Goal: Task Accomplishment & Management: Use online tool/utility

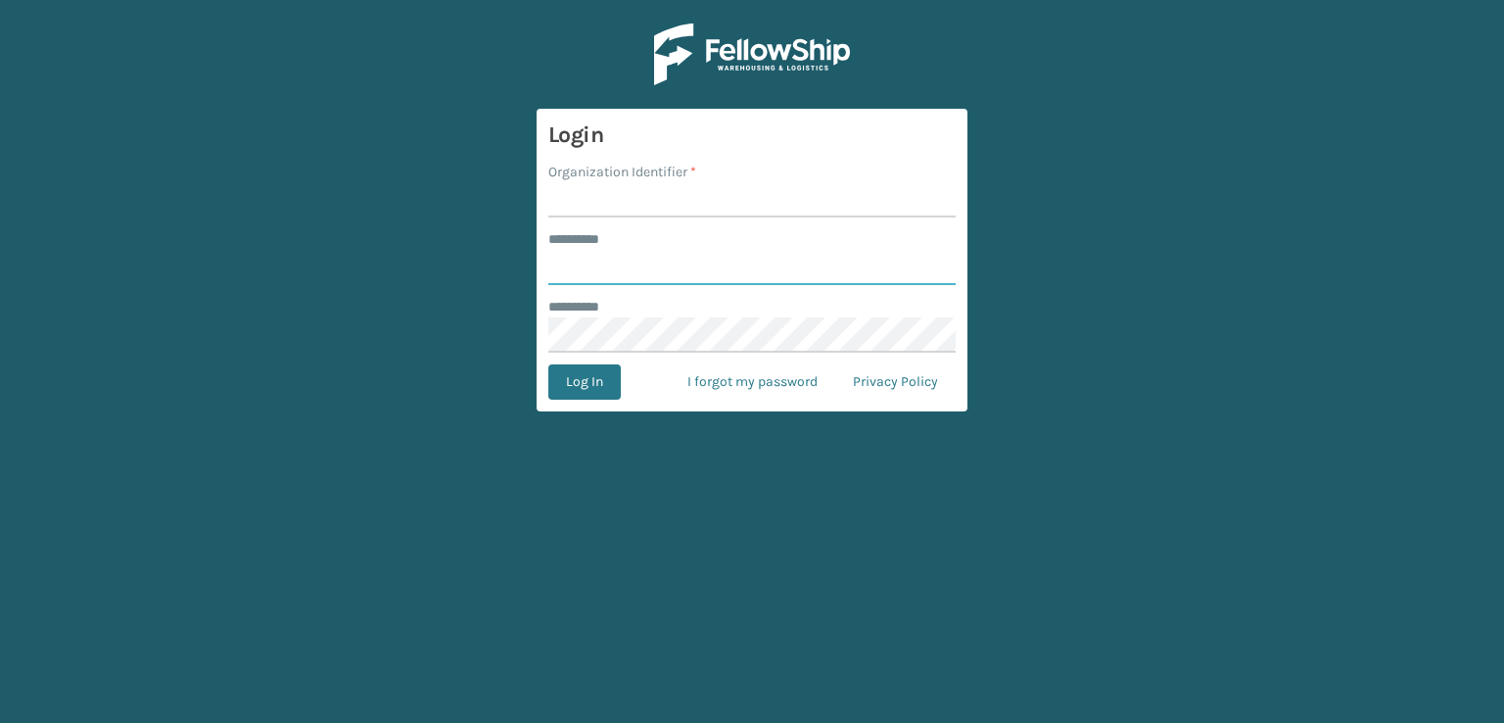
type input "***"
click at [748, 192] on input "Organization Identifier *" at bounding box center [751, 199] width 407 height 35
type input "sleepgeekz warehouse"
click at [590, 401] on form "Login Organization Identifier * sleepgeekz warehouse ******** * *** ******** * …" at bounding box center [752, 260] width 431 height 303
click at [592, 388] on button "Log In" at bounding box center [584, 381] width 72 height 35
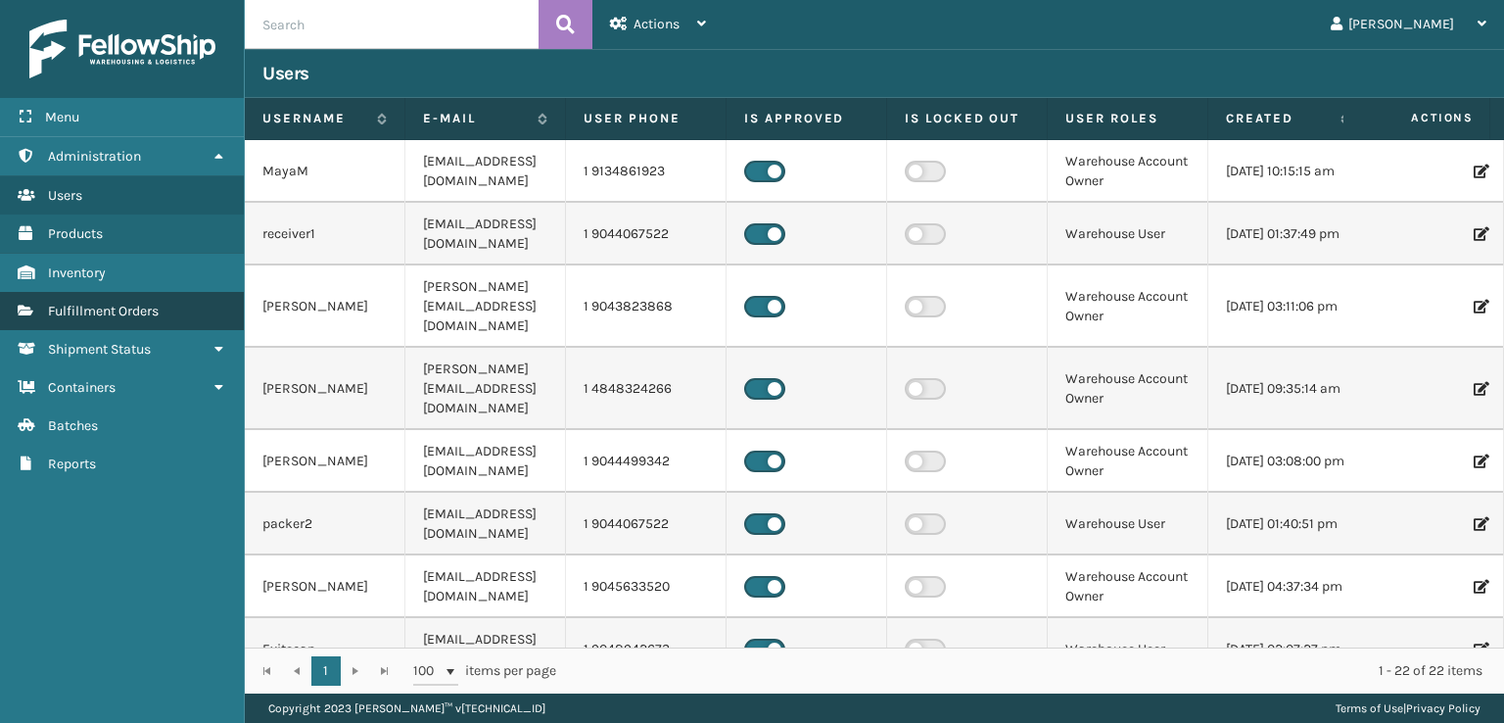
click at [154, 295] on link "Fulfillment Orders" at bounding box center [122, 311] width 244 height 38
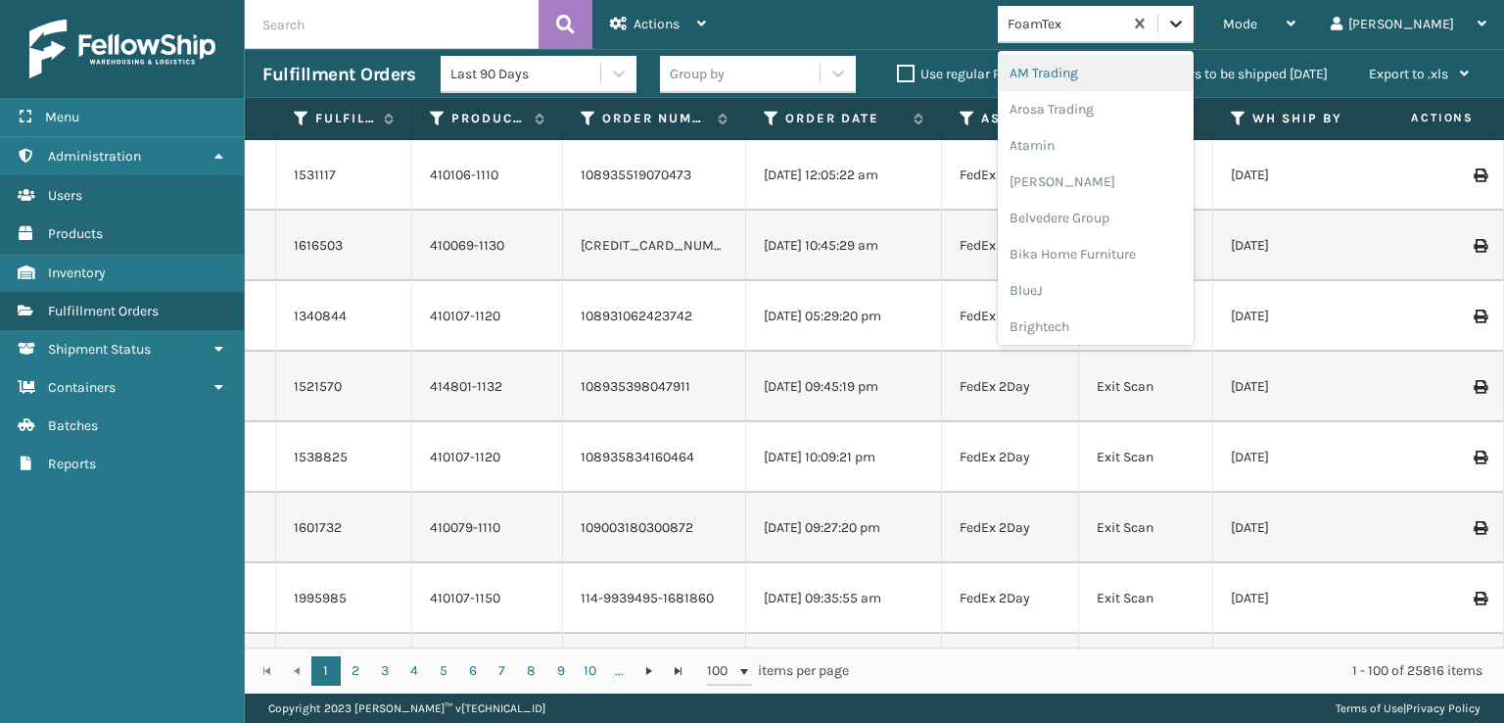
click at [1186, 20] on icon at bounding box center [1176, 24] width 20 height 20
click at [1296, 17] on div "Mode" at bounding box center [1259, 24] width 72 height 49
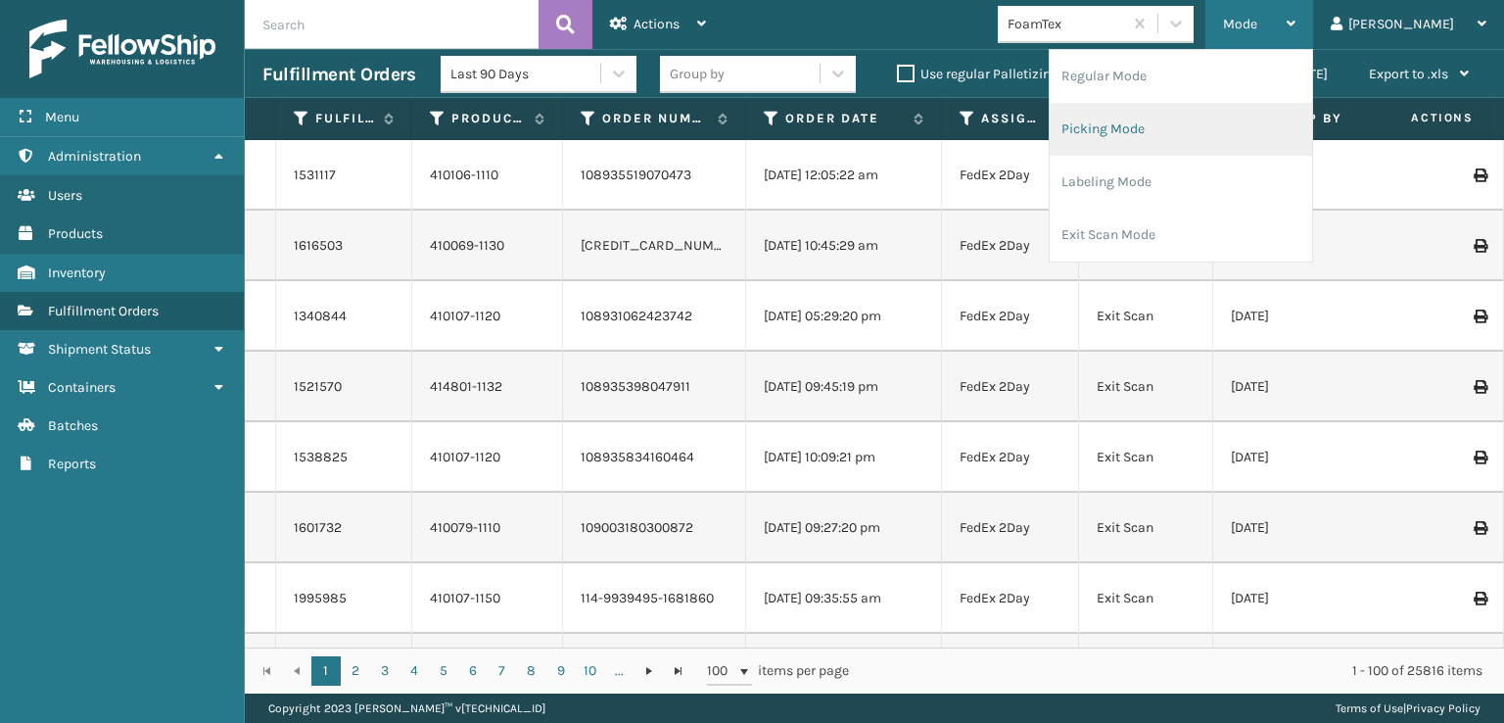
click at [1240, 135] on li "Picking Mode" at bounding box center [1181, 129] width 262 height 53
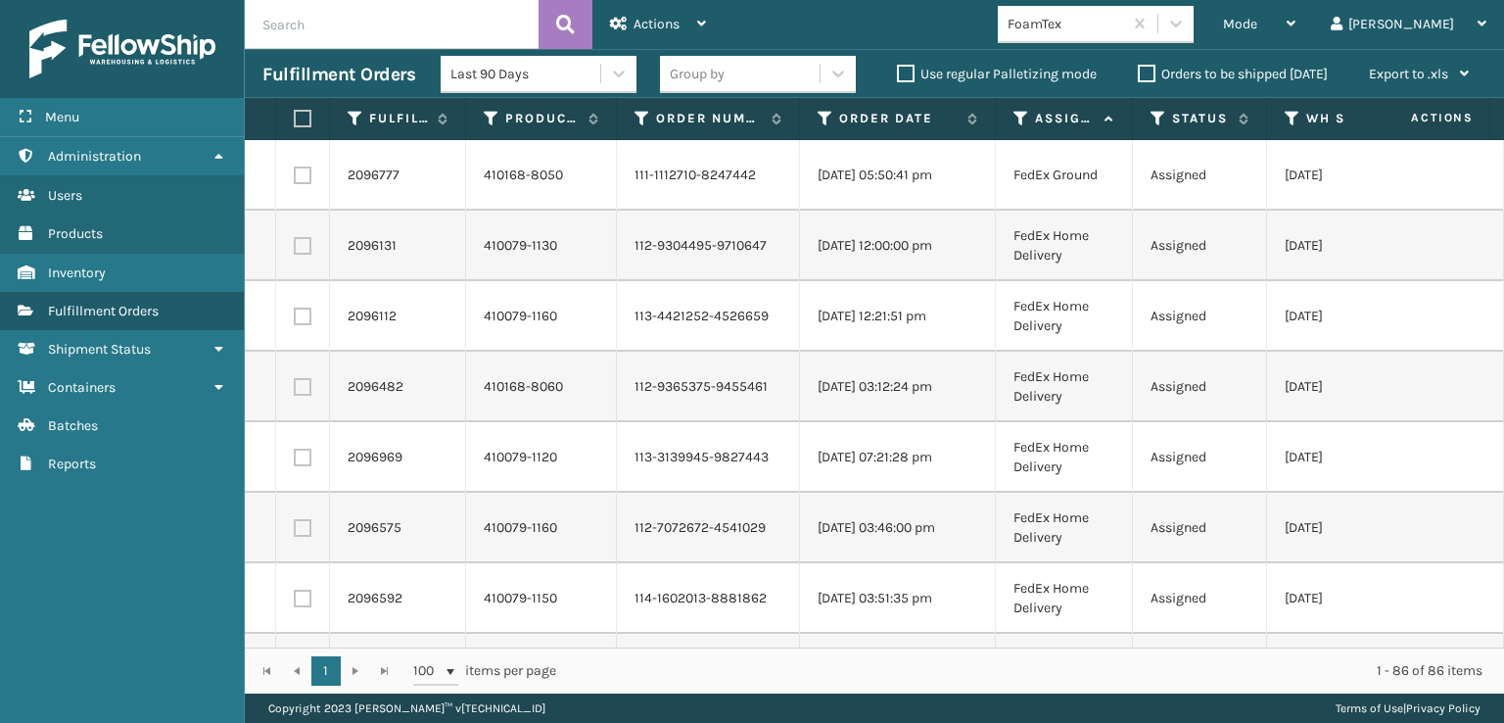
click at [302, 121] on label at bounding box center [300, 119] width 12 height 18
click at [295, 121] on input "checkbox" at bounding box center [294, 119] width 1 height 13
checkbox input "true"
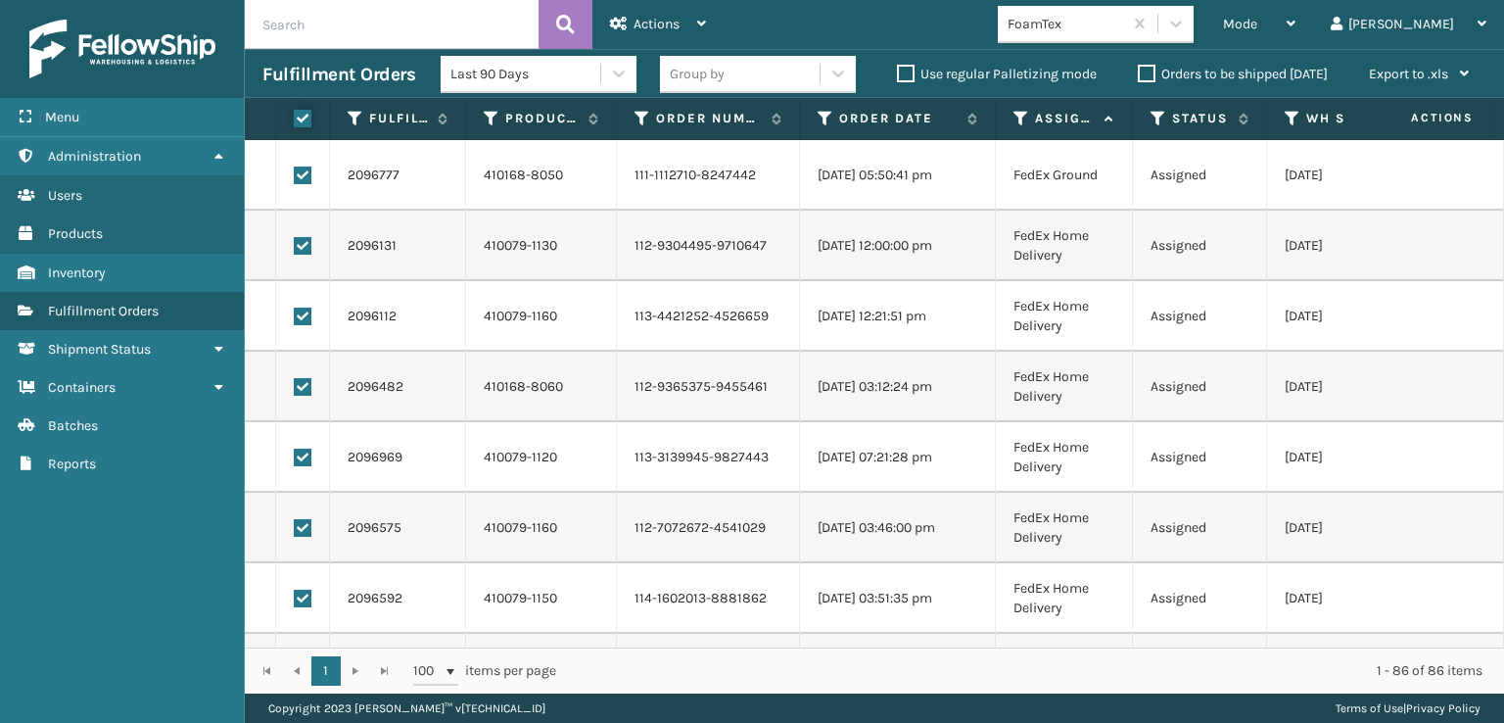
checkbox input "true"
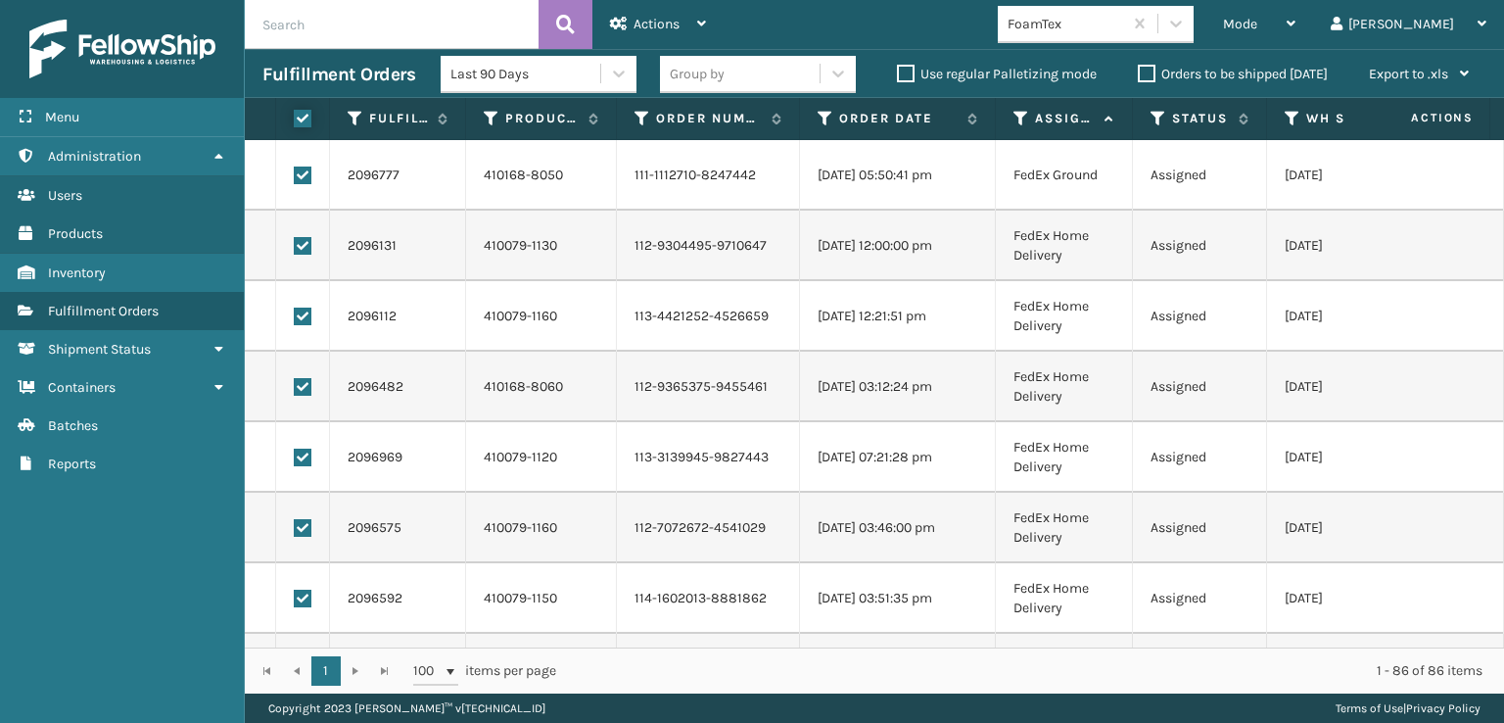
checkbox input "true"
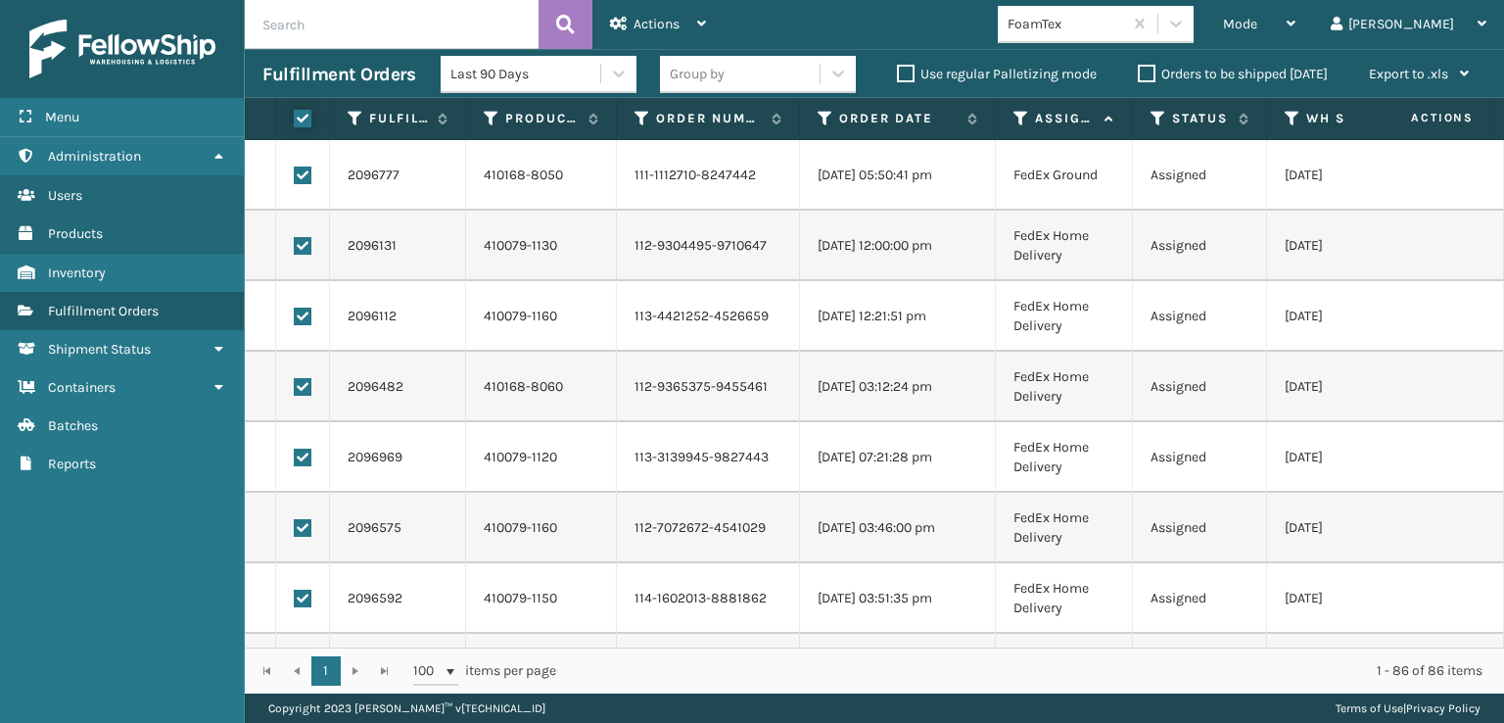
checkbox input "true"
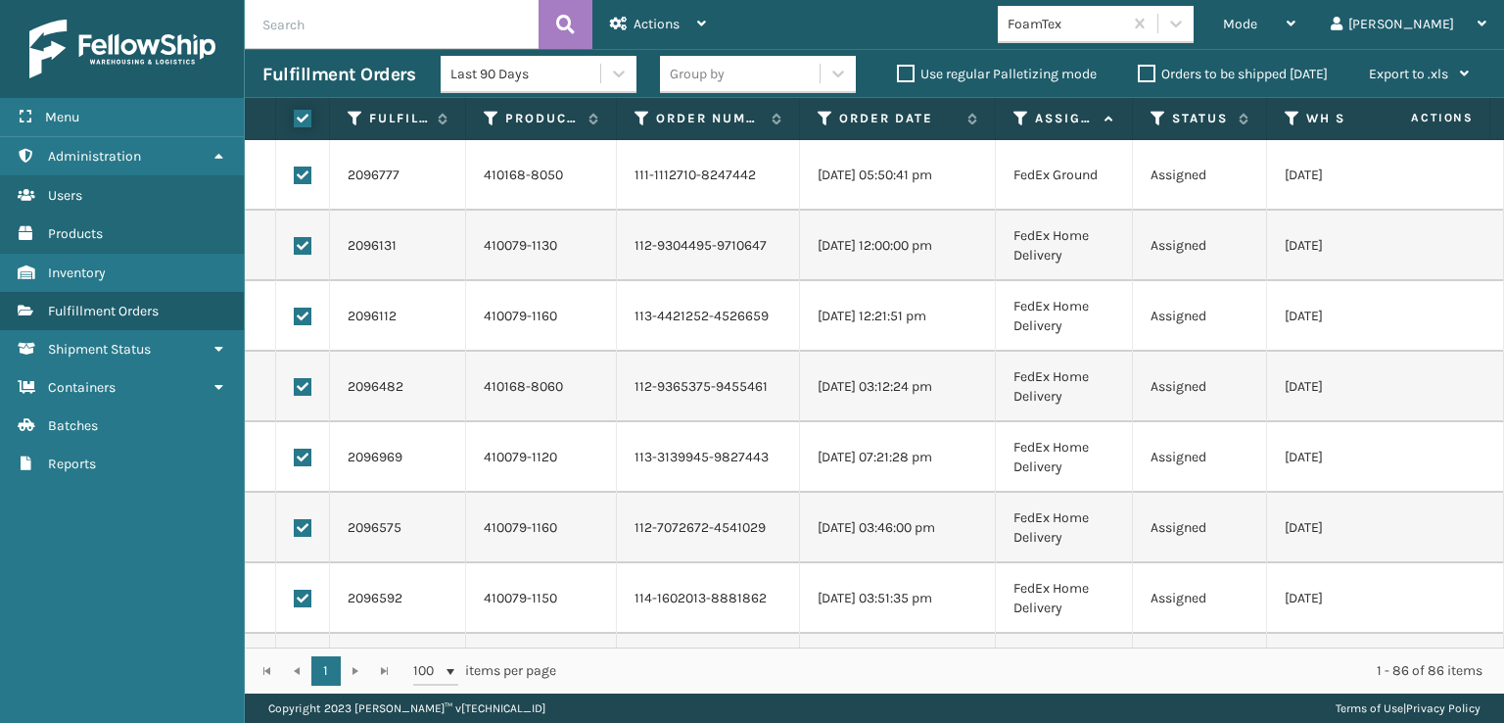
checkbox input "true"
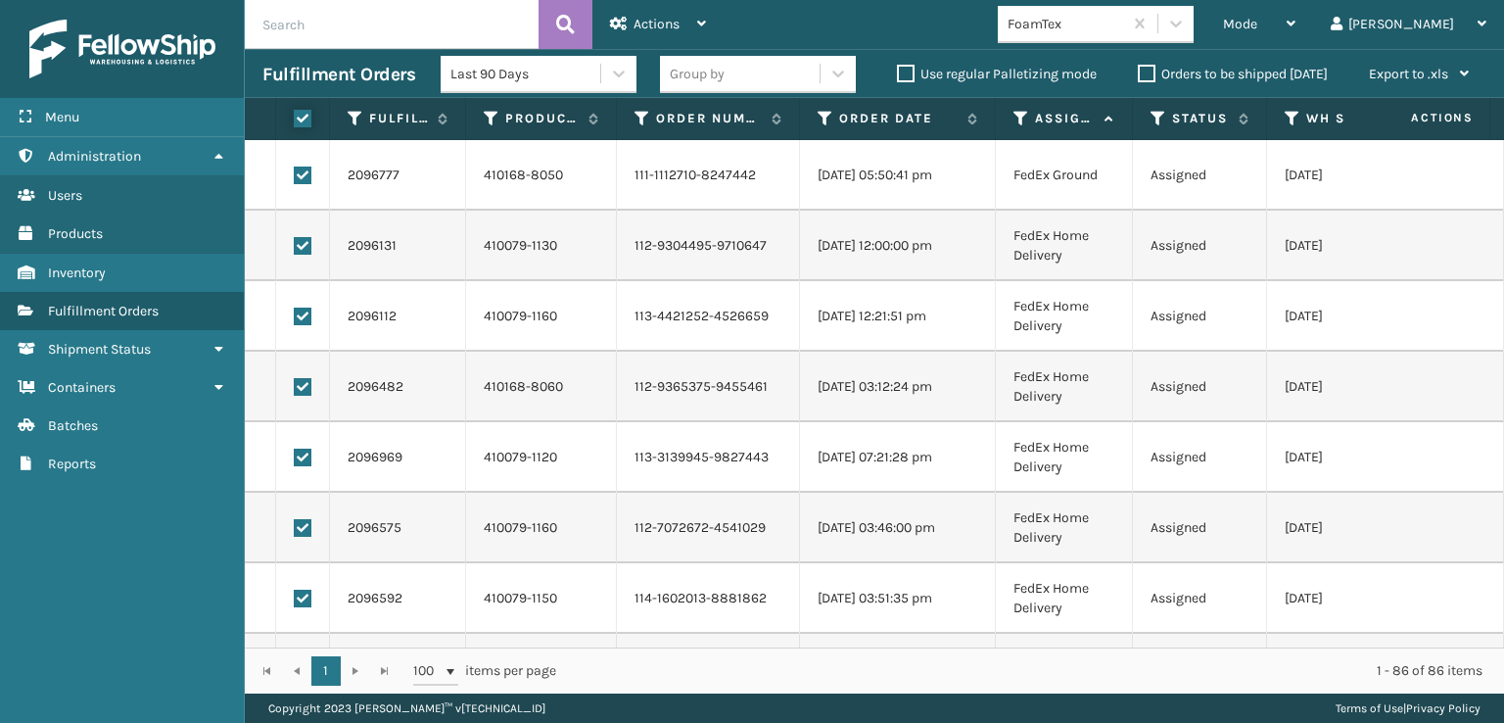
checkbox input "true"
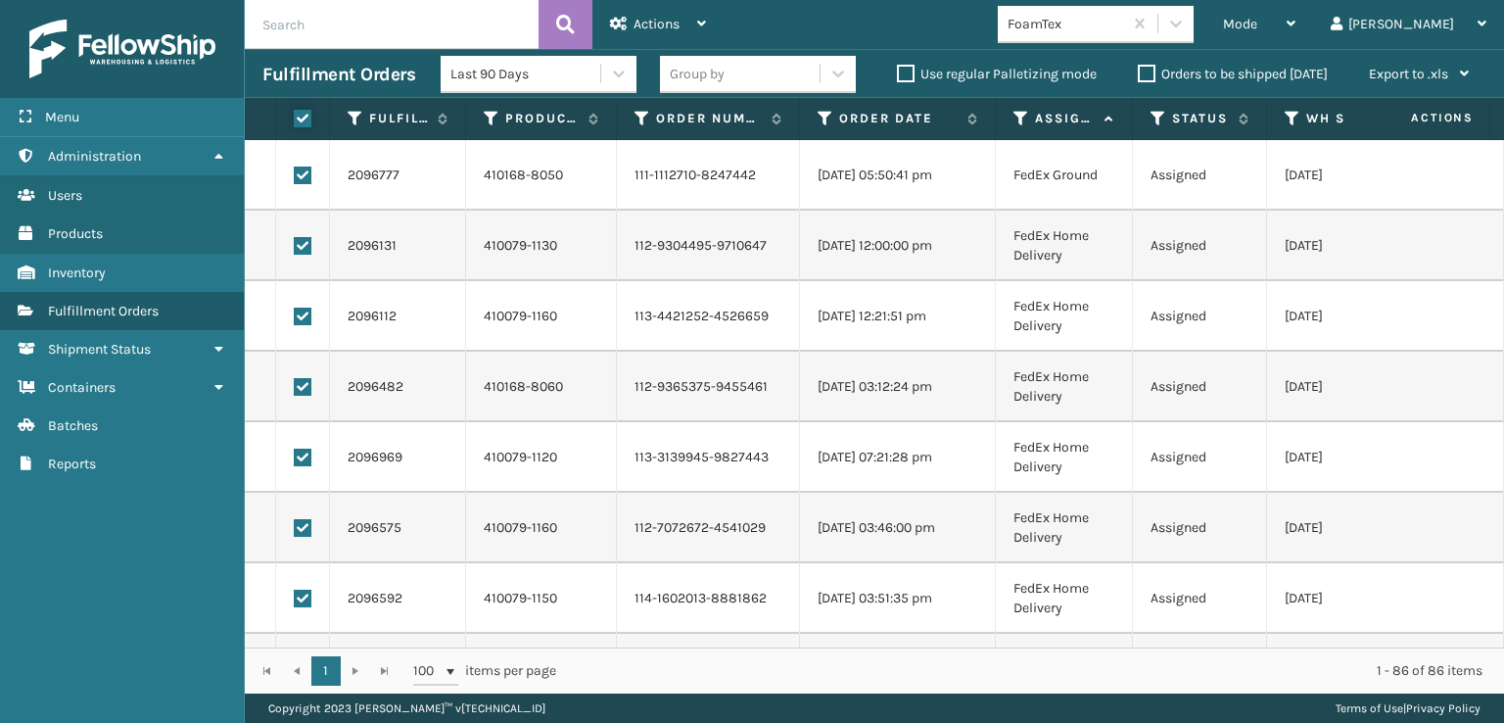
checkbox input "true"
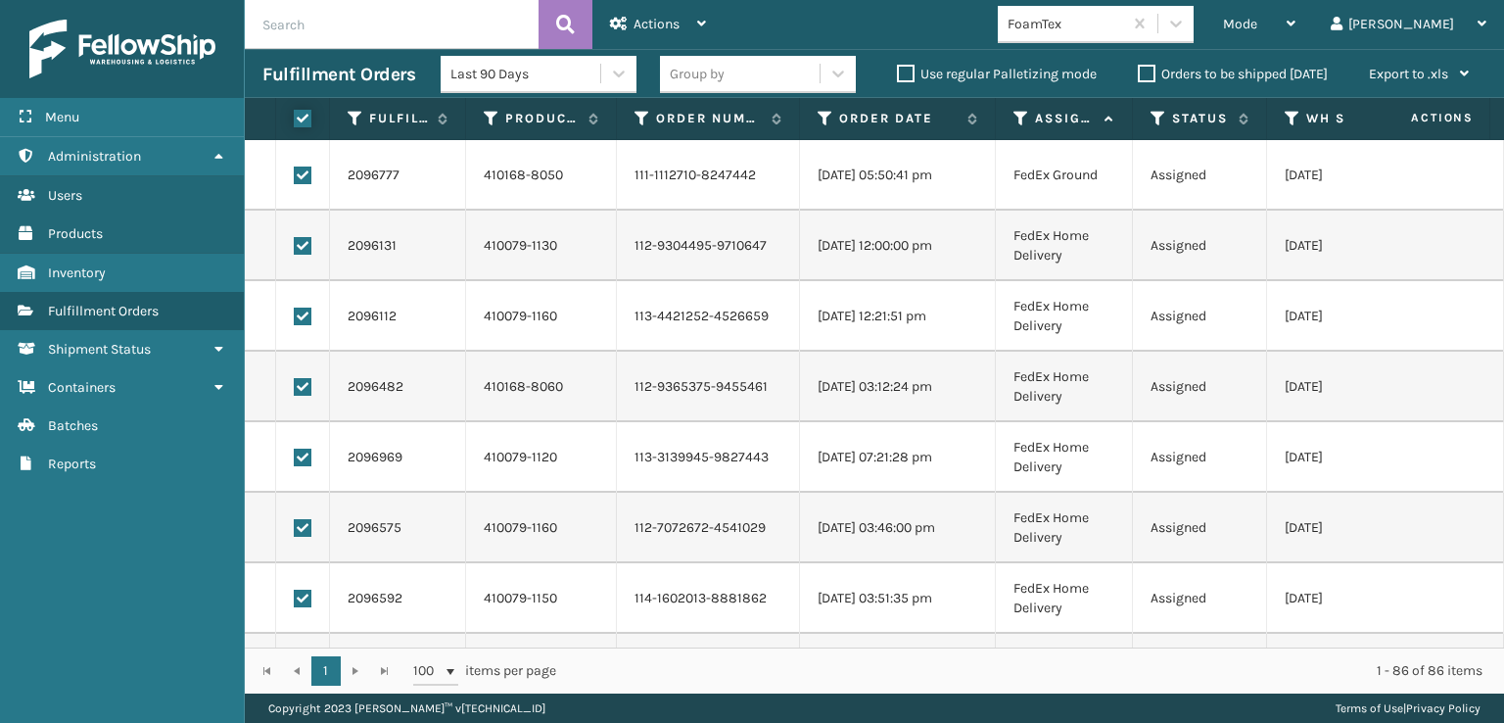
checkbox input "true"
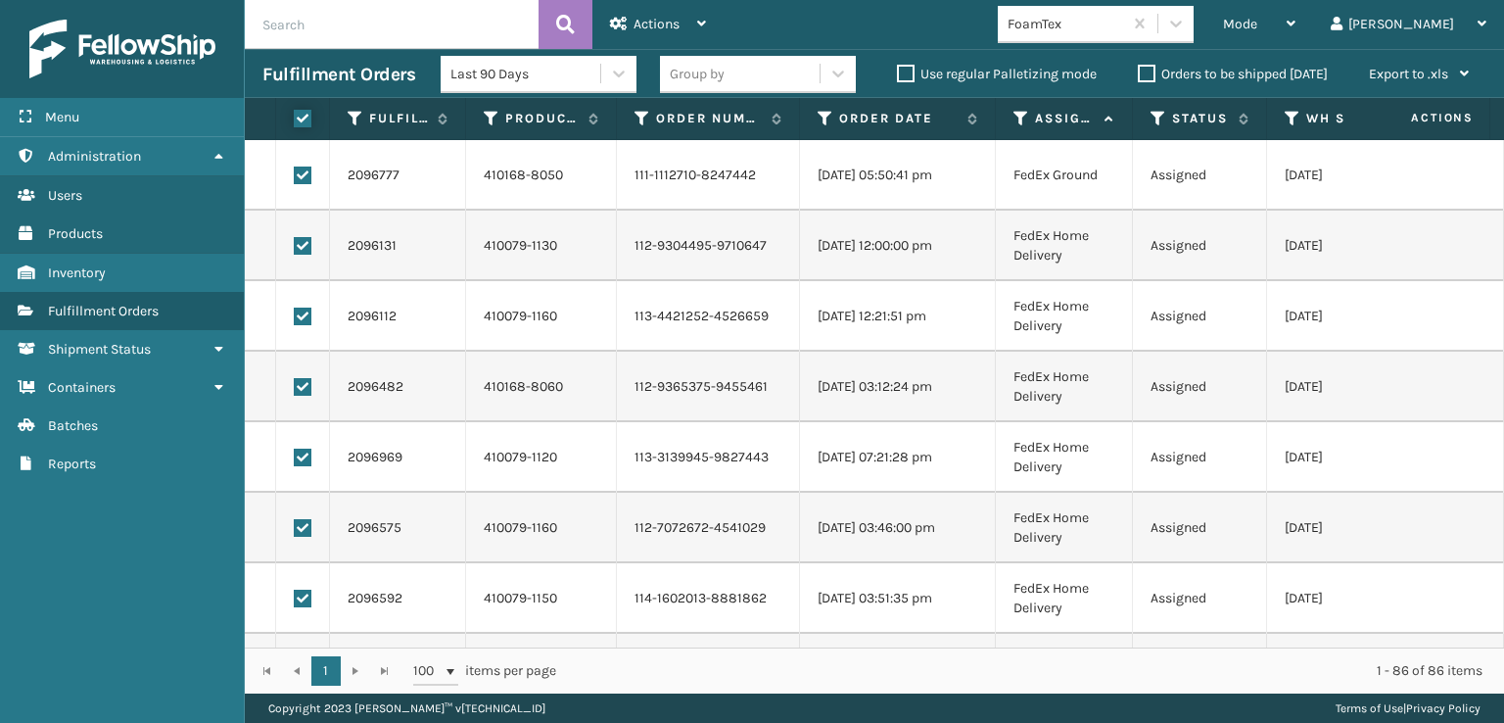
checkbox input "true"
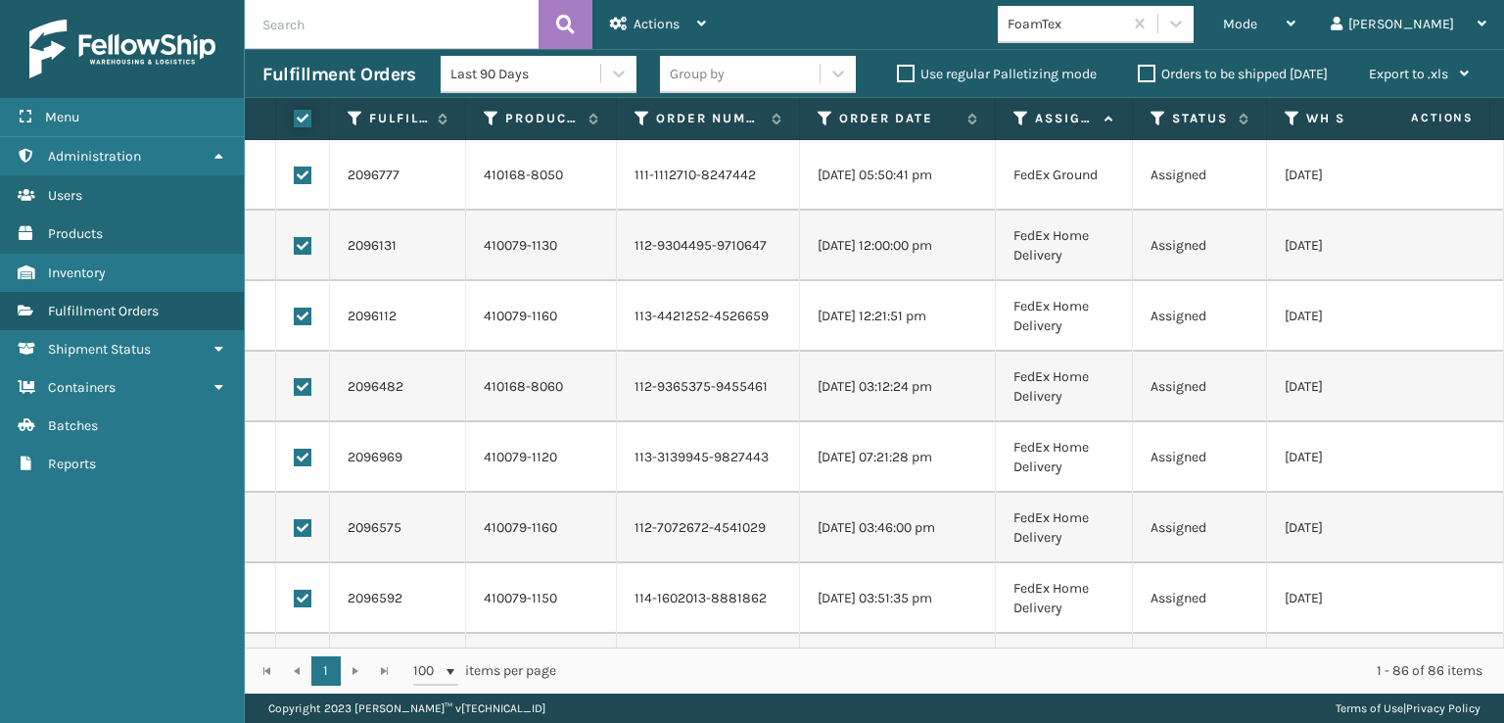
checkbox input "true"
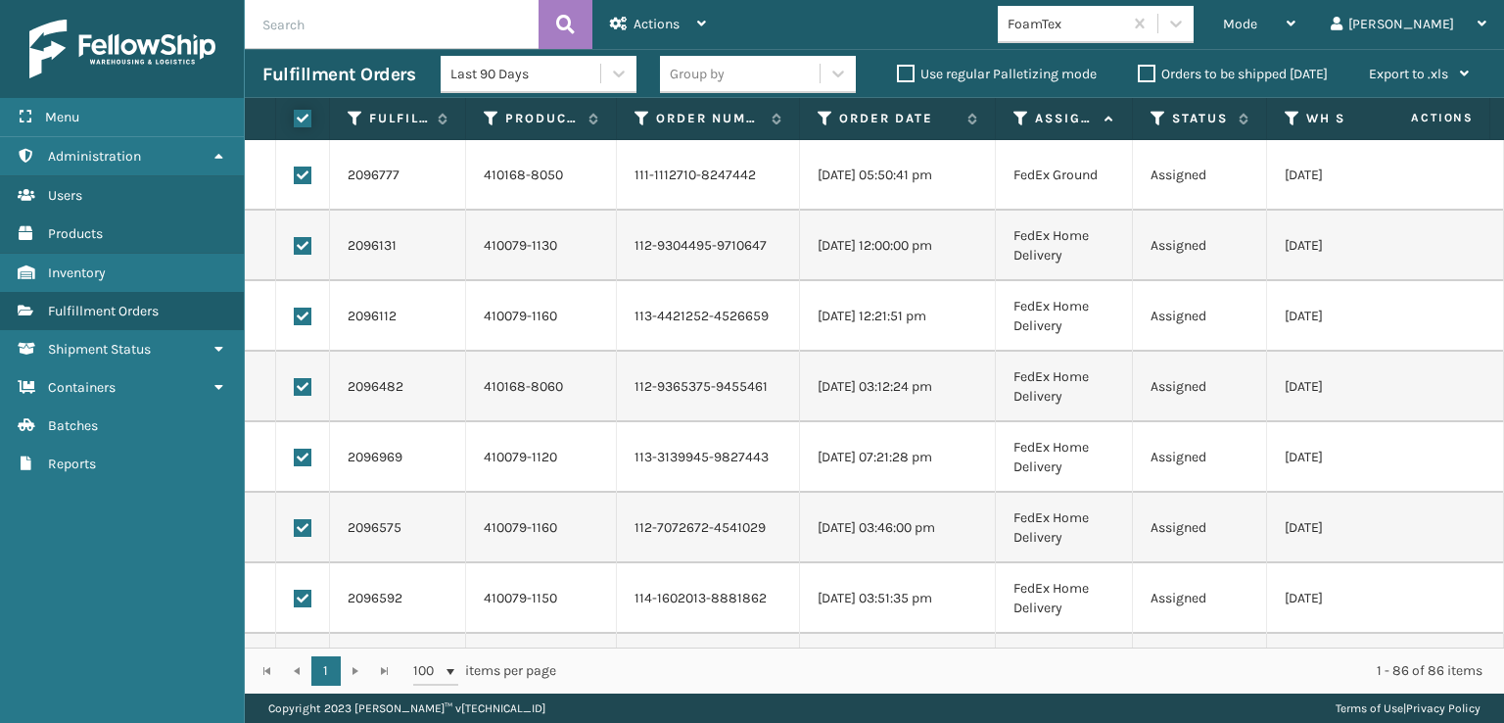
checkbox input "true"
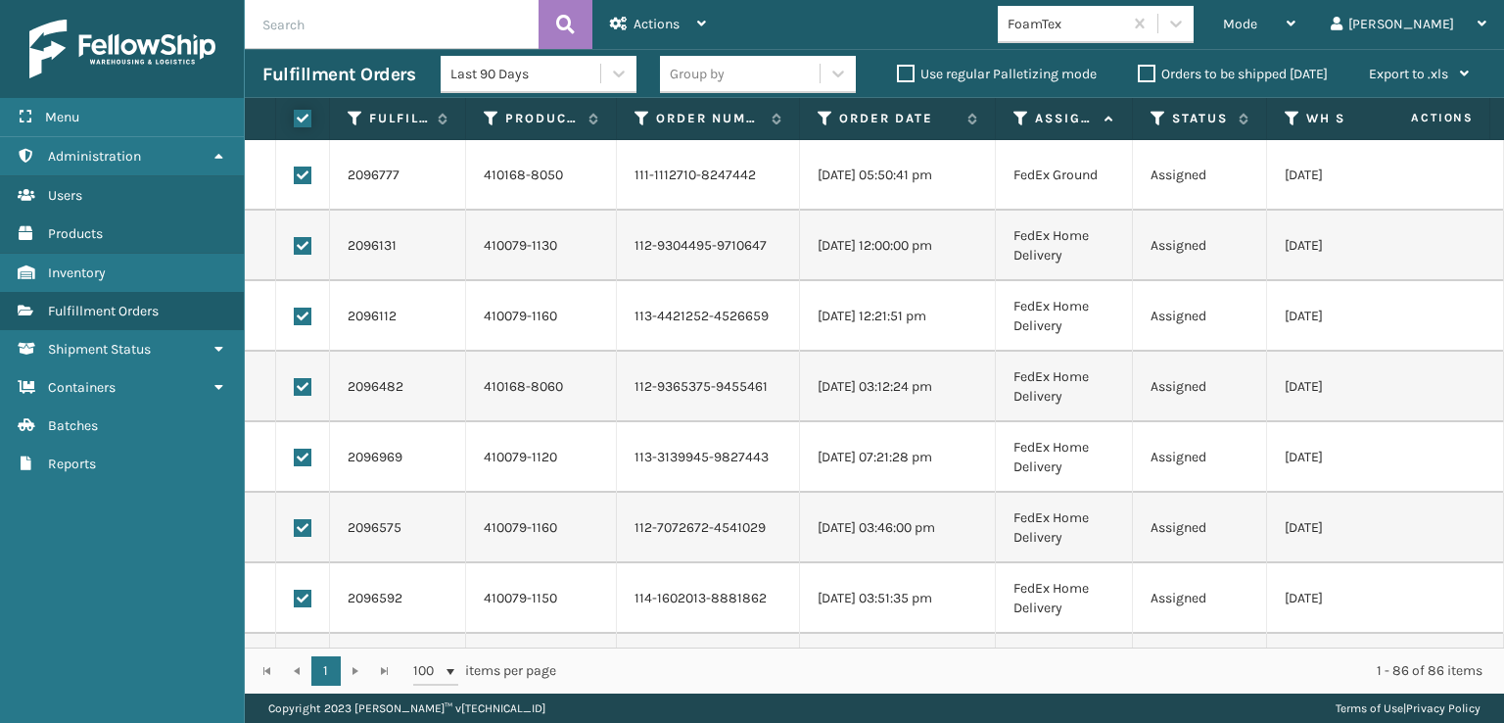
checkbox input "true"
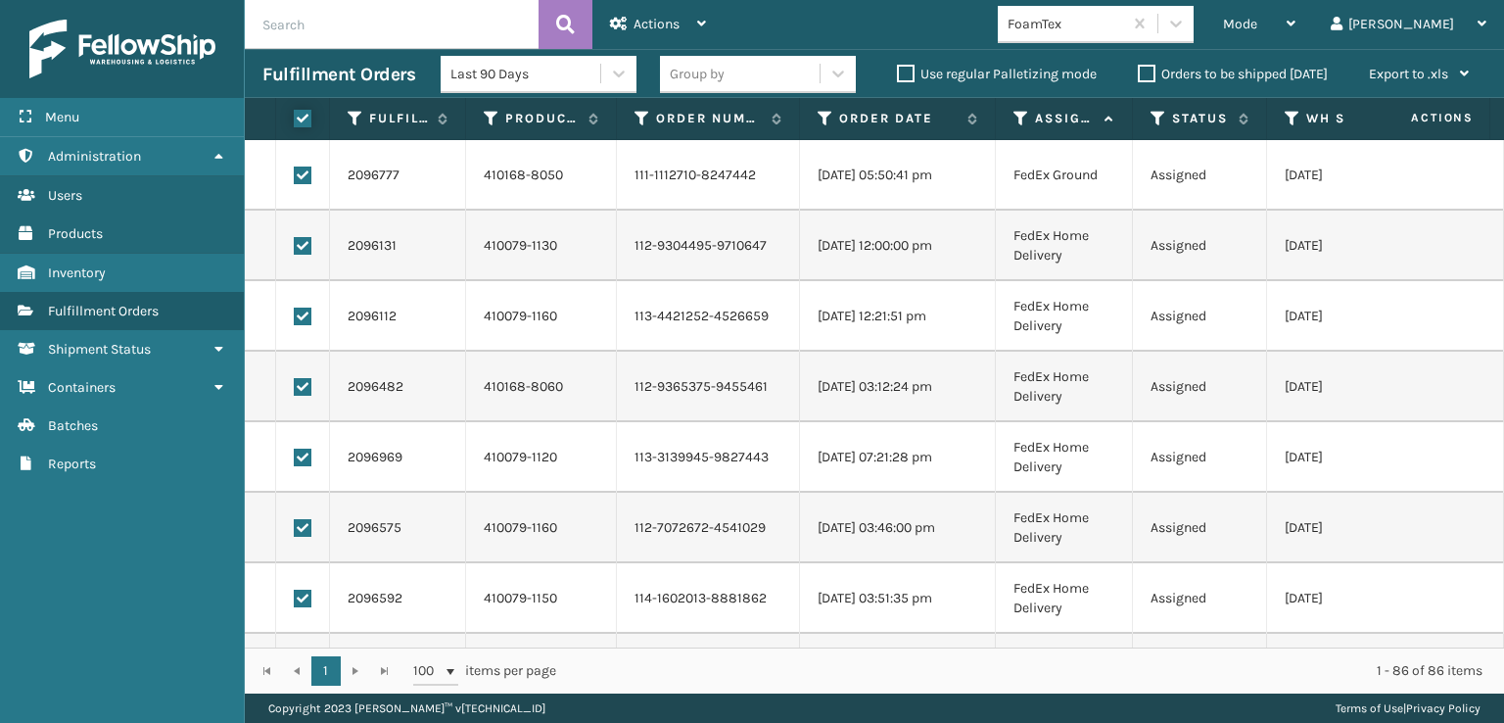
checkbox input "true"
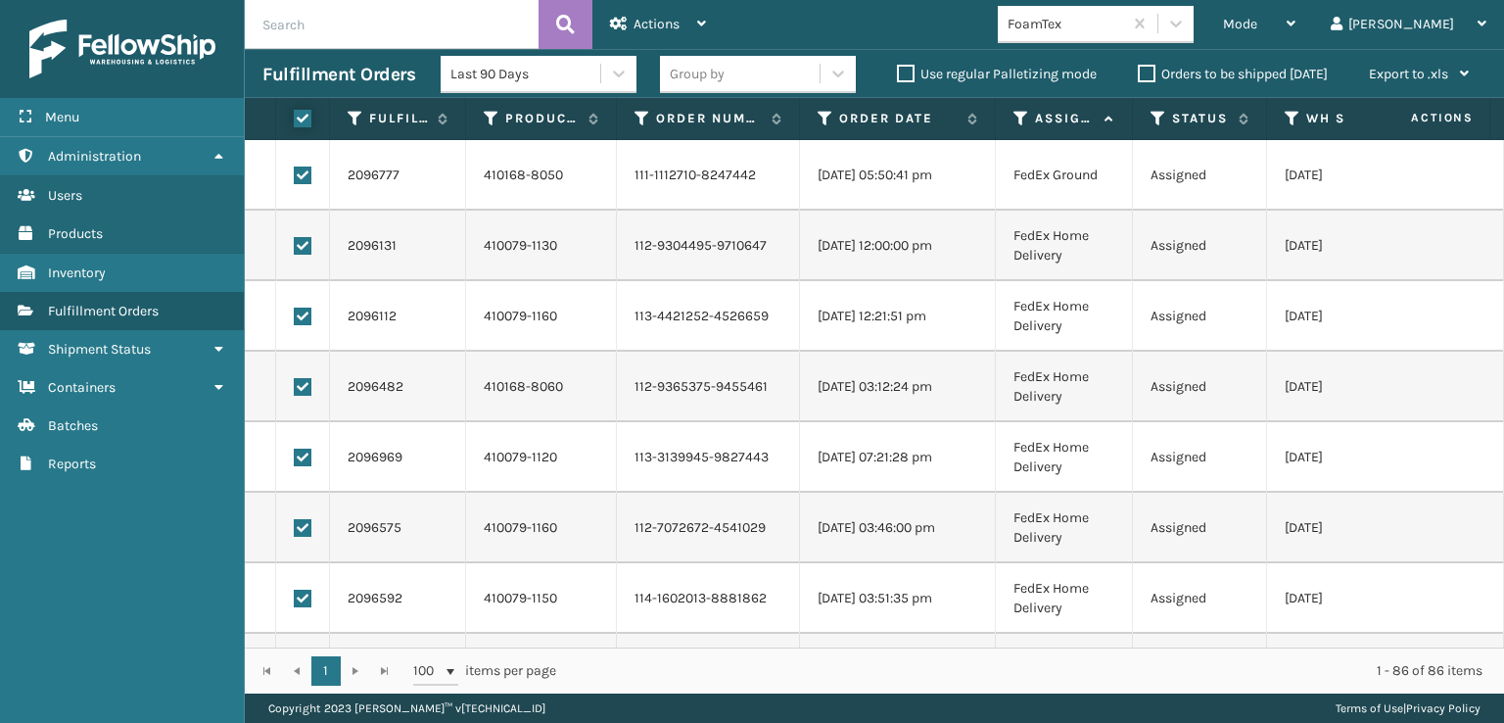
checkbox input "true"
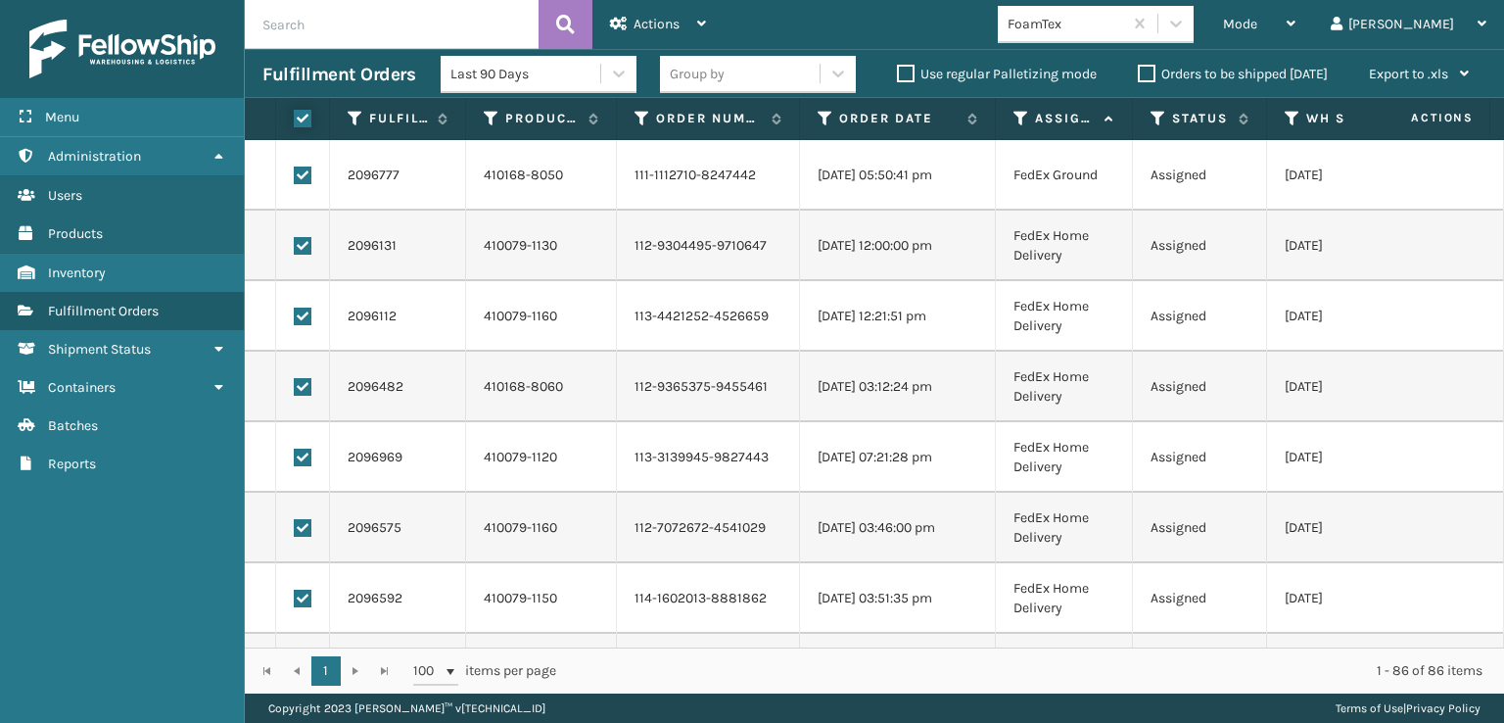
checkbox input "true"
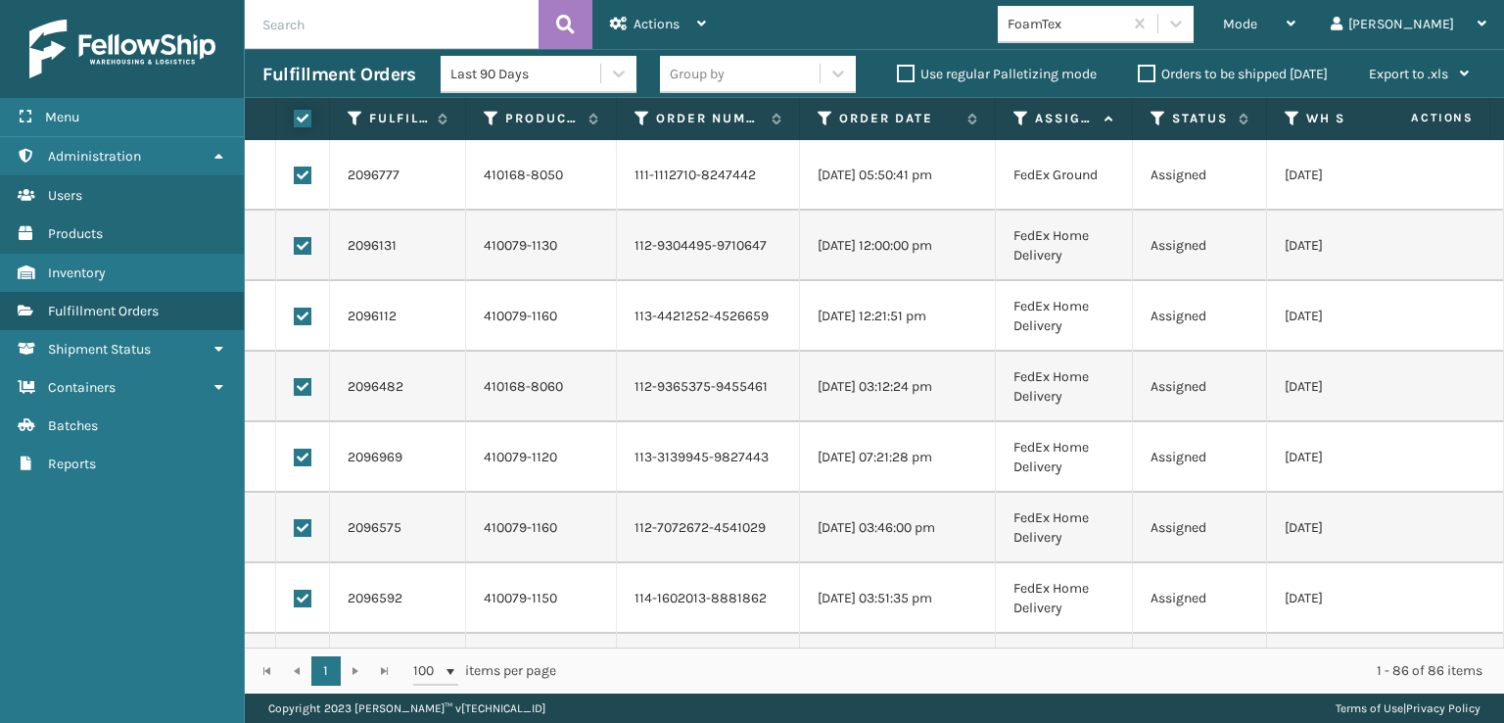
checkbox input "true"
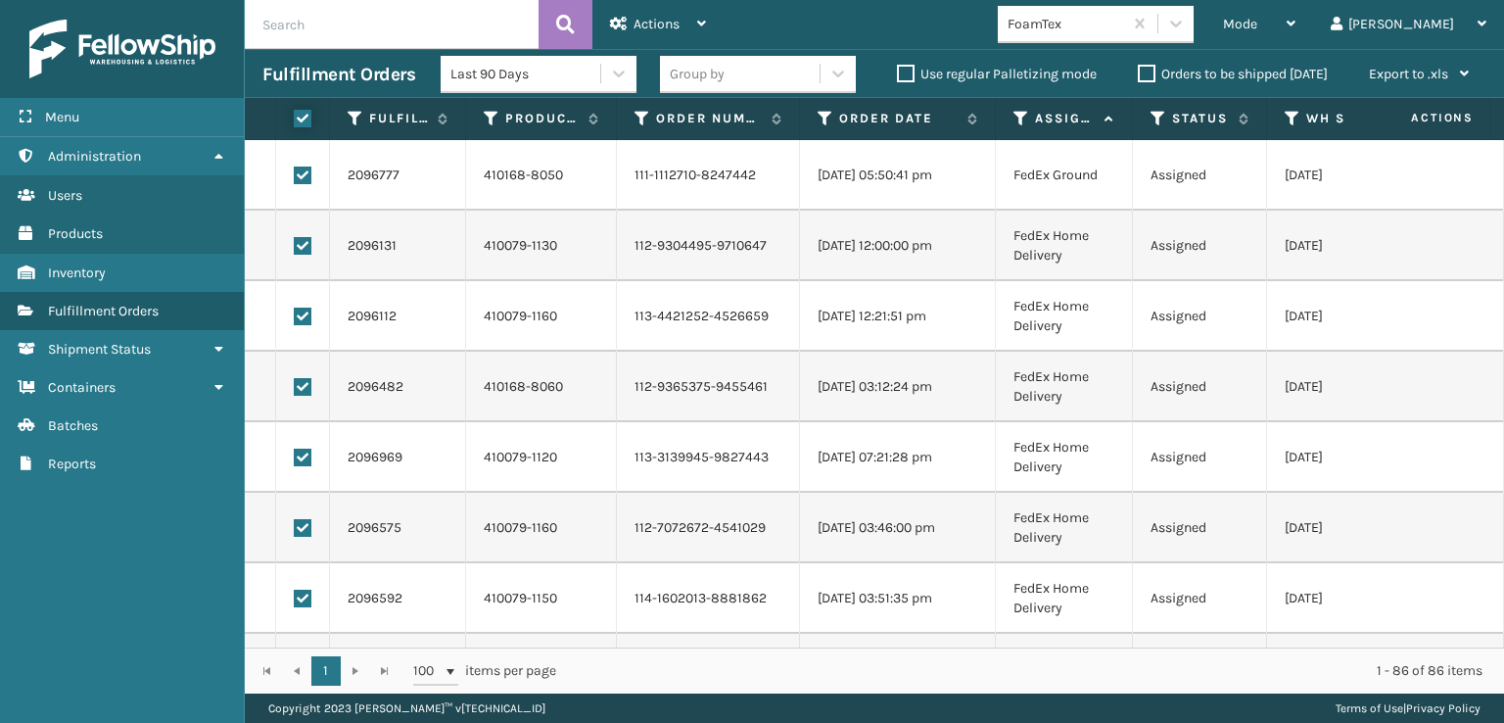
checkbox input "true"
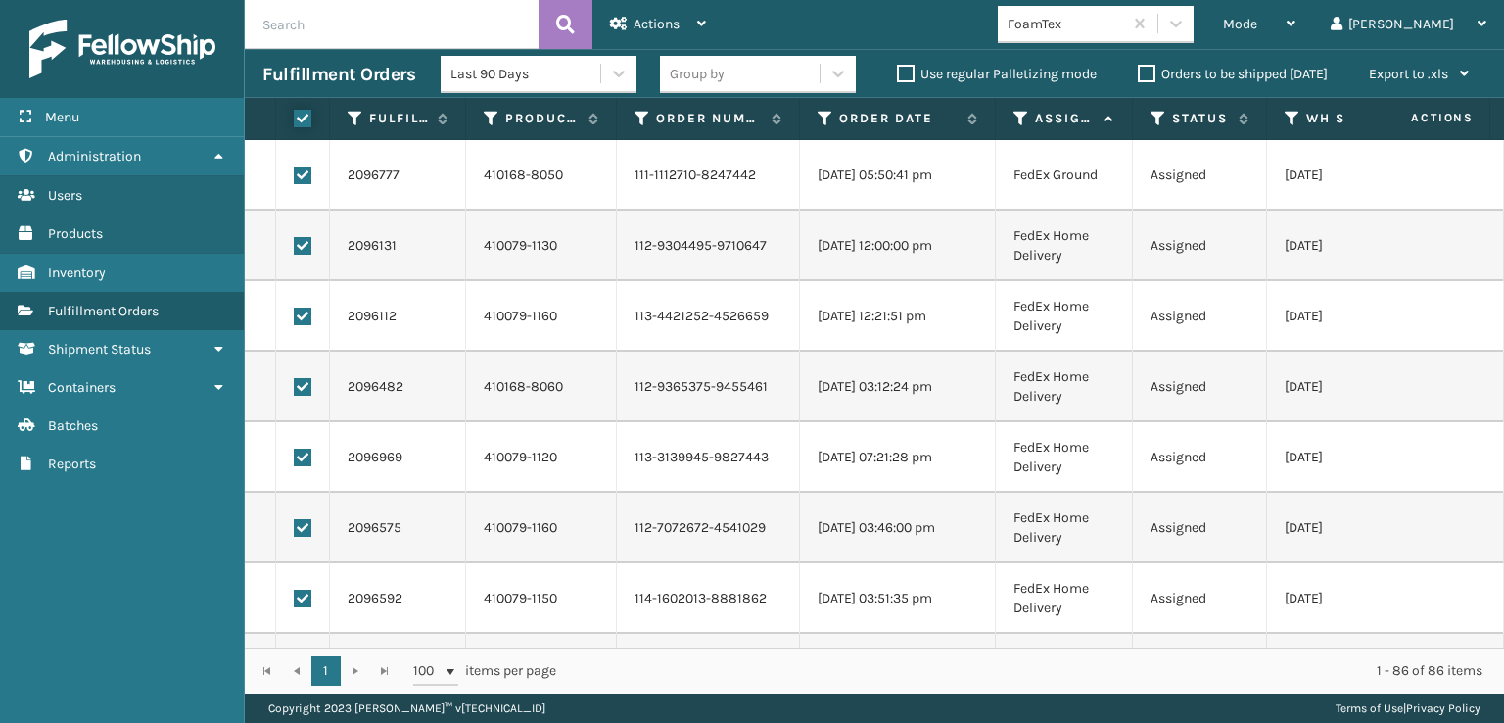
checkbox input "true"
click at [302, 115] on label at bounding box center [300, 119] width 12 height 18
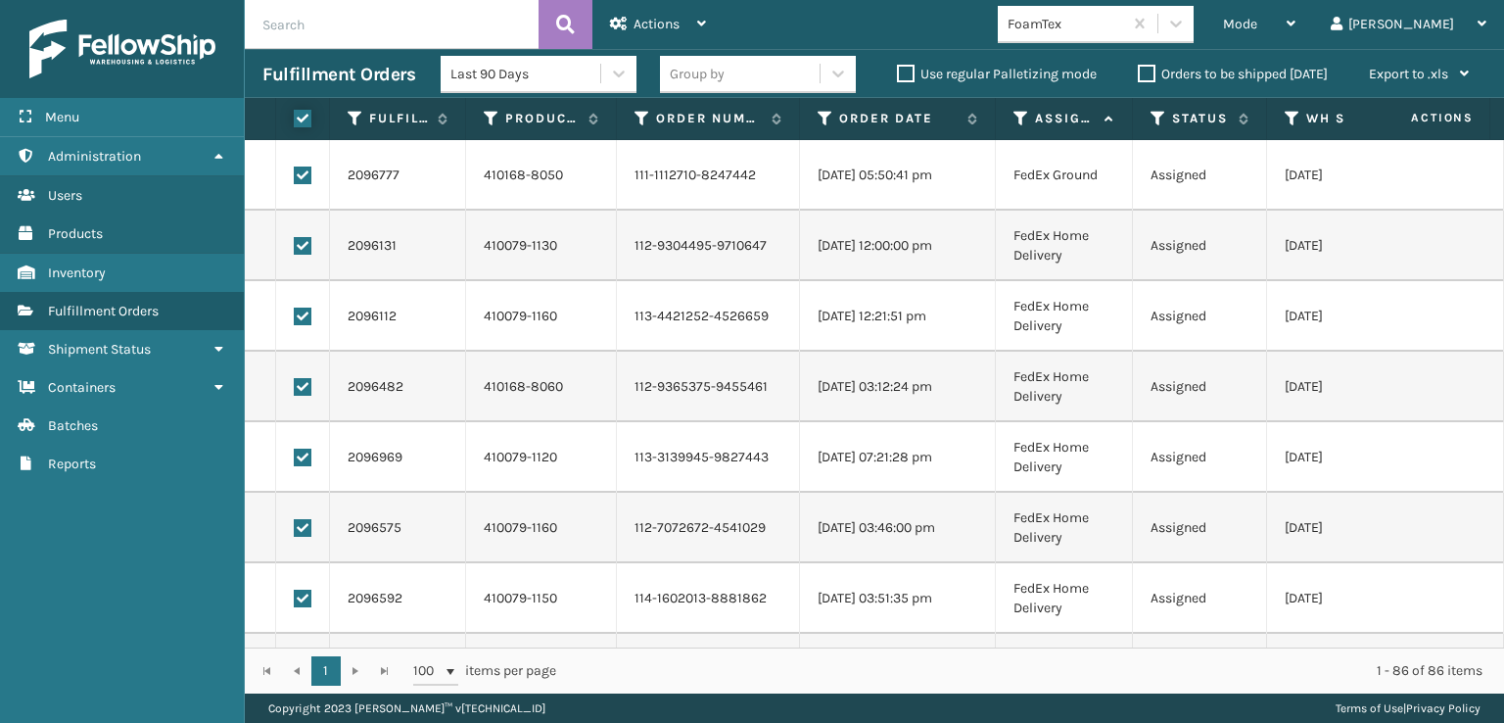
click at [295, 115] on input "checkbox" at bounding box center [294, 119] width 1 height 13
checkbox input "false"
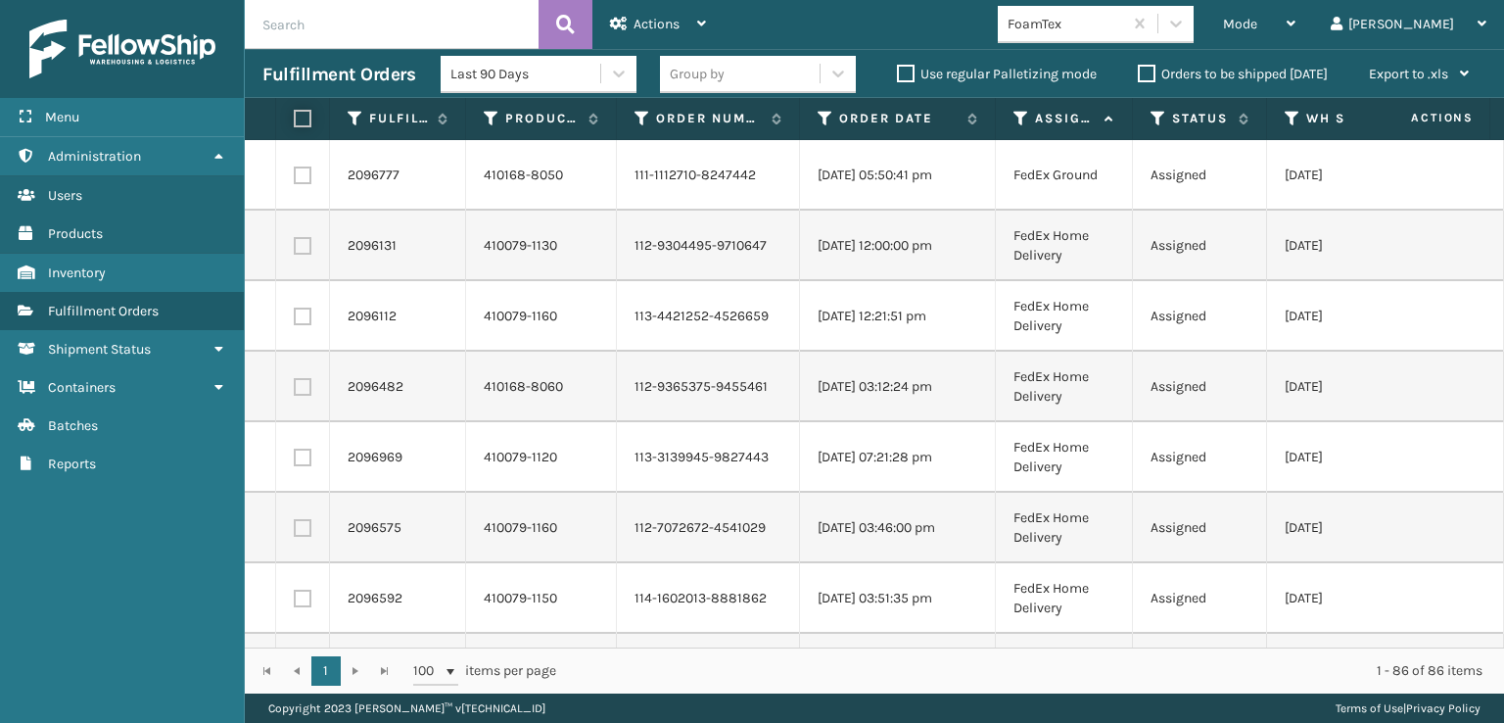
checkbox input "false"
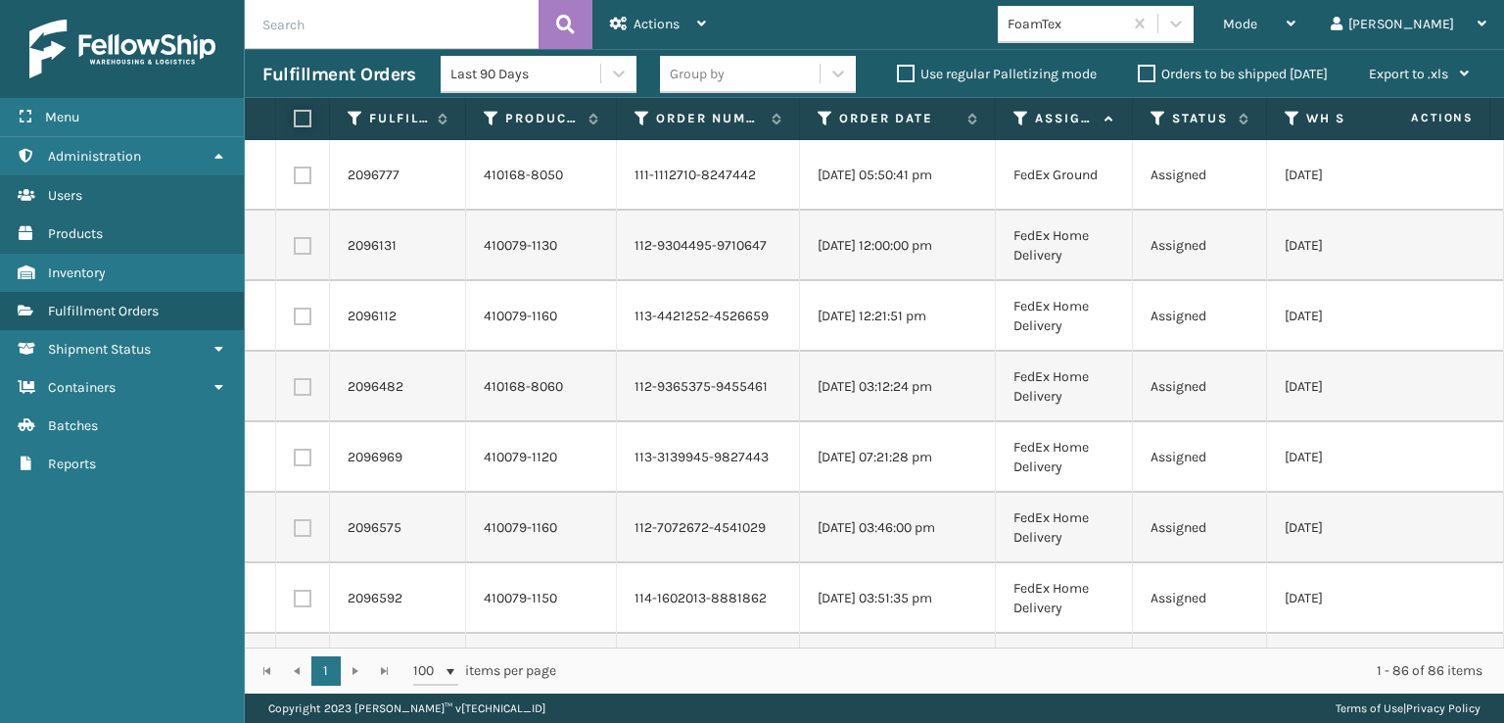
checkbox input "false"
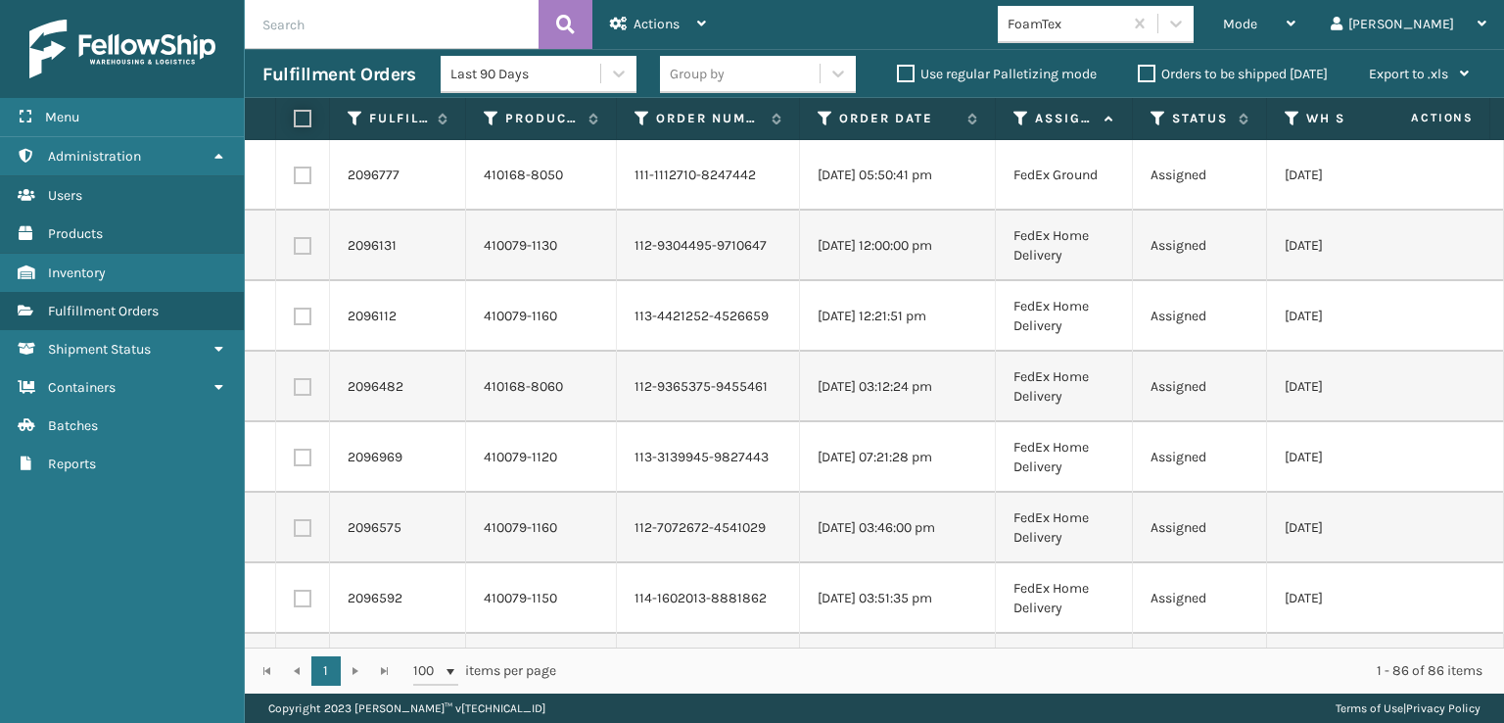
checkbox input "false"
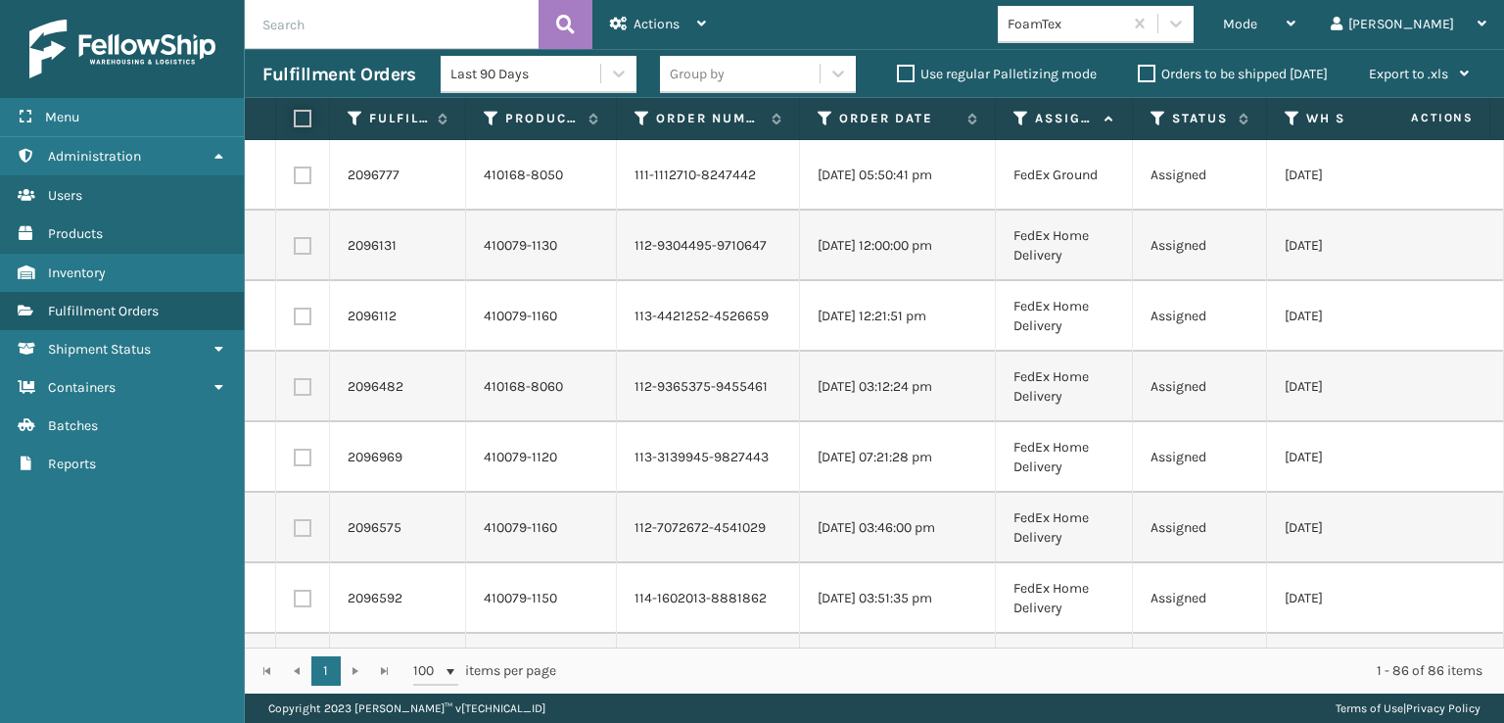
checkbox input "false"
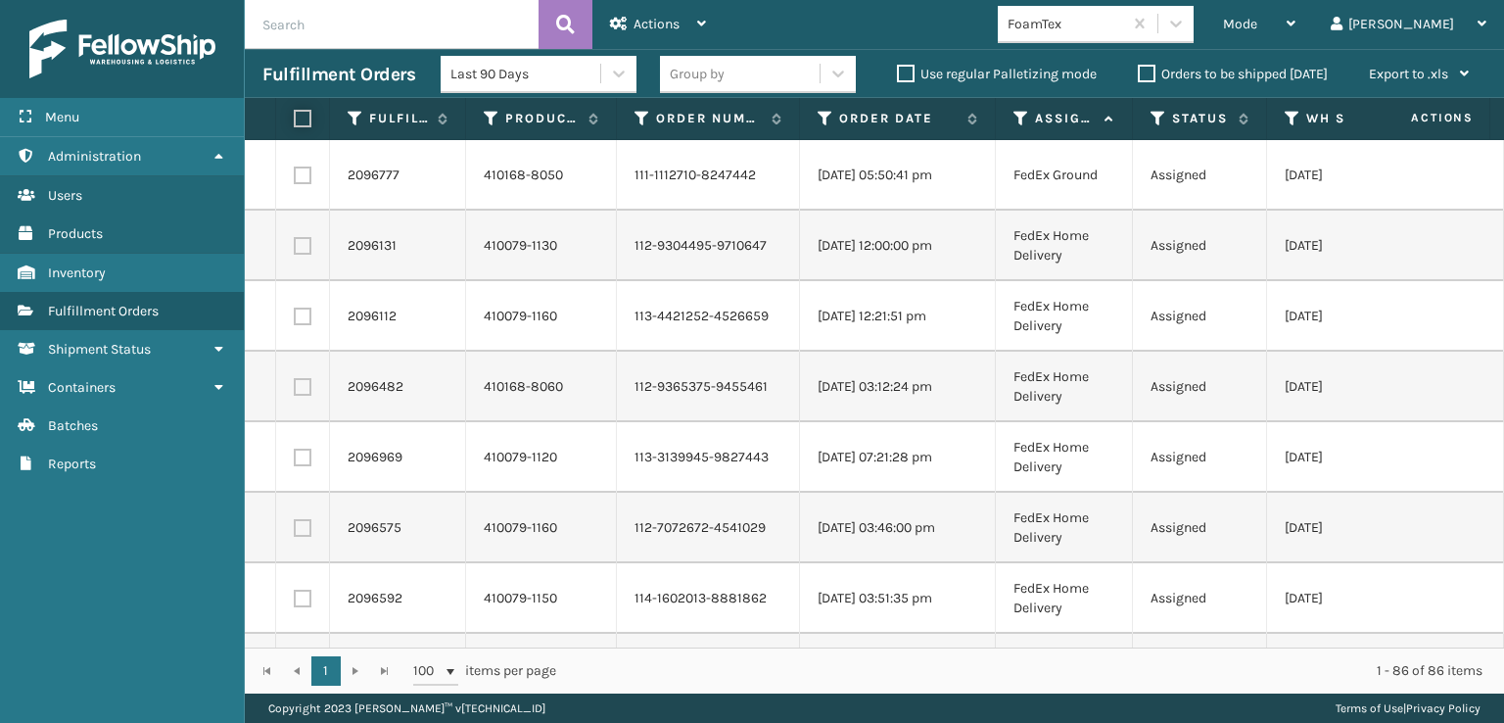
checkbox input "false"
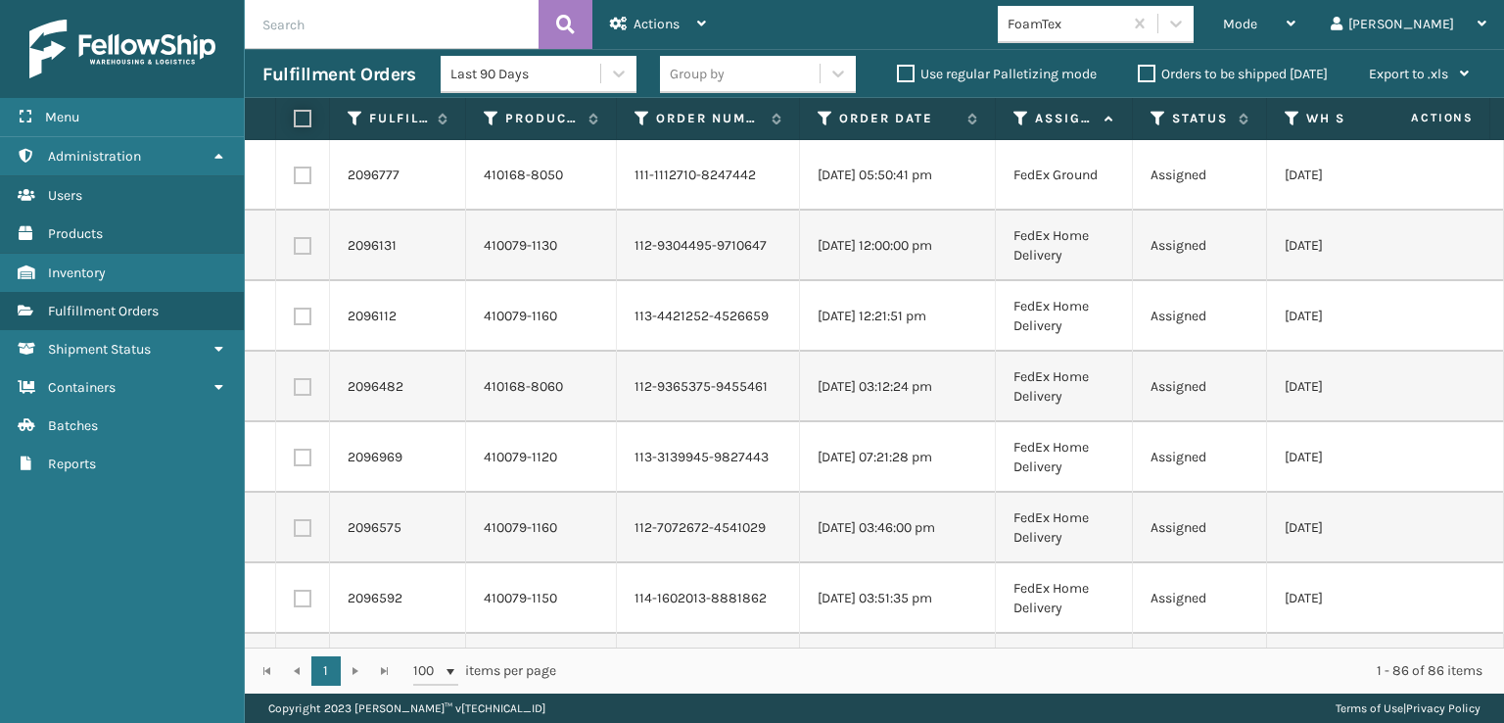
checkbox input "false"
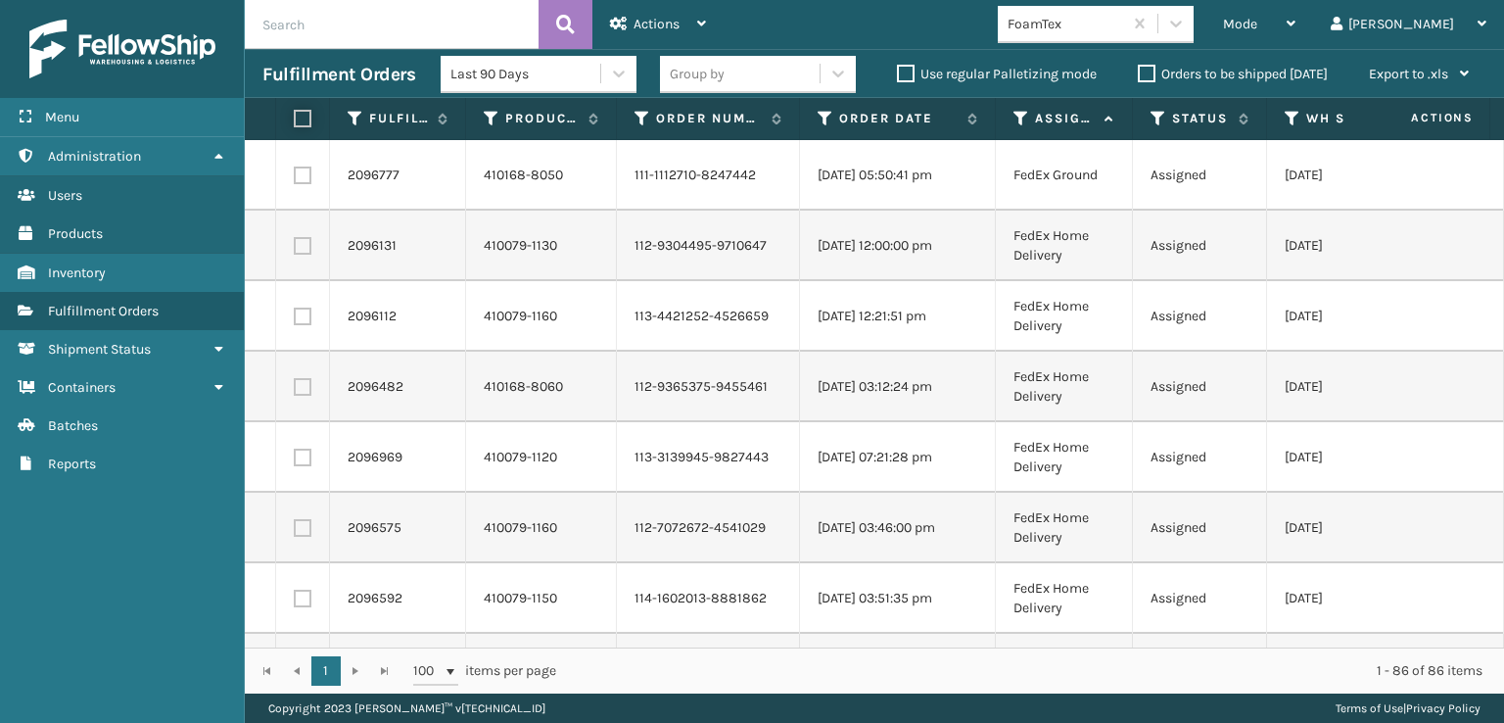
checkbox input "false"
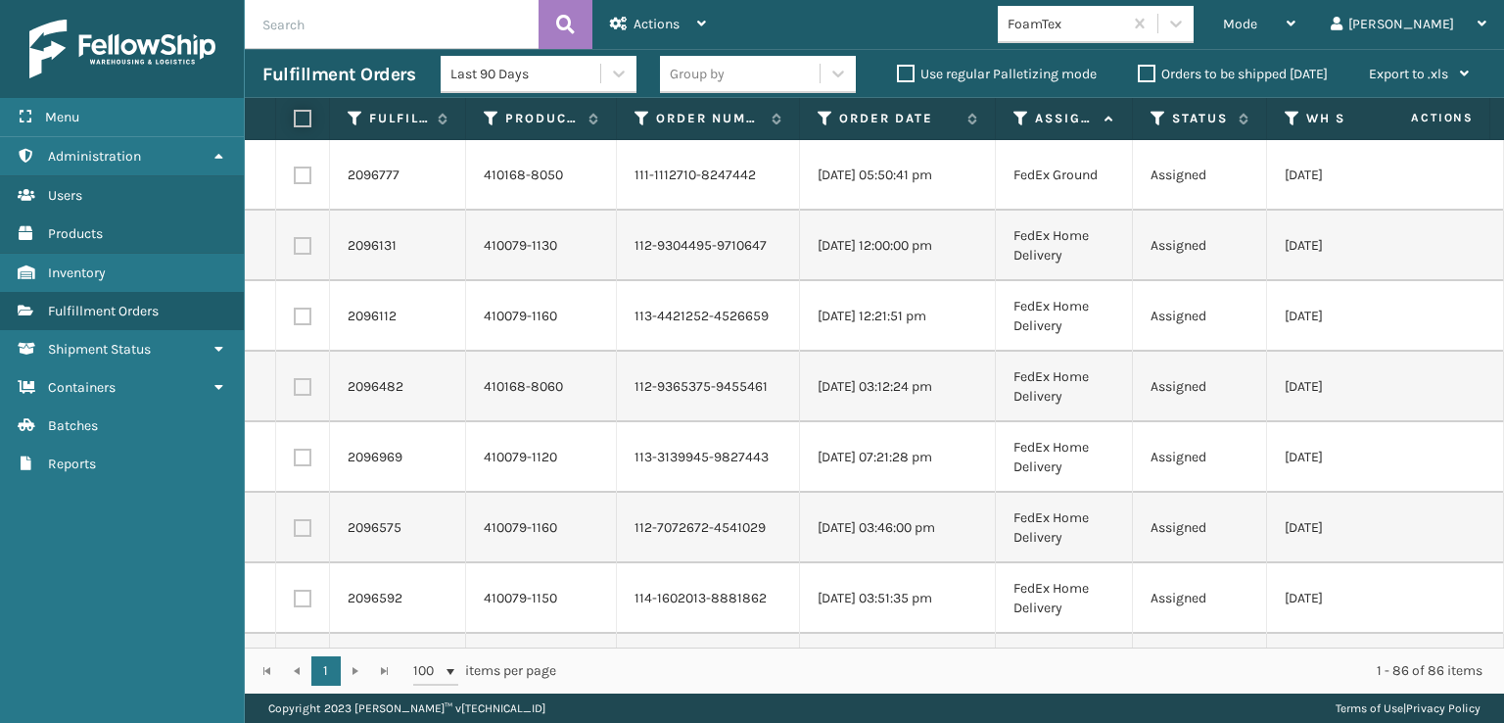
checkbox input "false"
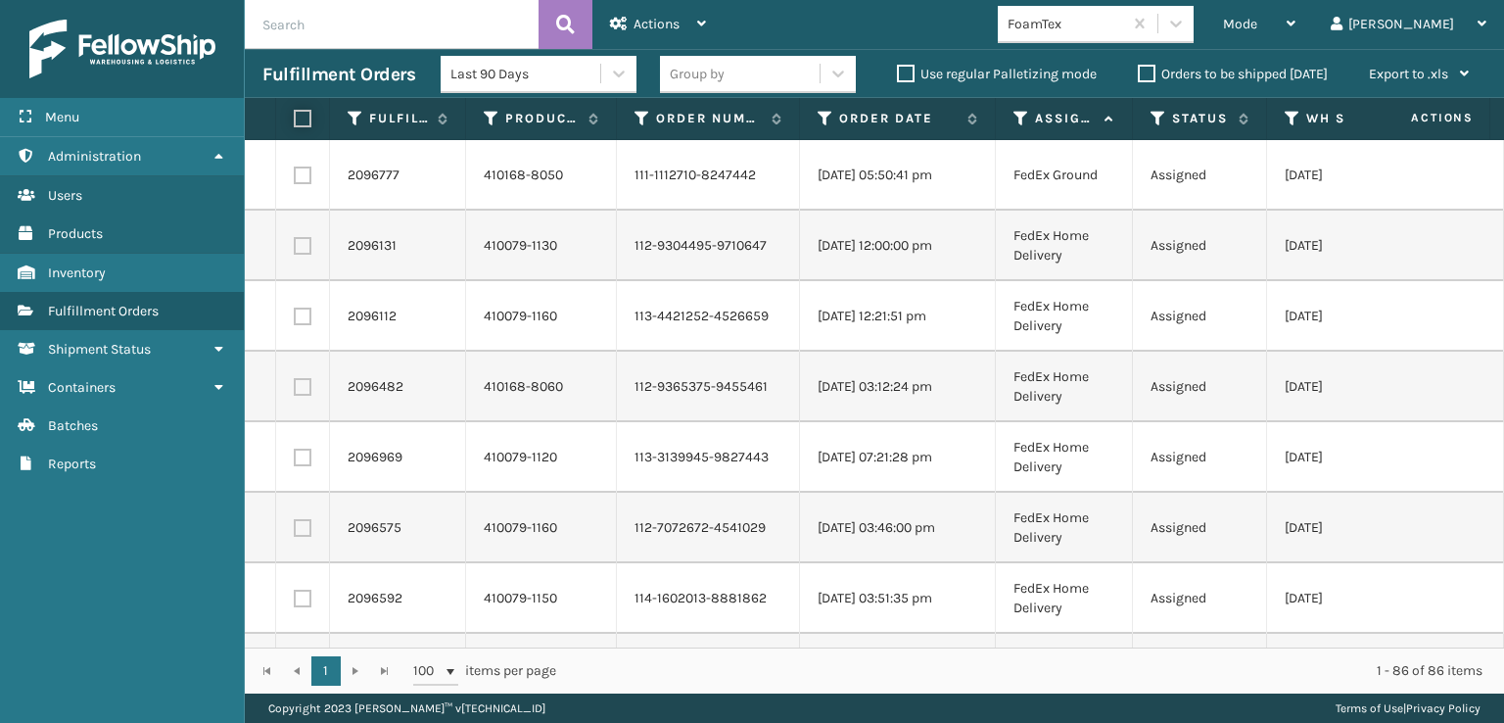
checkbox input "false"
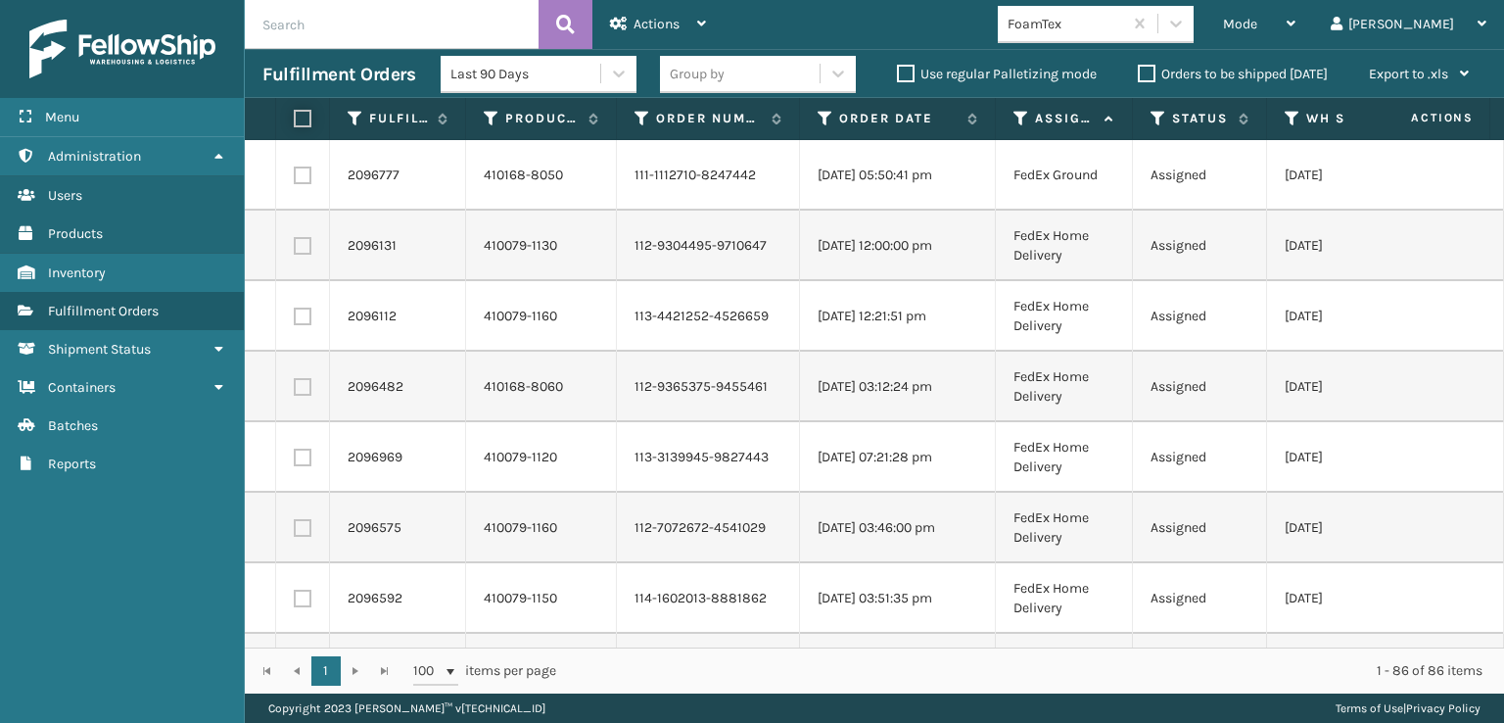
checkbox input "false"
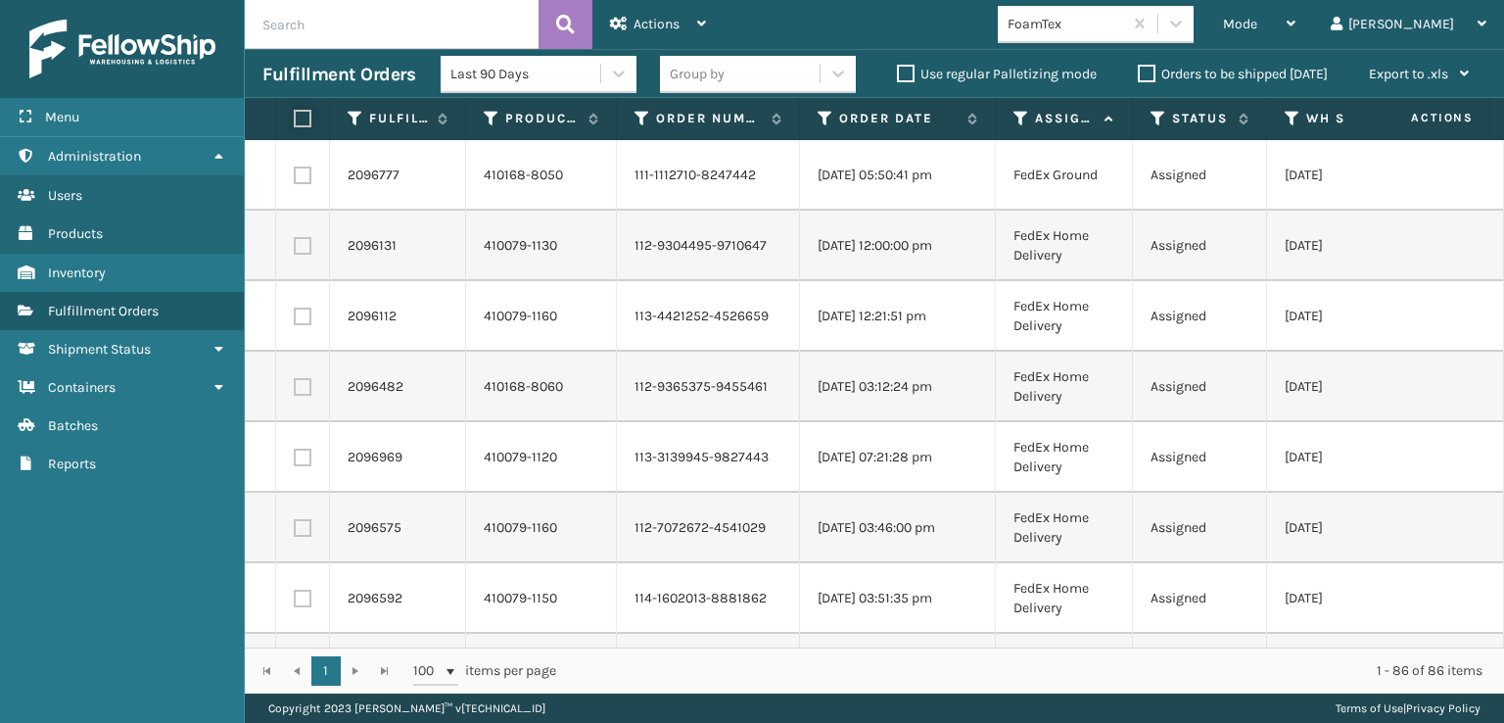
checkbox input "false"
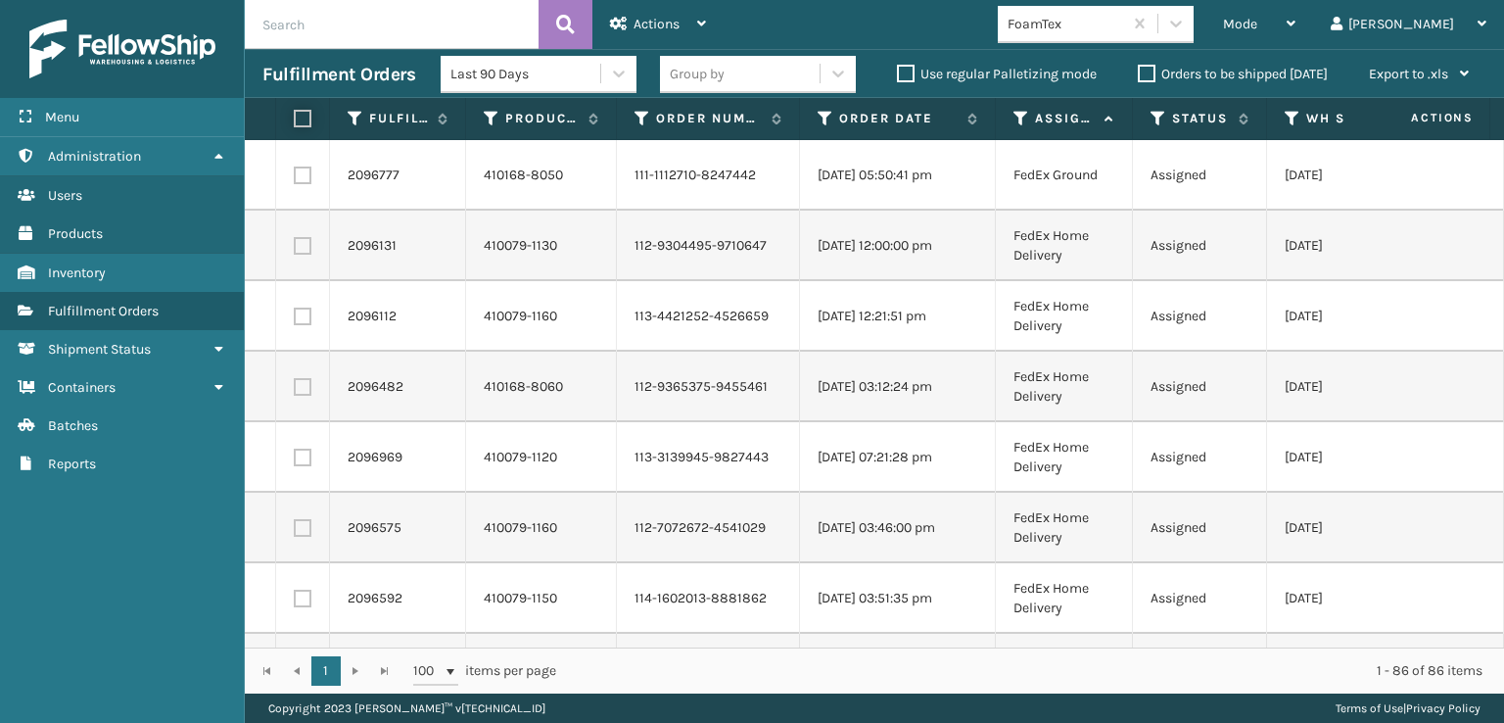
checkbox input "false"
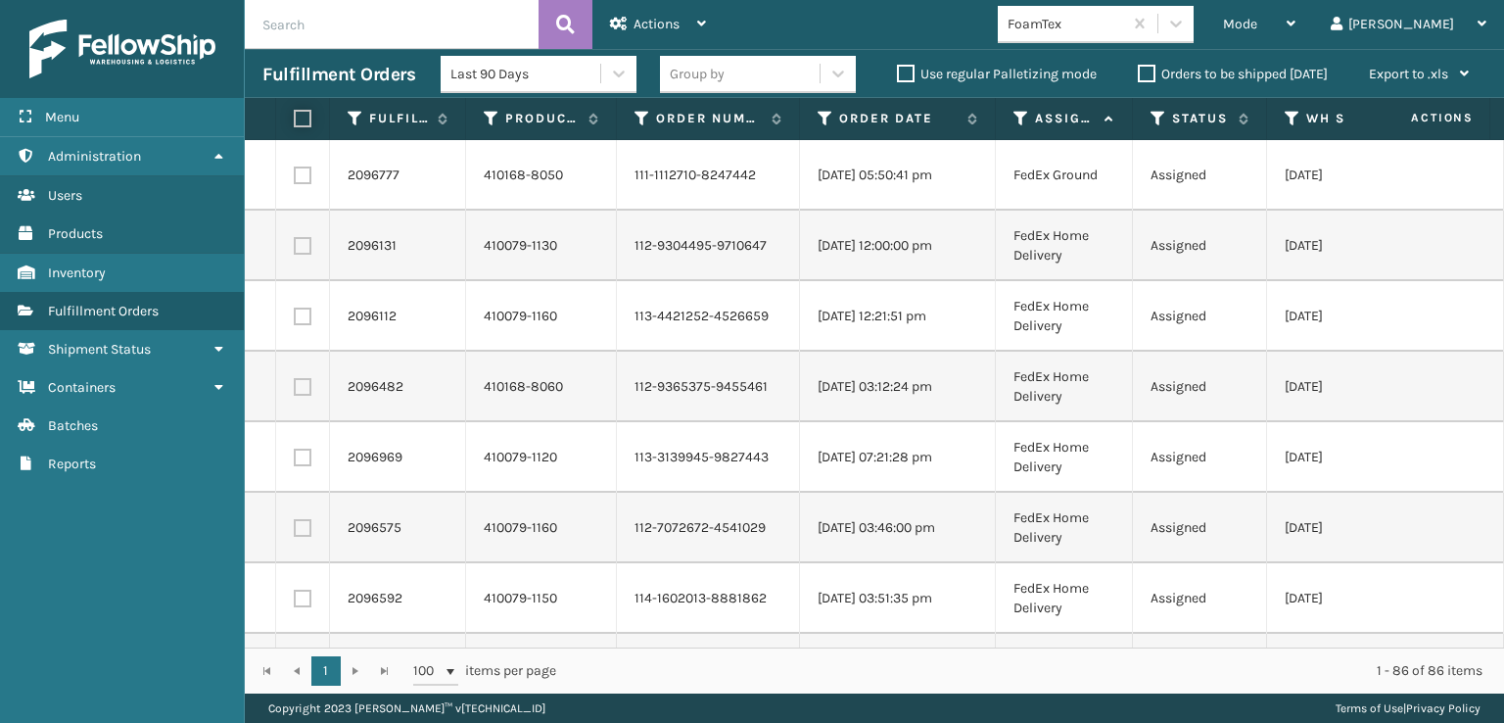
checkbox input "false"
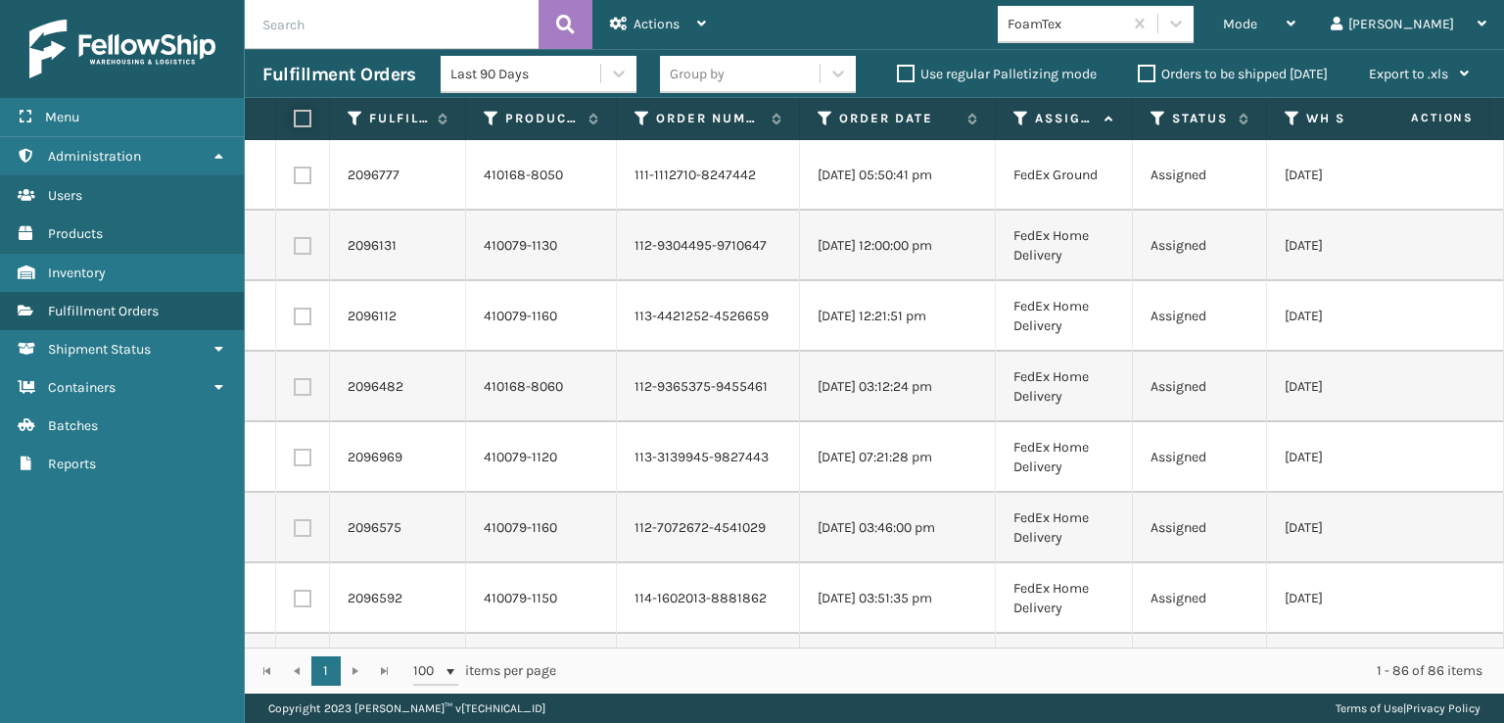
checkbox input "false"
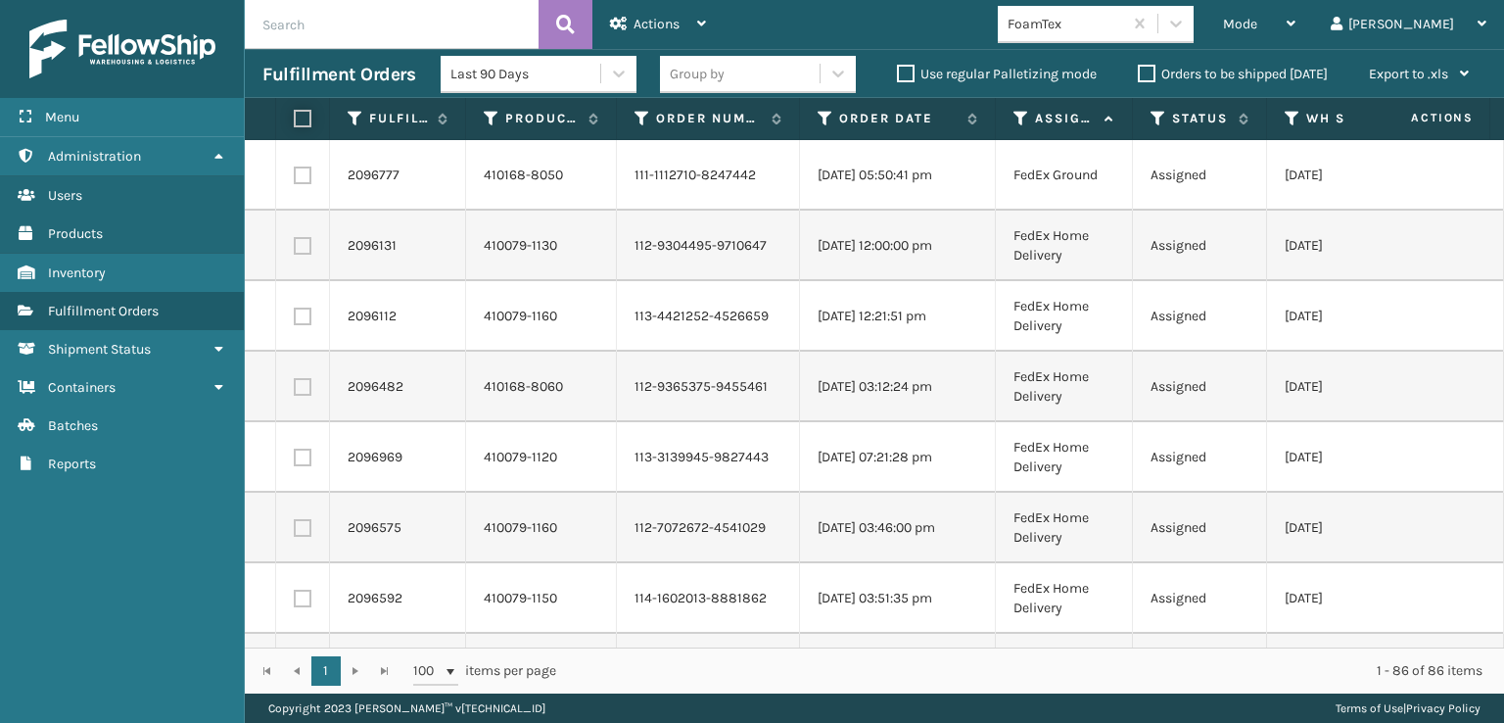
checkbox input "false"
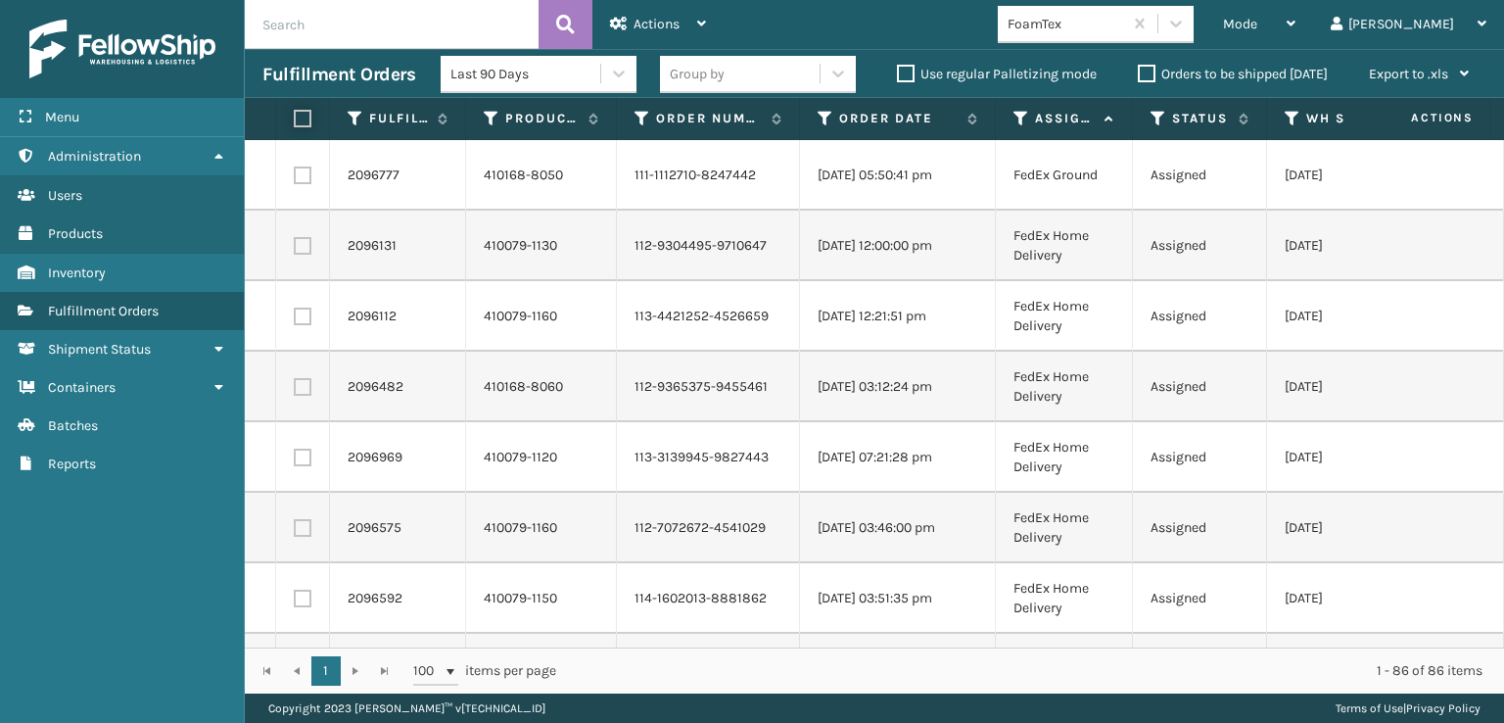
checkbox input "false"
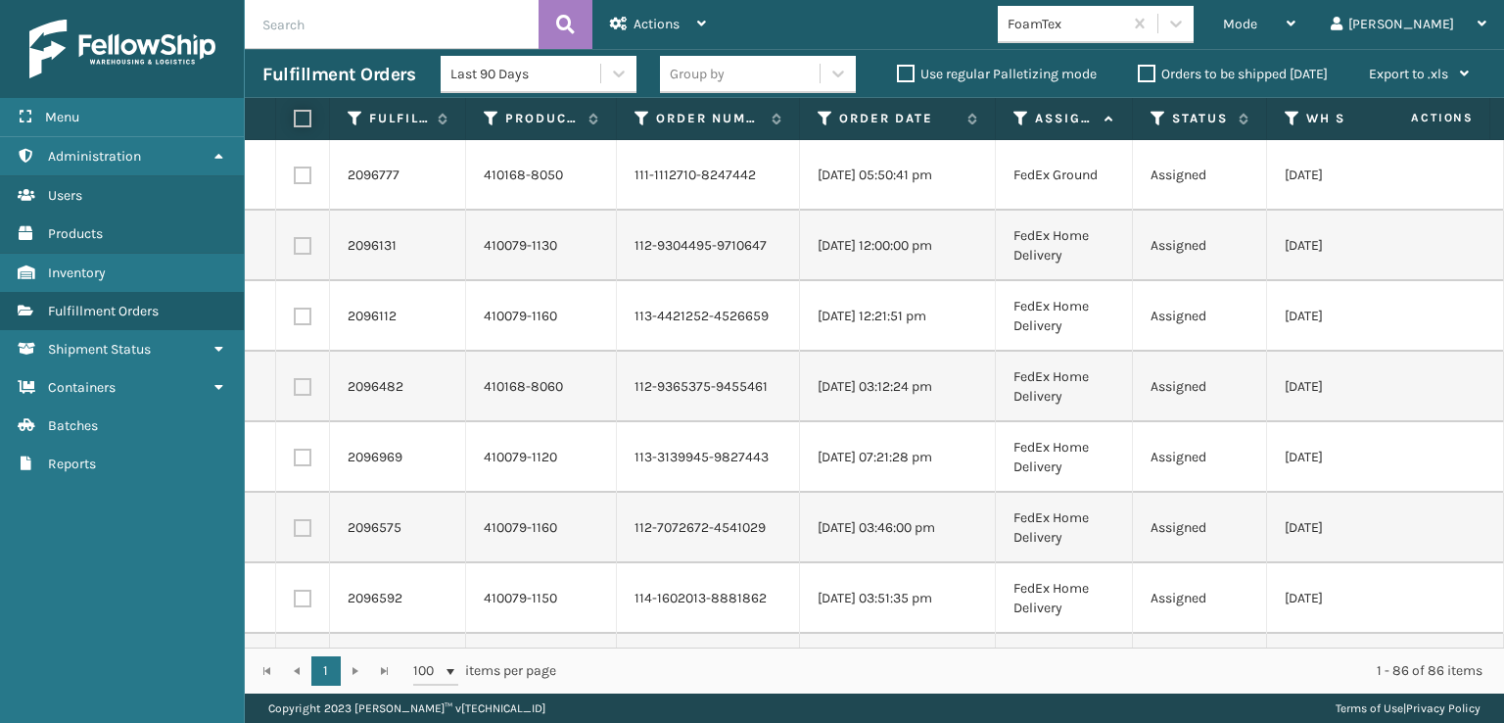
checkbox input "false"
click at [302, 169] on label at bounding box center [303, 175] width 18 height 18
click at [295, 169] on input "checkbox" at bounding box center [294, 172] width 1 height 13
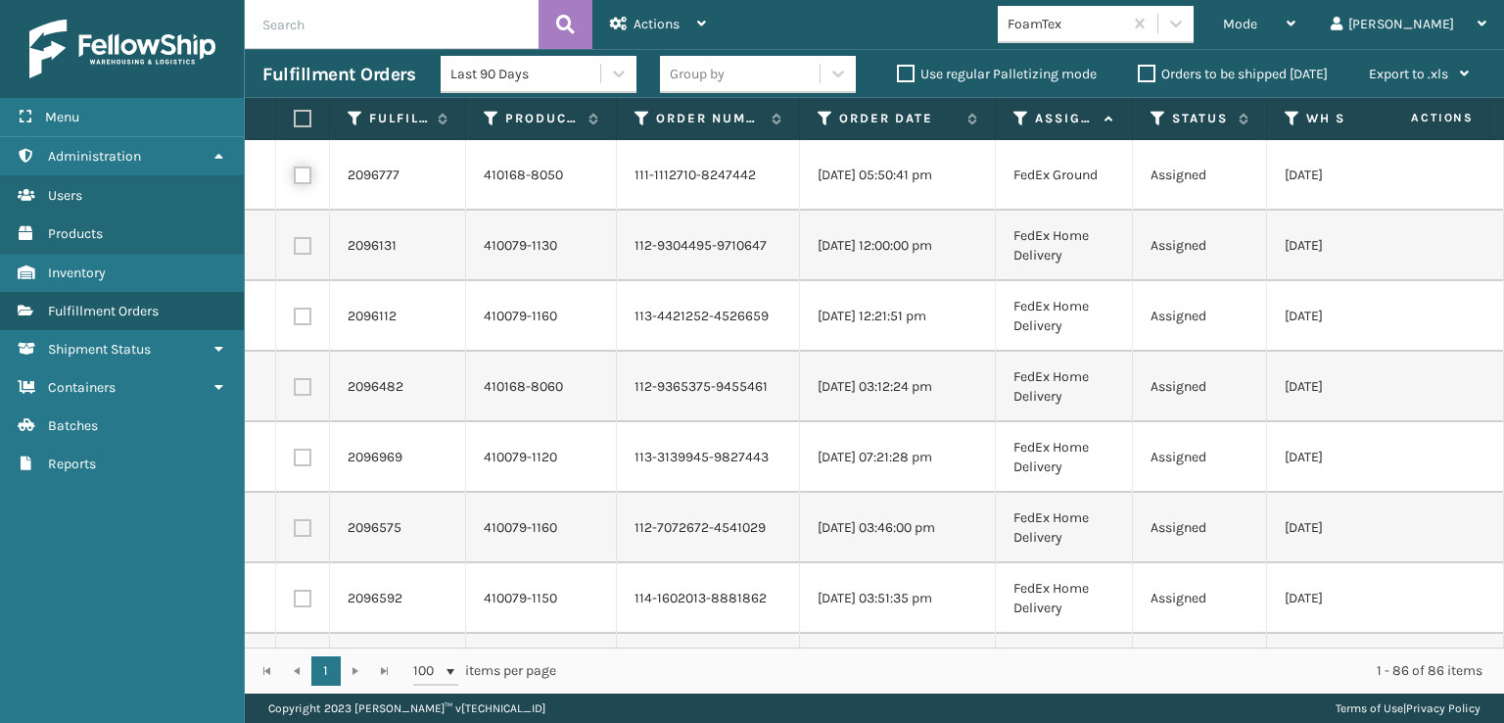
checkbox input "true"
click at [302, 238] on label at bounding box center [303, 246] width 18 height 18
click at [295, 238] on input "checkbox" at bounding box center [294, 243] width 1 height 13
checkbox input "true"
drag, startPoint x: 301, startPoint y: 310, endPoint x: 313, endPoint y: 418, distance: 108.5
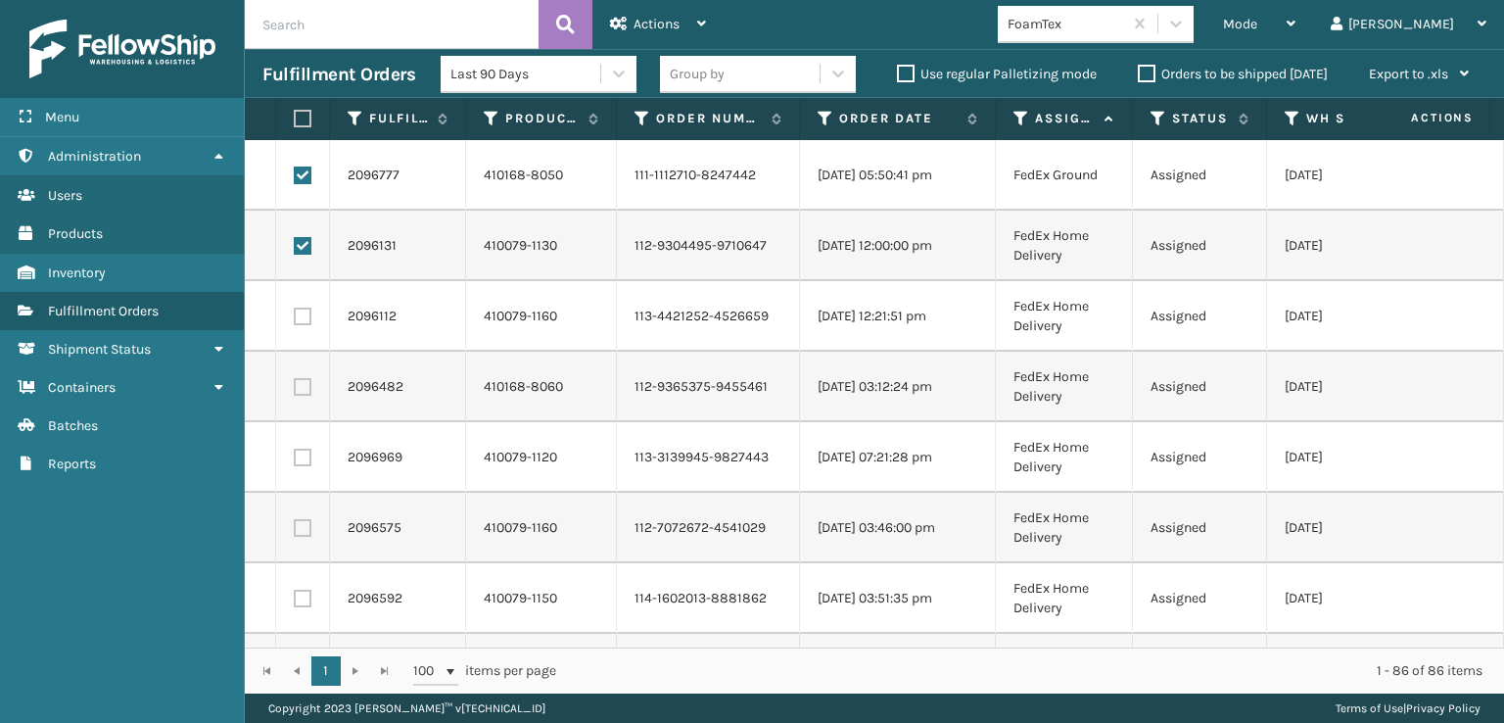
click at [302, 311] on label at bounding box center [303, 317] width 18 height 18
click at [295, 311] on input "checkbox" at bounding box center [294, 314] width 1 height 13
checkbox input "true"
click at [302, 385] on label at bounding box center [303, 387] width 18 height 18
click at [295, 385] on input "checkbox" at bounding box center [294, 384] width 1 height 13
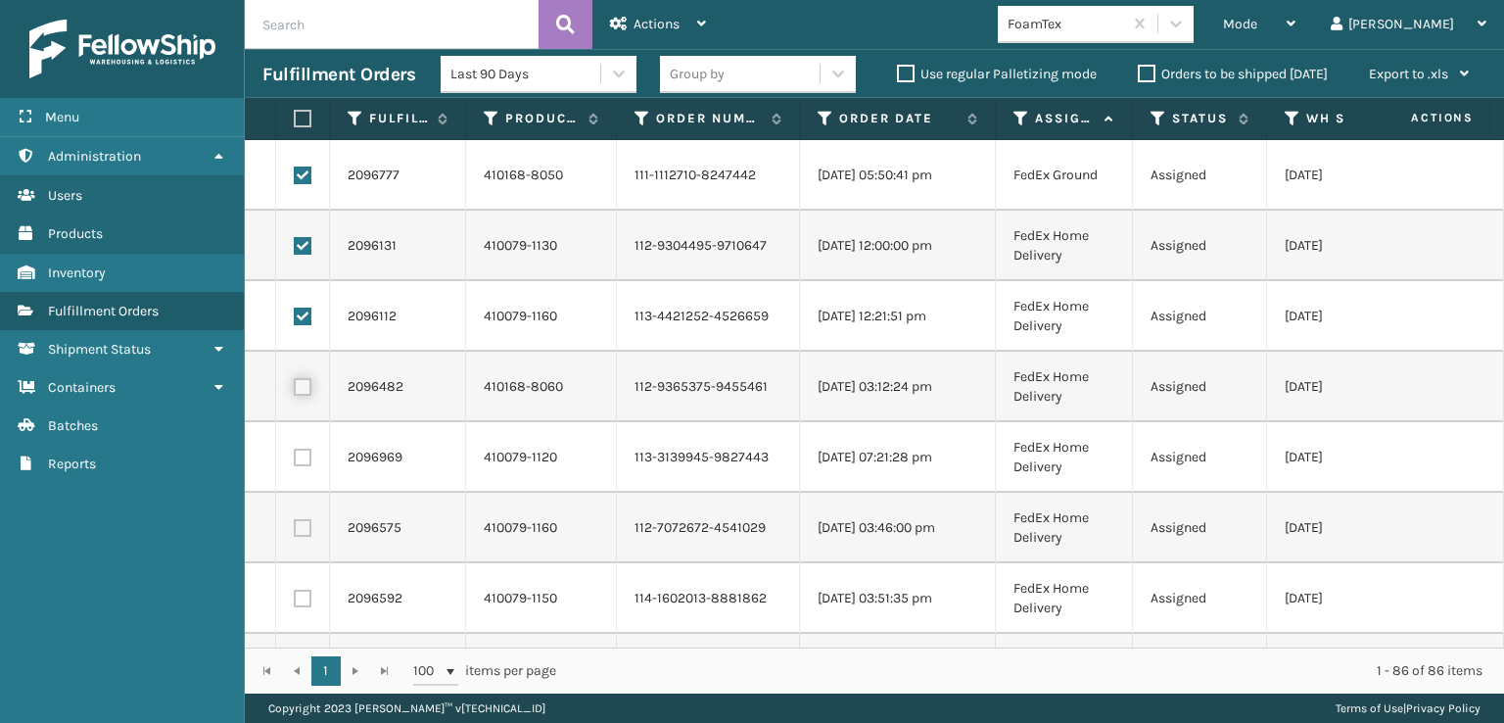
checkbox input "true"
click at [305, 455] on label at bounding box center [303, 458] width 18 height 18
click at [295, 455] on input "checkbox" at bounding box center [294, 455] width 1 height 13
checkbox input "true"
click at [304, 530] on label at bounding box center [303, 528] width 18 height 18
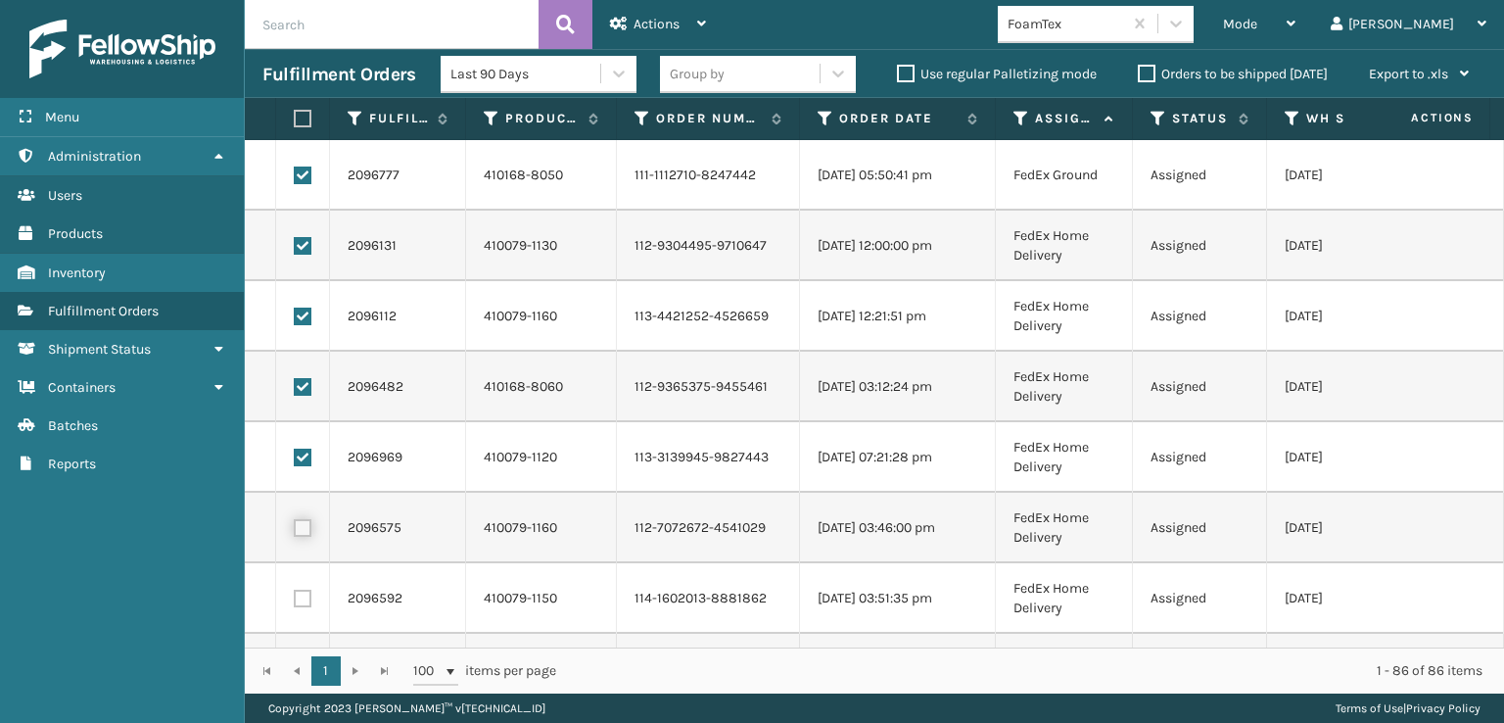
click at [295, 530] on input "checkbox" at bounding box center [294, 525] width 1 height 13
checkbox input "true"
click at [308, 603] on label at bounding box center [303, 599] width 18 height 18
click at [295, 602] on input "checkbox" at bounding box center [294, 596] width 1 height 13
checkbox input "true"
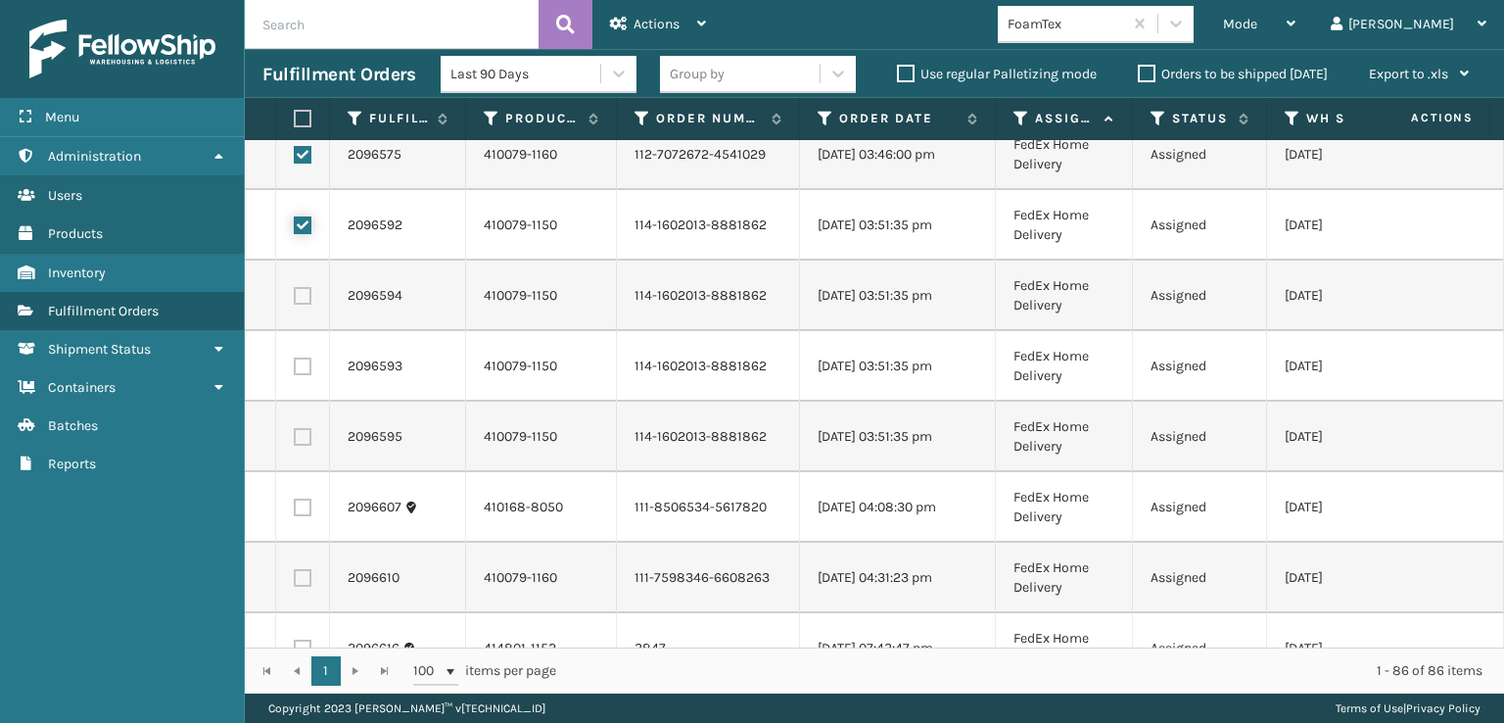
scroll to position [392, 0]
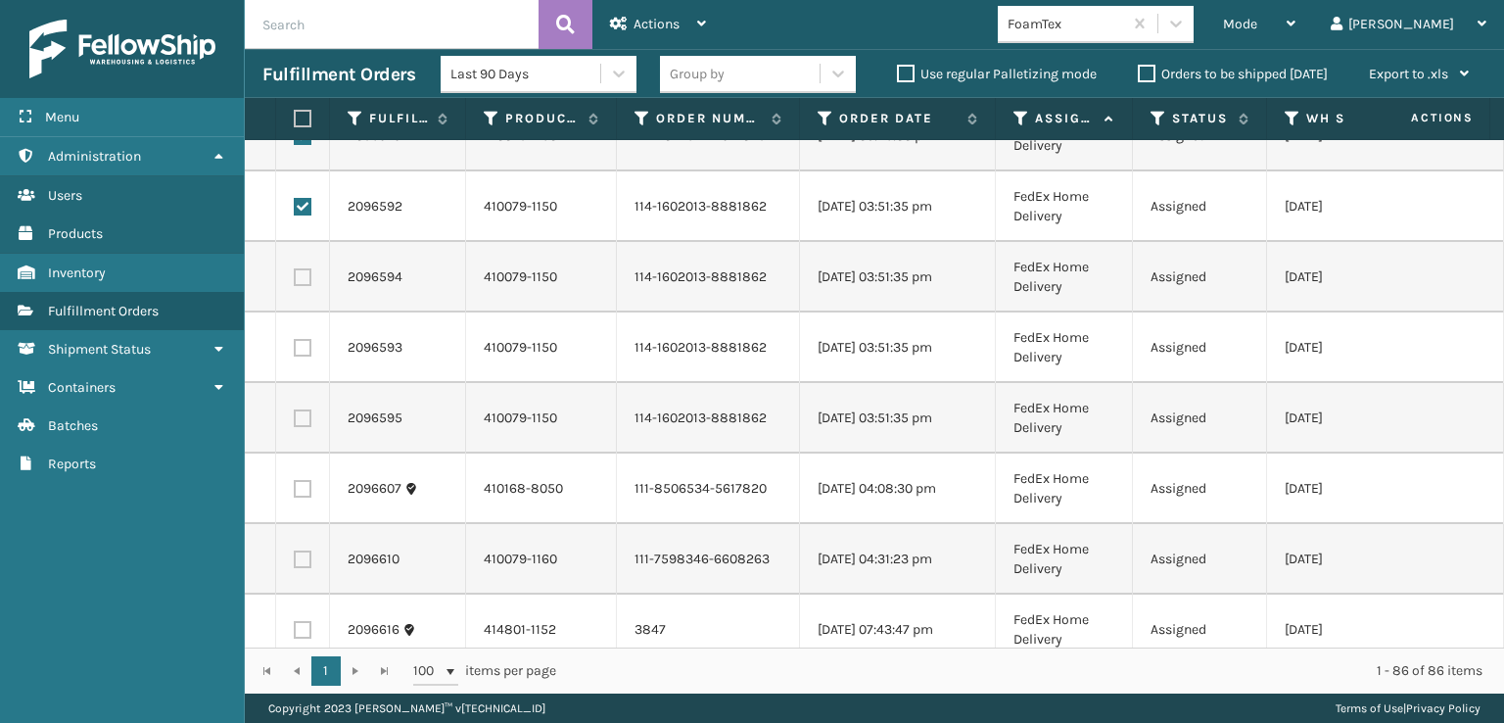
click at [298, 274] on label at bounding box center [303, 277] width 18 height 18
click at [295, 274] on input "checkbox" at bounding box center [294, 274] width 1 height 13
checkbox input "true"
click at [302, 347] on label at bounding box center [303, 348] width 18 height 18
click at [295, 347] on input "checkbox" at bounding box center [294, 345] width 1 height 13
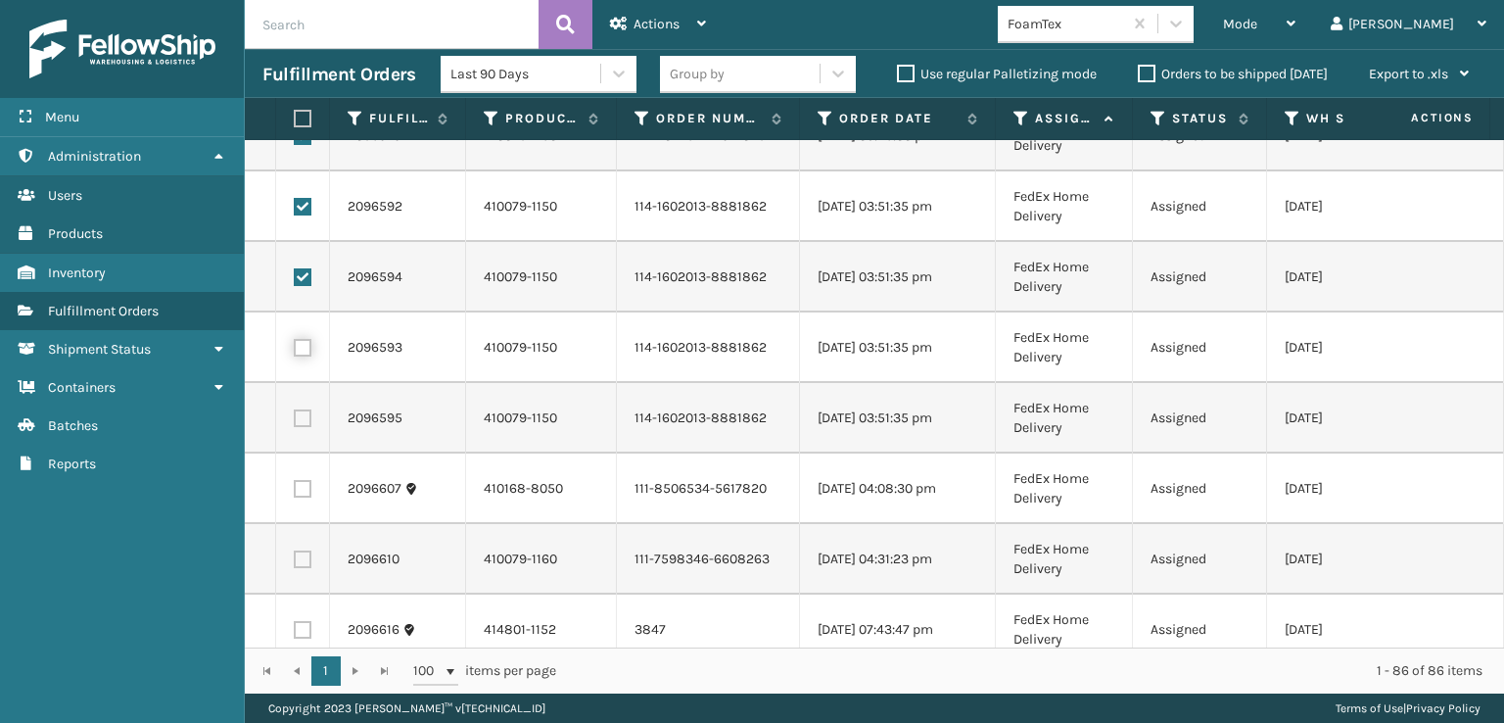
checkbox input "true"
click at [298, 414] on label at bounding box center [303, 418] width 18 height 18
click at [295, 414] on input "checkbox" at bounding box center [294, 415] width 1 height 13
checkbox input "true"
click at [301, 492] on label at bounding box center [303, 489] width 18 height 18
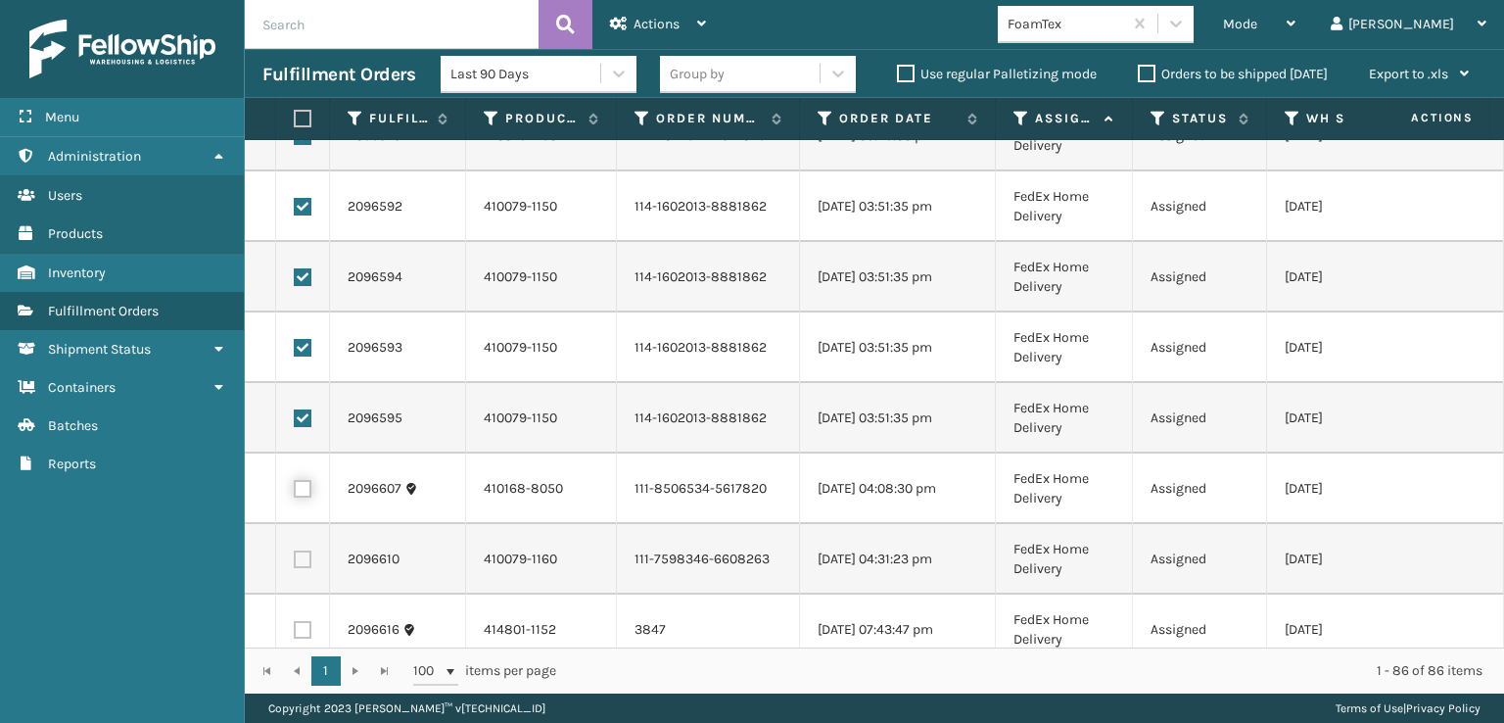
click at [295, 492] on input "checkbox" at bounding box center [294, 486] width 1 height 13
checkbox input "true"
click at [302, 557] on label at bounding box center [303, 559] width 18 height 18
click at [295, 557] on input "checkbox" at bounding box center [294, 556] width 1 height 13
checkbox input "true"
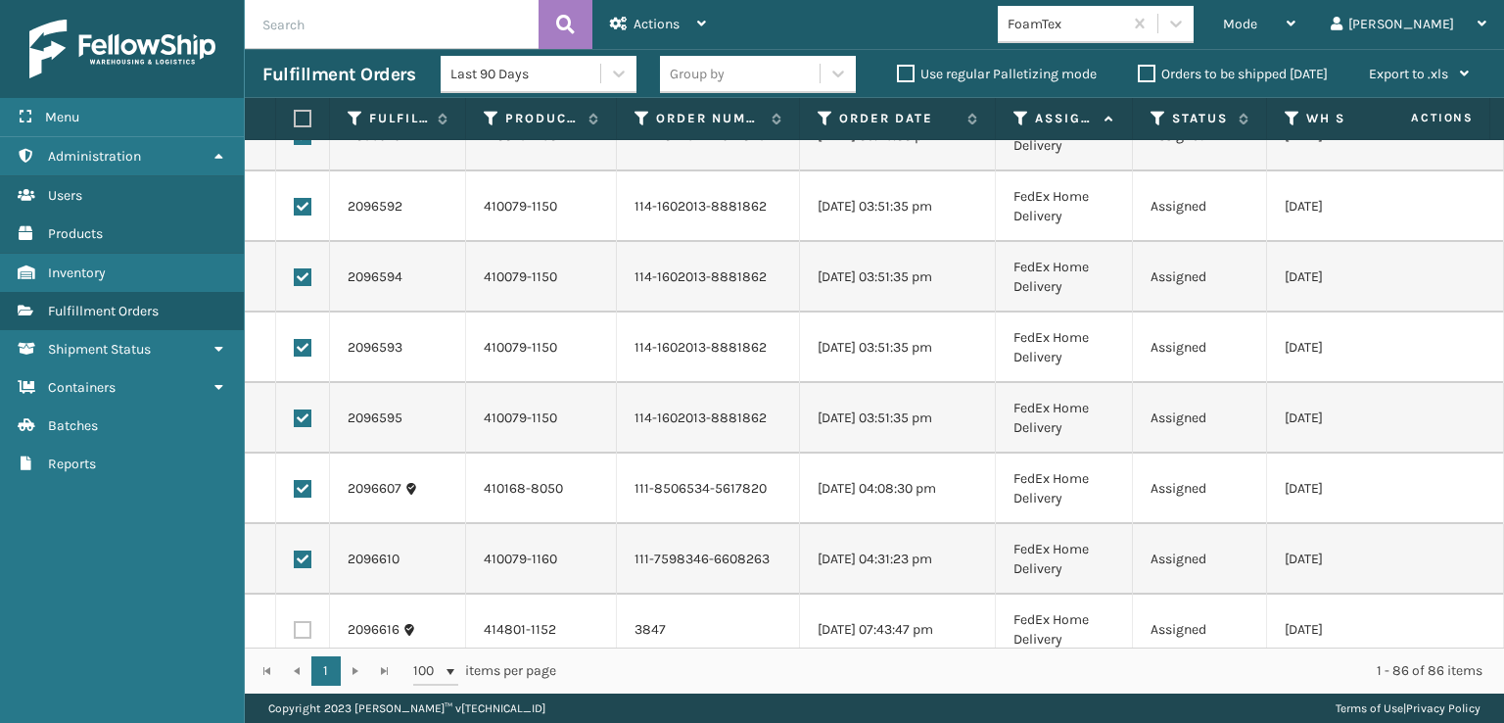
click at [306, 624] on label at bounding box center [303, 630] width 18 height 18
click at [295, 624] on input "checkbox" at bounding box center [294, 627] width 1 height 13
checkbox input "true"
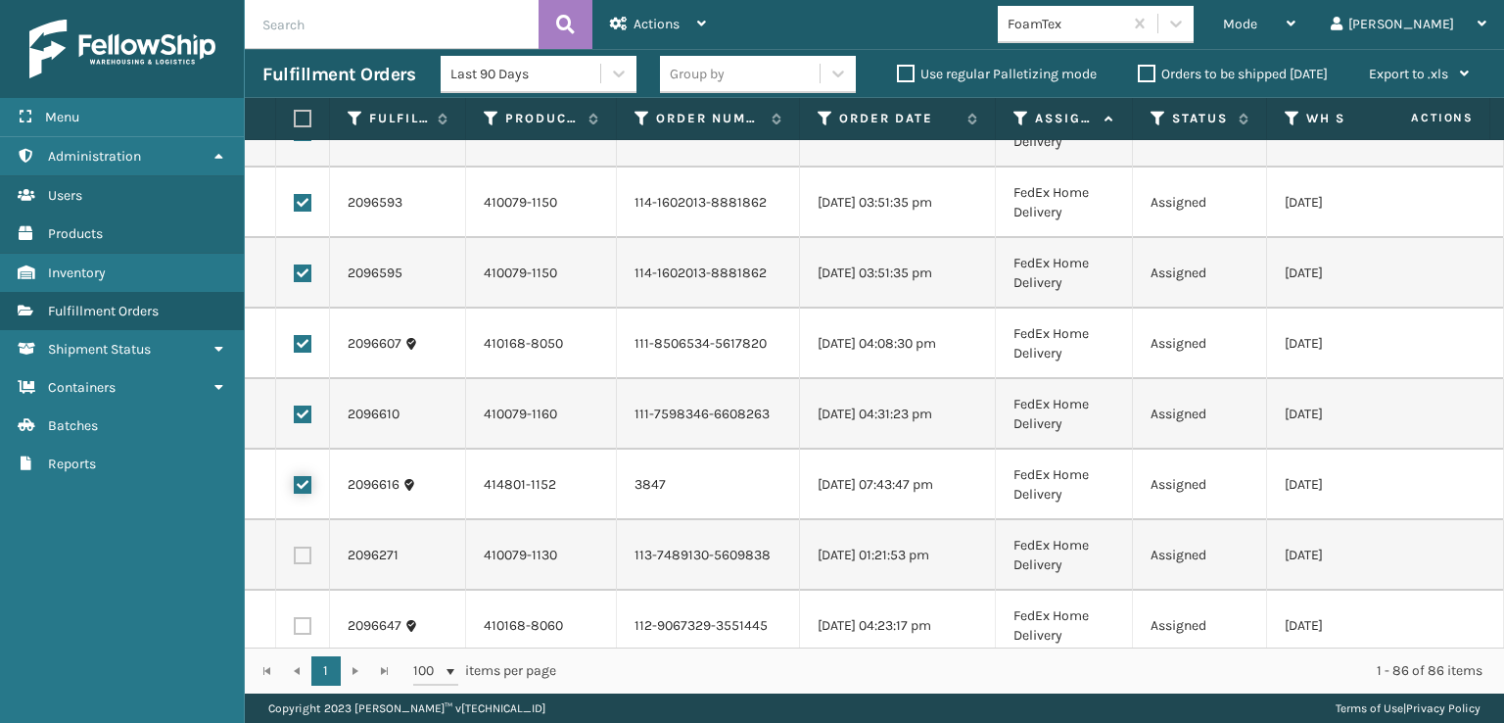
scroll to position [686, 0]
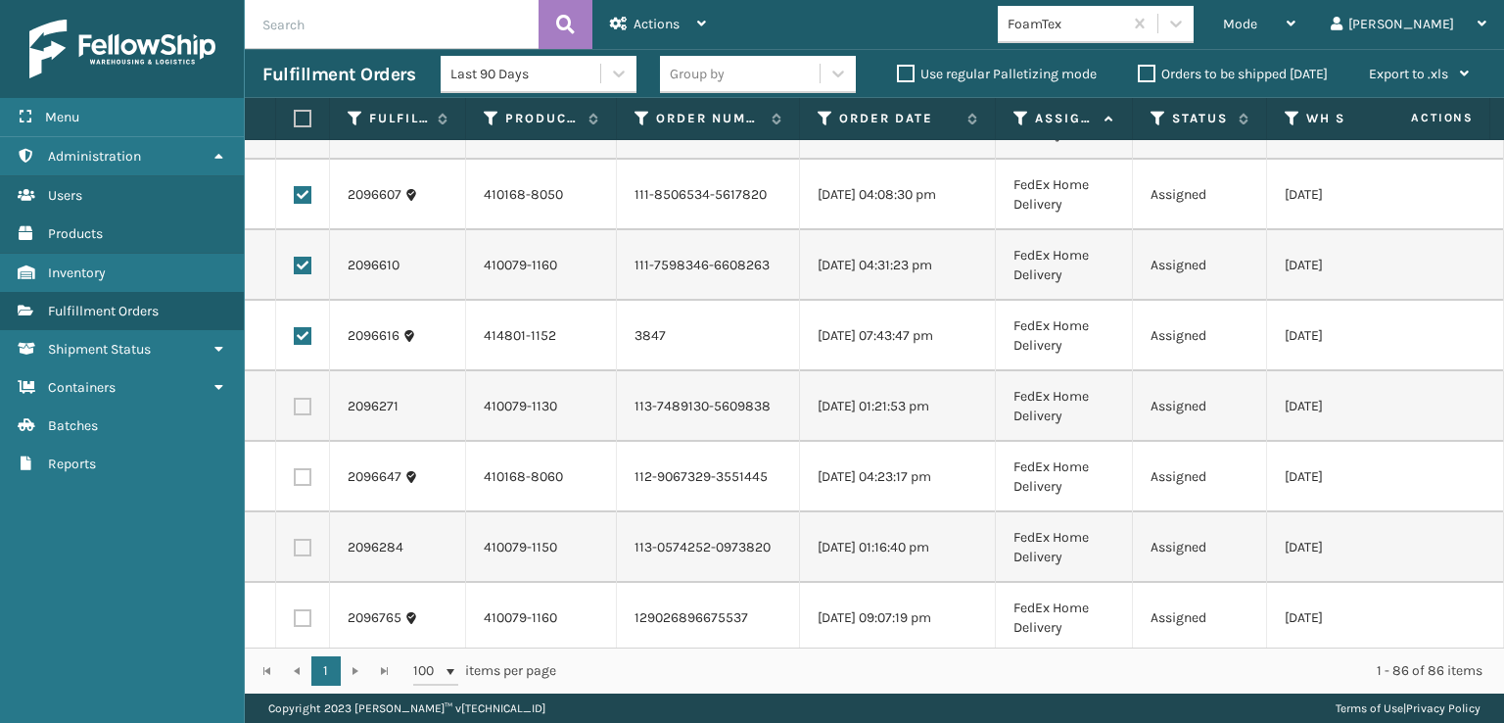
click at [302, 403] on label at bounding box center [303, 407] width 18 height 18
click at [295, 403] on input "checkbox" at bounding box center [294, 404] width 1 height 13
checkbox input "true"
click at [306, 468] on label at bounding box center [303, 477] width 18 height 18
click at [295, 468] on input "checkbox" at bounding box center [294, 474] width 1 height 13
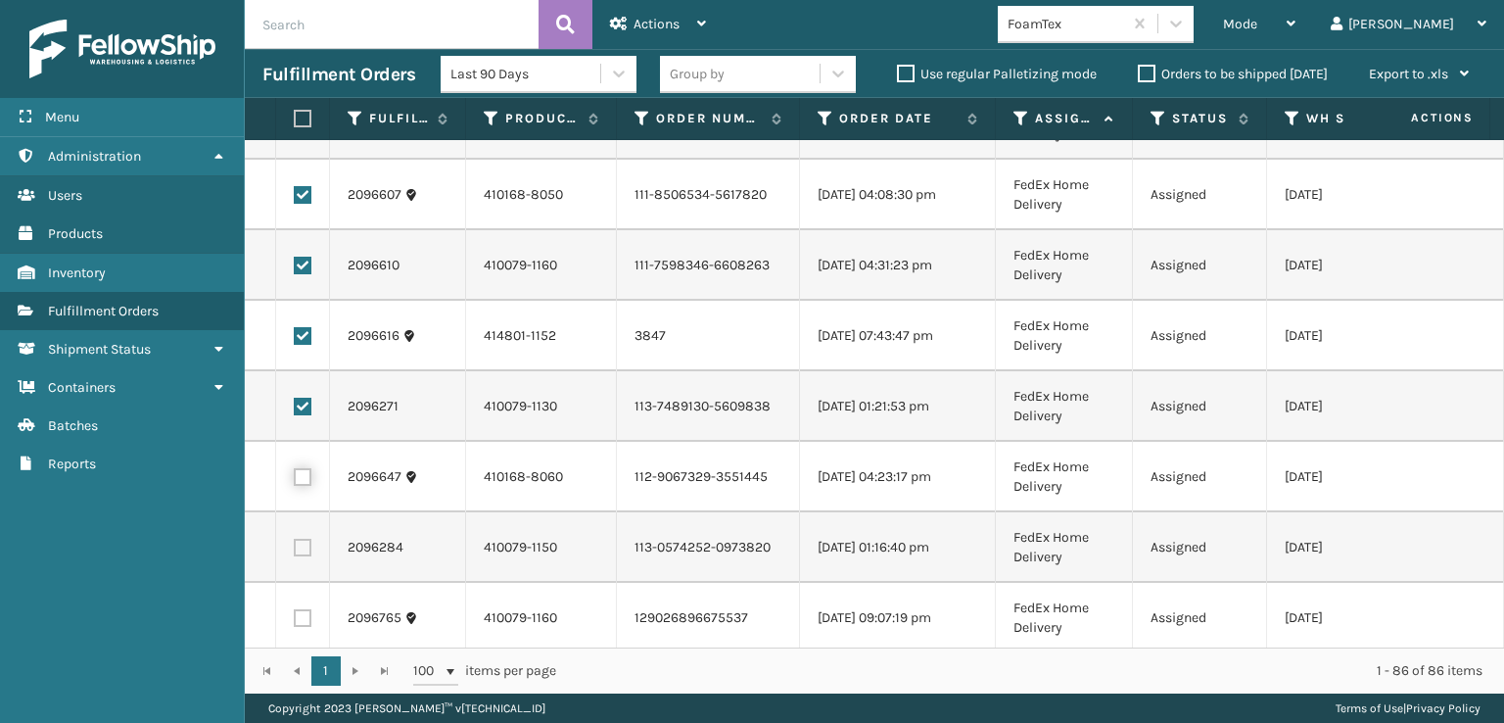
checkbox input "true"
click at [309, 543] on label at bounding box center [303, 548] width 18 height 18
click at [295, 543] on input "checkbox" at bounding box center [294, 545] width 1 height 13
checkbox input "true"
click at [307, 610] on label at bounding box center [303, 618] width 18 height 18
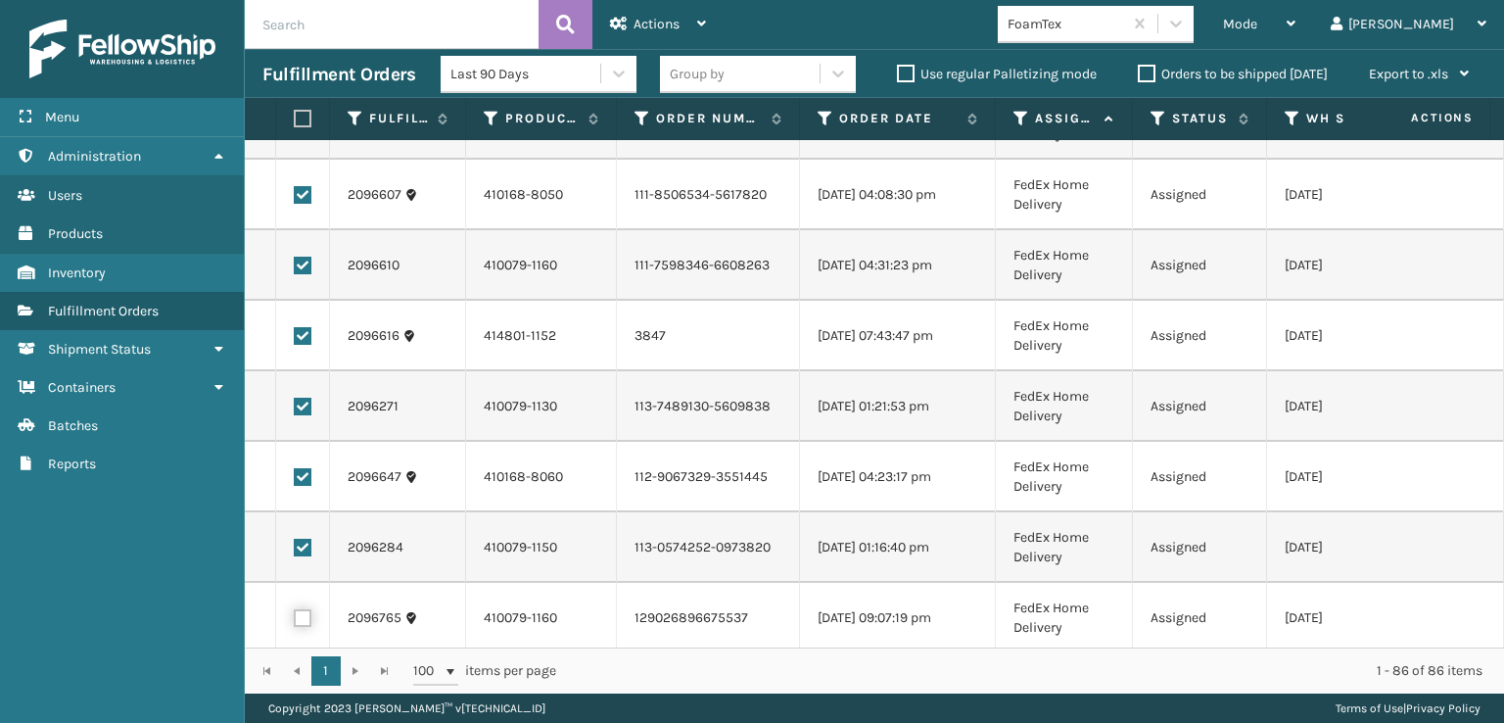
click at [295, 610] on input "checkbox" at bounding box center [294, 615] width 1 height 13
checkbox input "true"
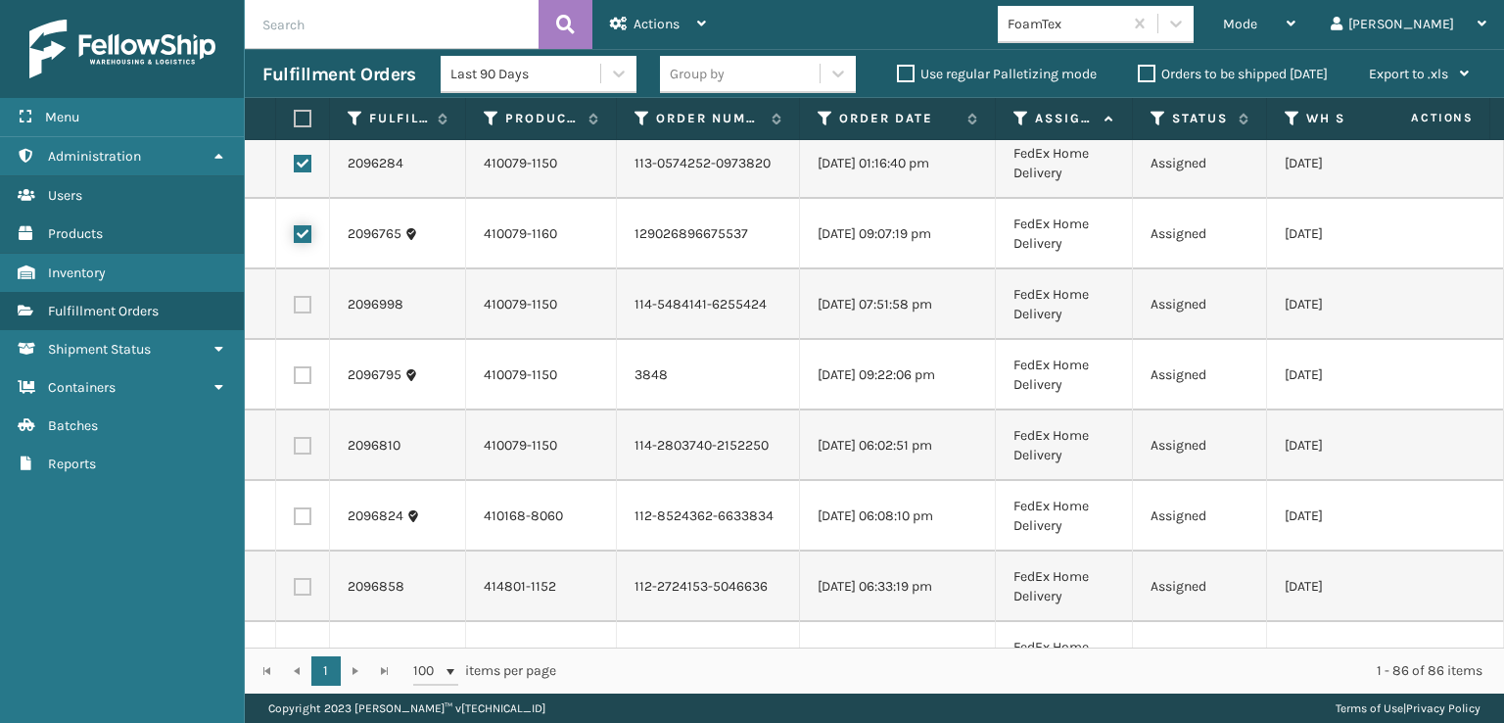
scroll to position [1077, 0]
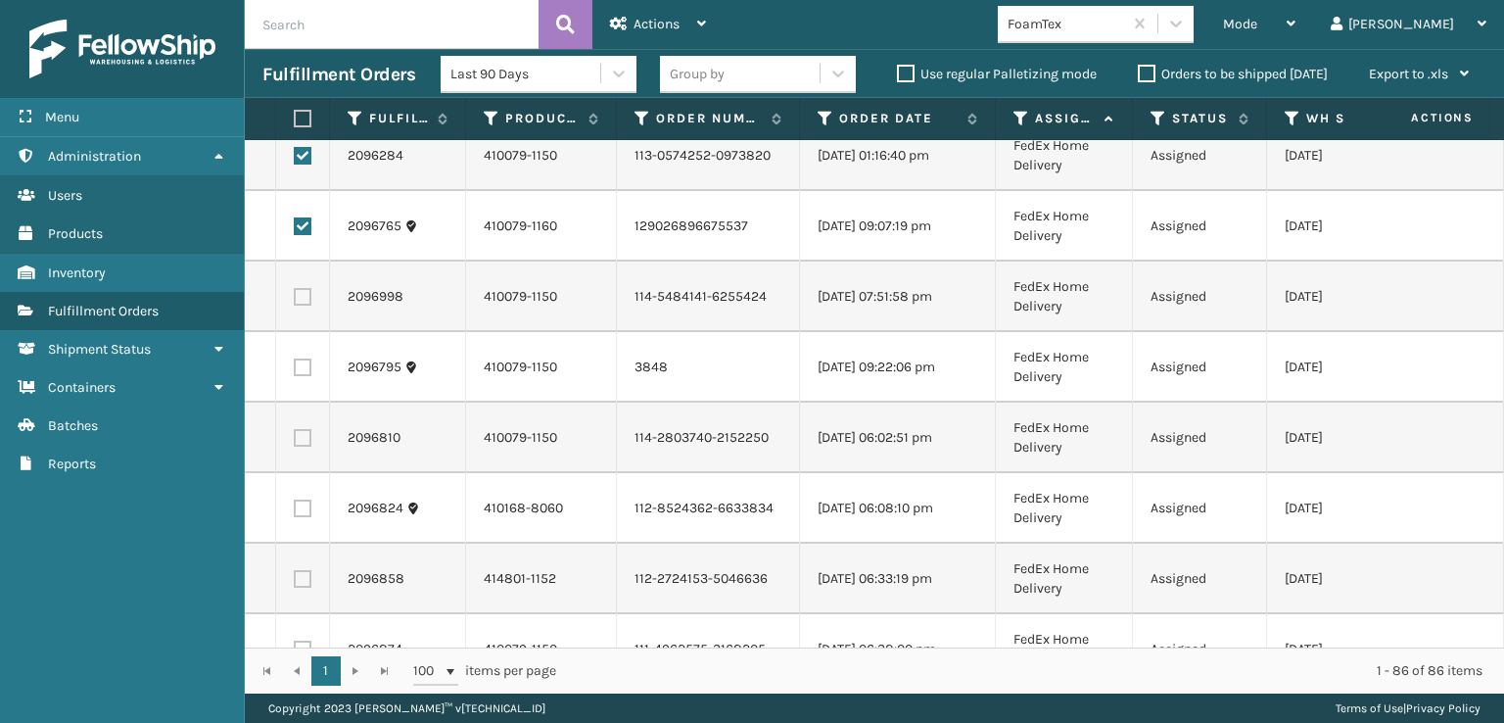
click at [302, 295] on label at bounding box center [303, 297] width 18 height 18
click at [295, 295] on input "checkbox" at bounding box center [294, 294] width 1 height 13
checkbox input "true"
click at [297, 372] on label at bounding box center [303, 367] width 18 height 18
click at [295, 371] on input "checkbox" at bounding box center [294, 364] width 1 height 13
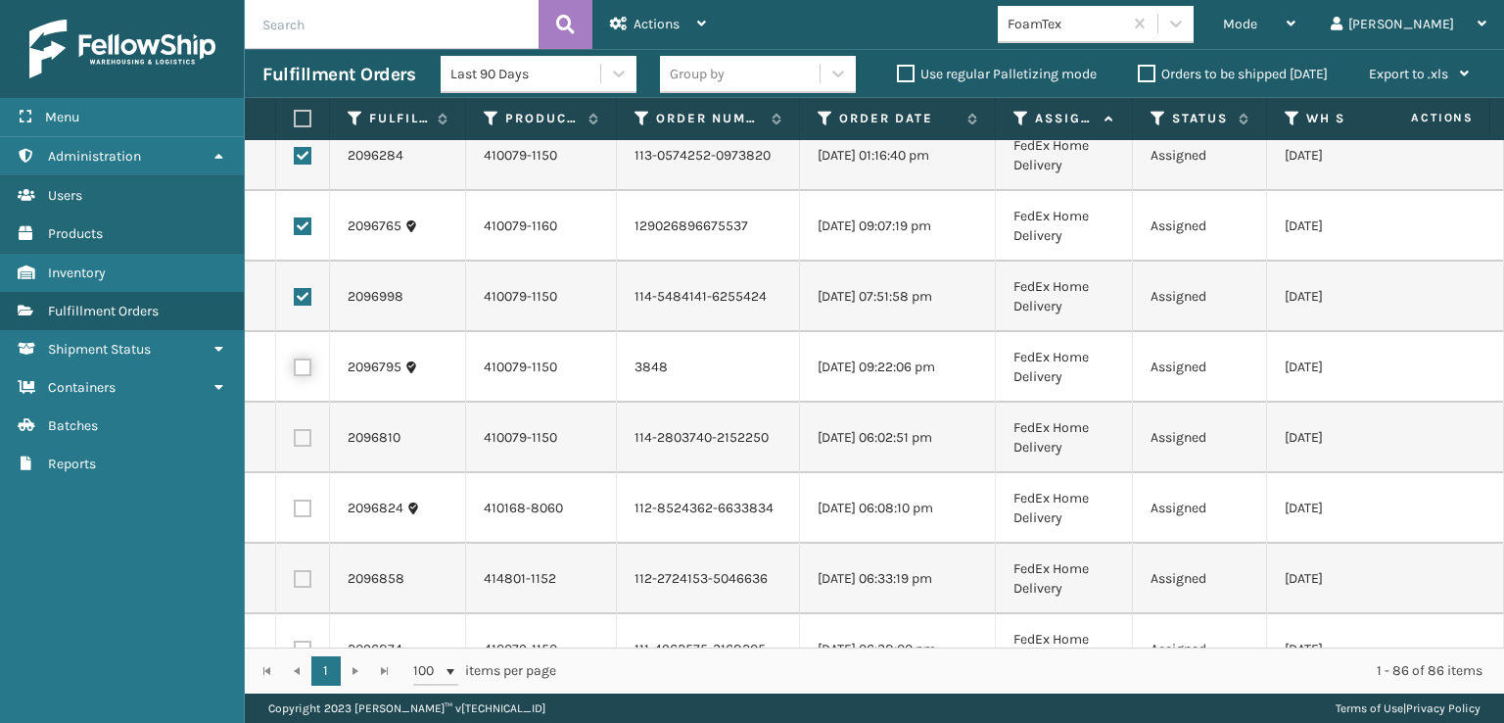
checkbox input "true"
click at [298, 433] on label at bounding box center [303, 438] width 18 height 18
click at [295, 433] on input "checkbox" at bounding box center [294, 435] width 1 height 13
checkbox input "true"
click at [301, 510] on label at bounding box center [303, 508] width 18 height 18
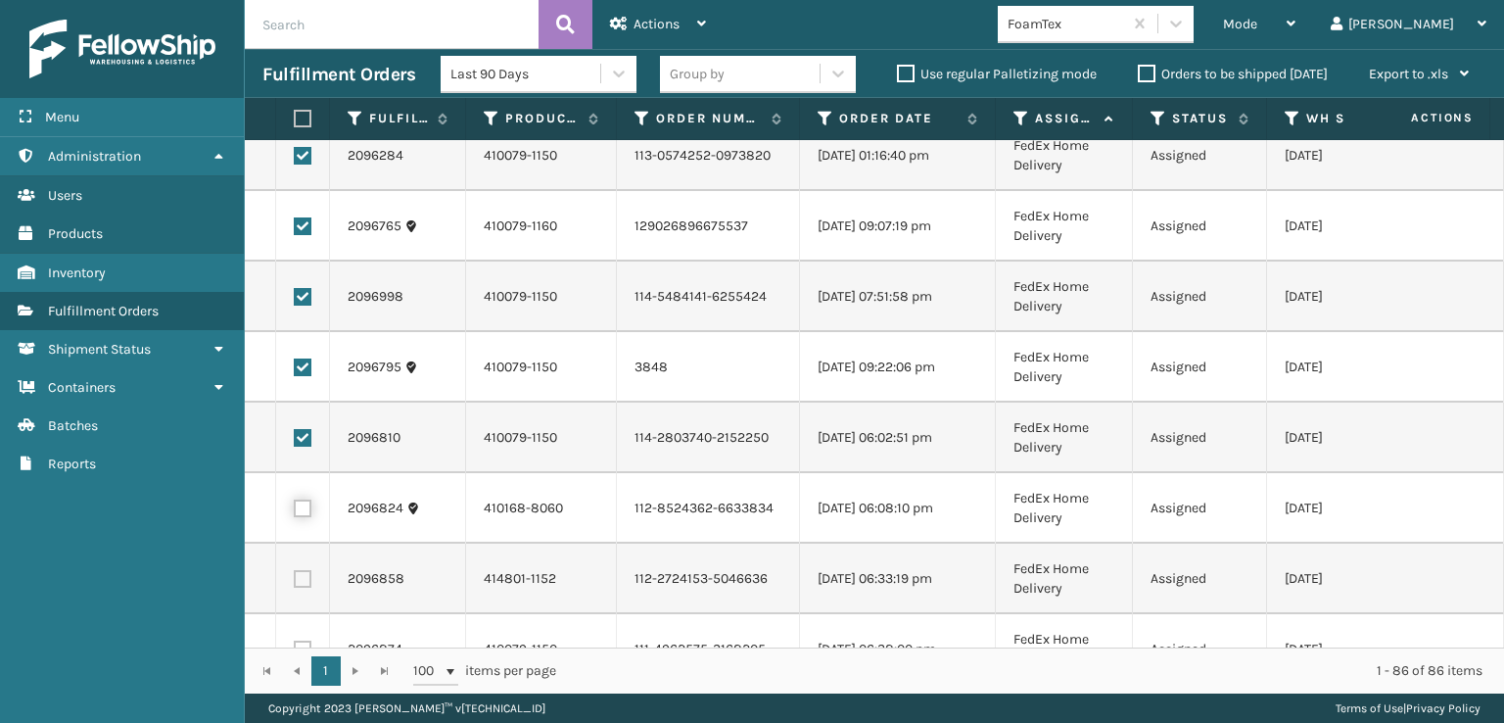
click at [295, 510] on input "checkbox" at bounding box center [294, 505] width 1 height 13
checkbox input "true"
click at [298, 577] on label at bounding box center [303, 579] width 18 height 18
click at [295, 577] on input "checkbox" at bounding box center [294, 576] width 1 height 13
checkbox input "true"
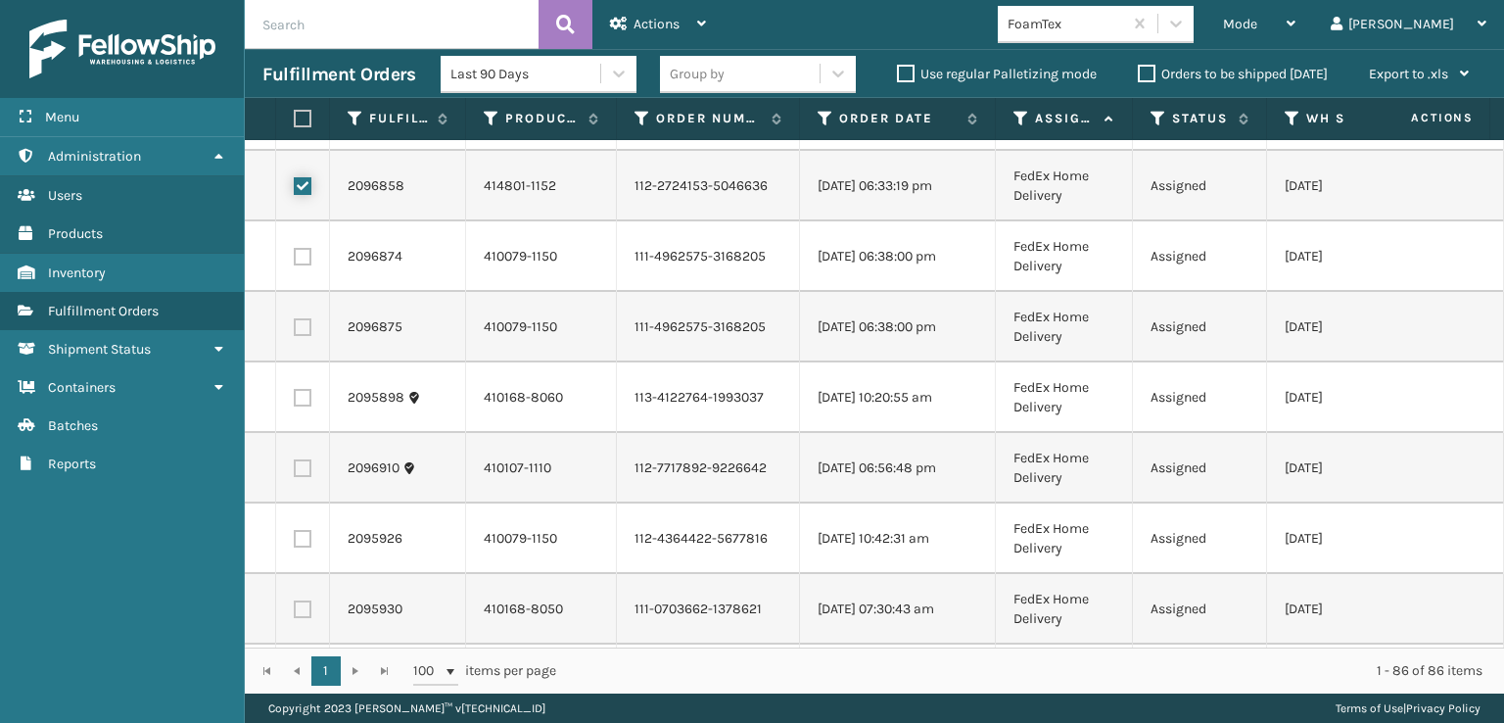
scroll to position [1469, 0]
click at [299, 252] on label at bounding box center [303, 258] width 18 height 18
click at [295, 252] on input "checkbox" at bounding box center [294, 255] width 1 height 13
checkbox input "true"
click at [300, 337] on td at bounding box center [303, 328] width 54 height 71
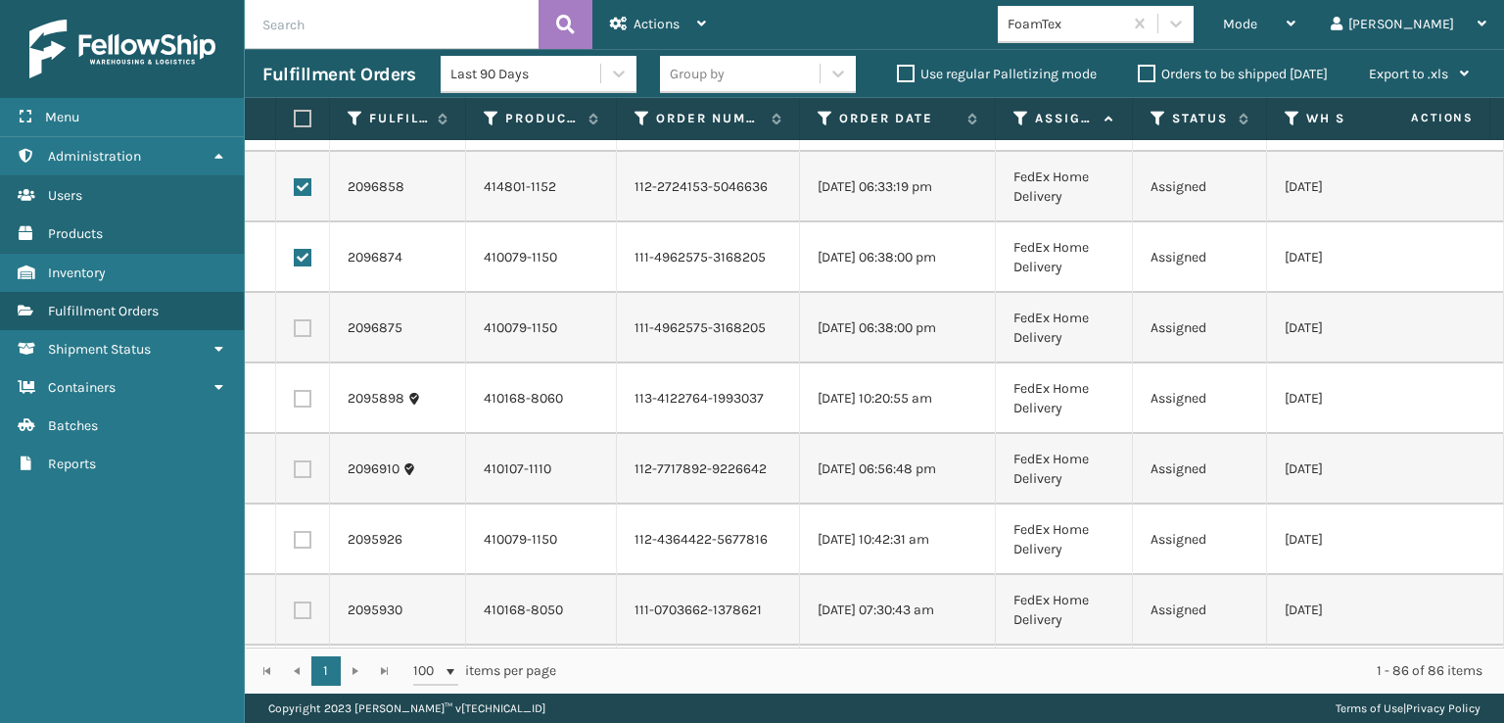
click at [300, 334] on label at bounding box center [303, 328] width 18 height 18
click at [295, 332] on input "checkbox" at bounding box center [294, 325] width 1 height 13
checkbox input "true"
click at [302, 401] on label at bounding box center [303, 399] width 18 height 18
click at [295, 401] on input "checkbox" at bounding box center [294, 396] width 1 height 13
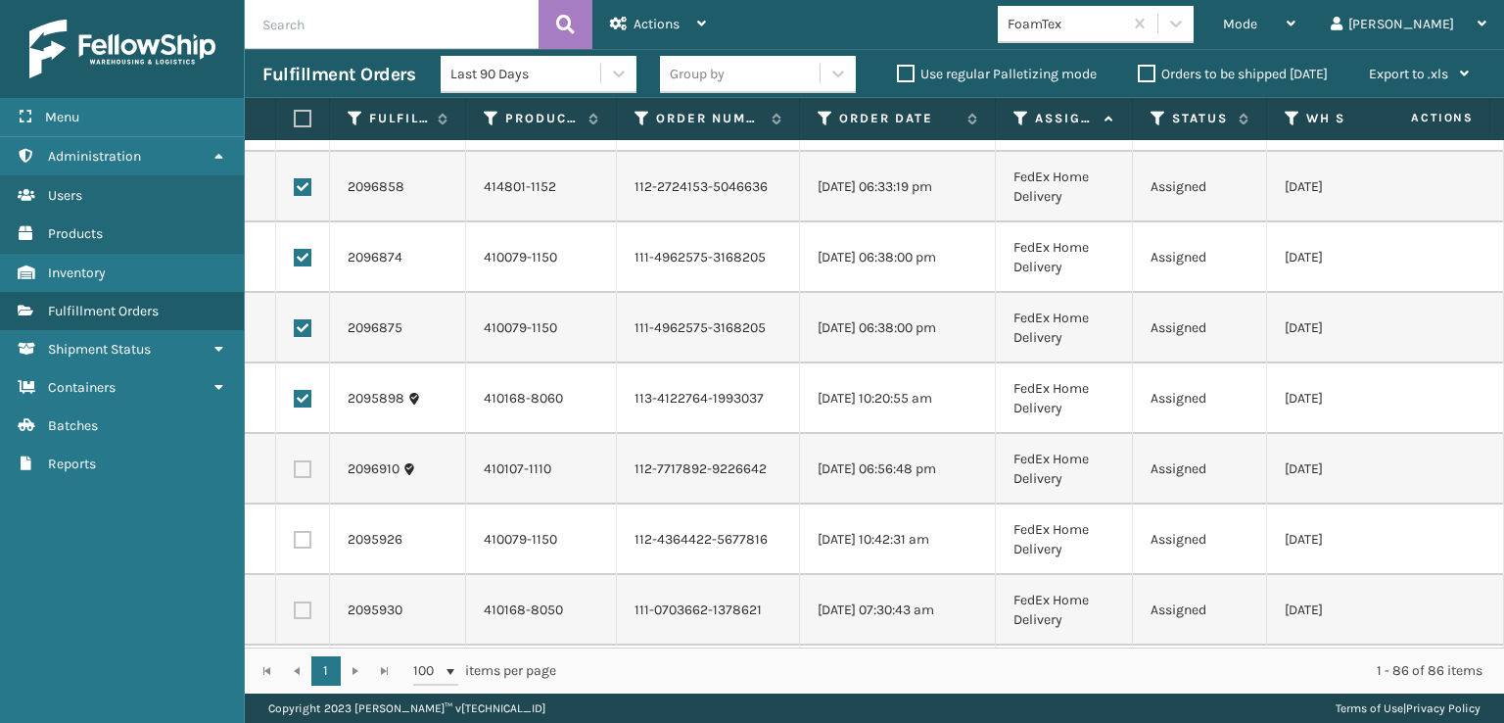
click at [305, 455] on td at bounding box center [303, 469] width 54 height 71
click at [298, 476] on label at bounding box center [303, 469] width 18 height 18
click at [295, 473] on input "checkbox" at bounding box center [294, 466] width 1 height 13
click at [300, 527] on td at bounding box center [303, 539] width 54 height 71
click at [300, 531] on label at bounding box center [303, 540] width 18 height 18
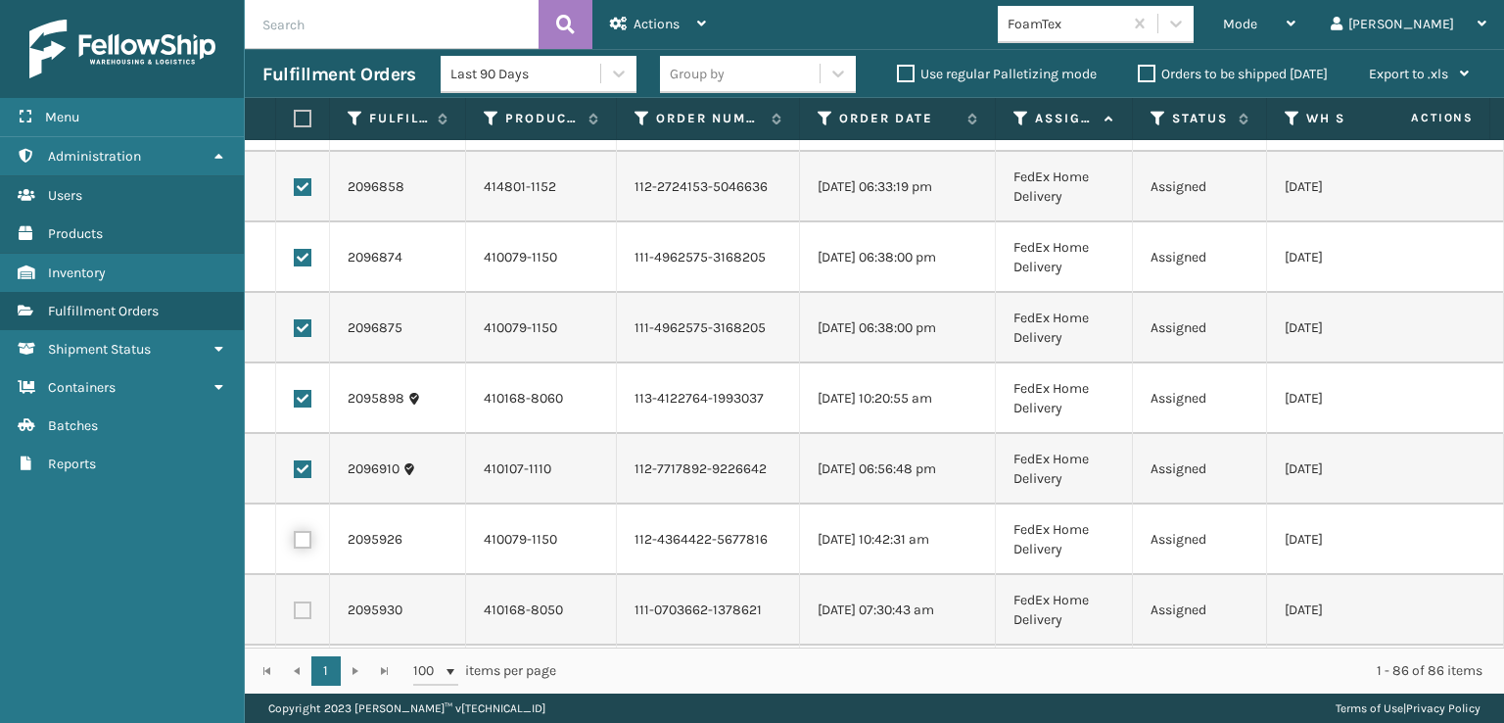
click at [295, 531] on input "checkbox" at bounding box center [294, 537] width 1 height 13
click at [305, 615] on label at bounding box center [303, 610] width 18 height 18
click at [295, 614] on input "checkbox" at bounding box center [294, 607] width 1 height 13
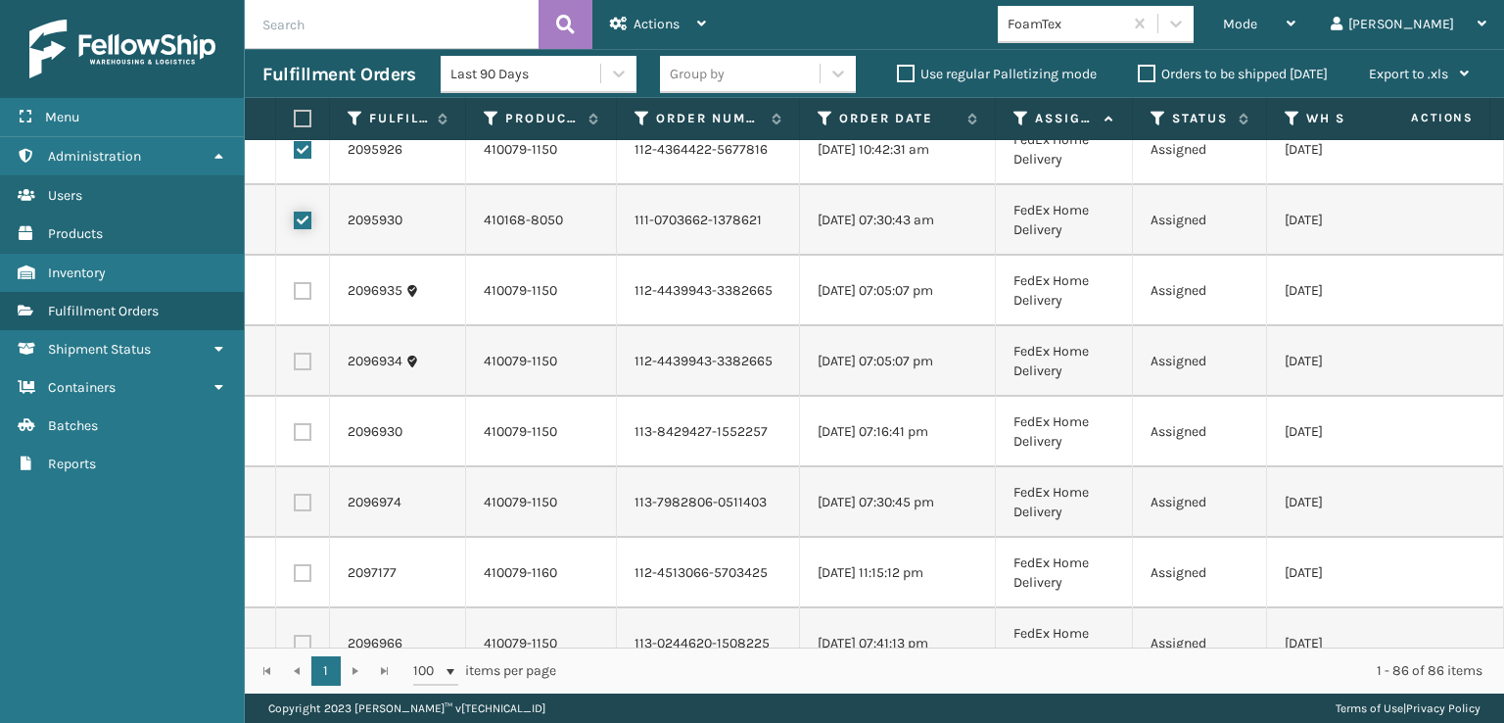
scroll to position [1861, 0]
click at [308, 294] on label at bounding box center [303, 289] width 18 height 18
click at [295, 293] on input "checkbox" at bounding box center [294, 286] width 1 height 13
click at [308, 358] on label at bounding box center [303, 360] width 18 height 18
click at [295, 358] on input "checkbox" at bounding box center [294, 357] width 1 height 13
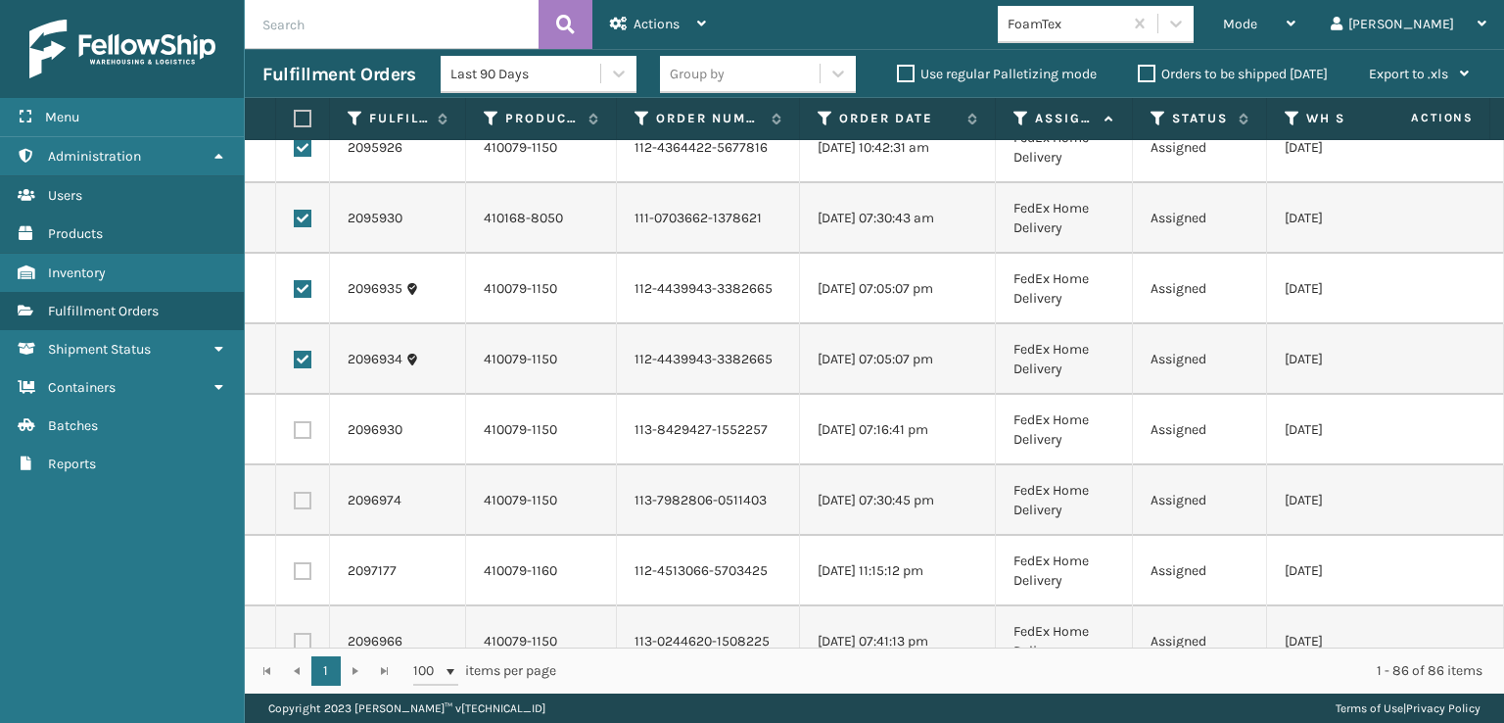
click at [305, 425] on label at bounding box center [303, 430] width 18 height 18
click at [295, 425] on input "checkbox" at bounding box center [294, 427] width 1 height 13
click at [309, 492] on label at bounding box center [303, 501] width 18 height 18
click at [295, 492] on input "checkbox" at bounding box center [294, 498] width 1 height 13
click at [306, 562] on label at bounding box center [303, 571] width 18 height 18
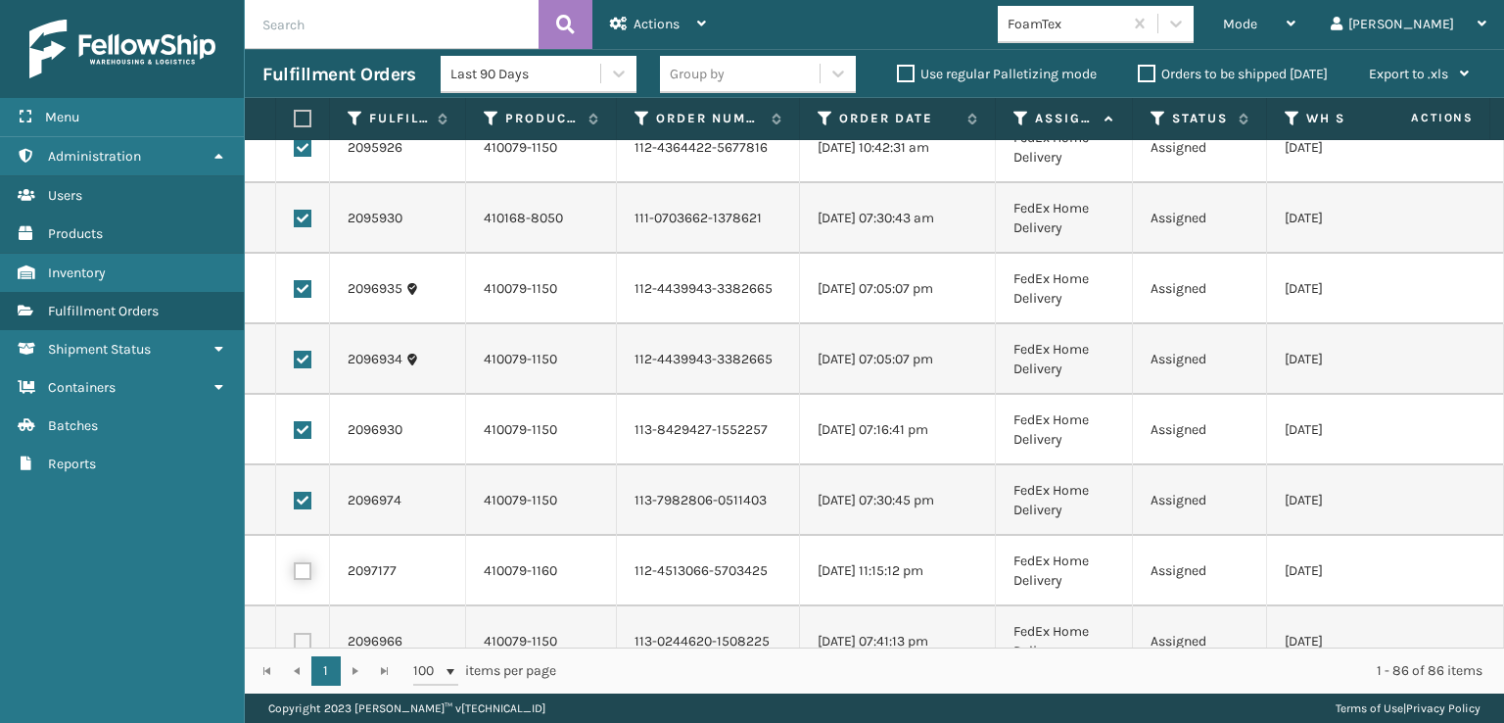
click at [295, 562] on input "checkbox" at bounding box center [294, 568] width 1 height 13
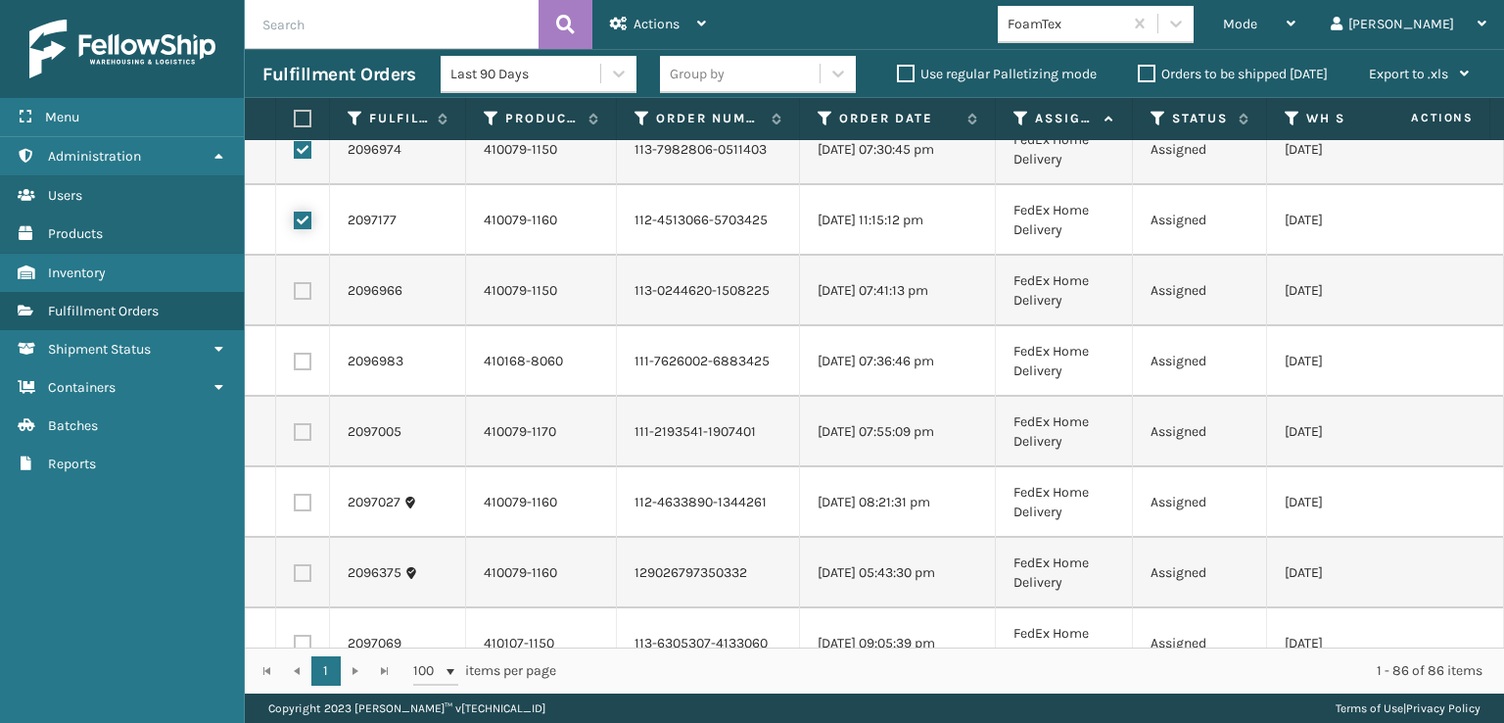
scroll to position [2252, 0]
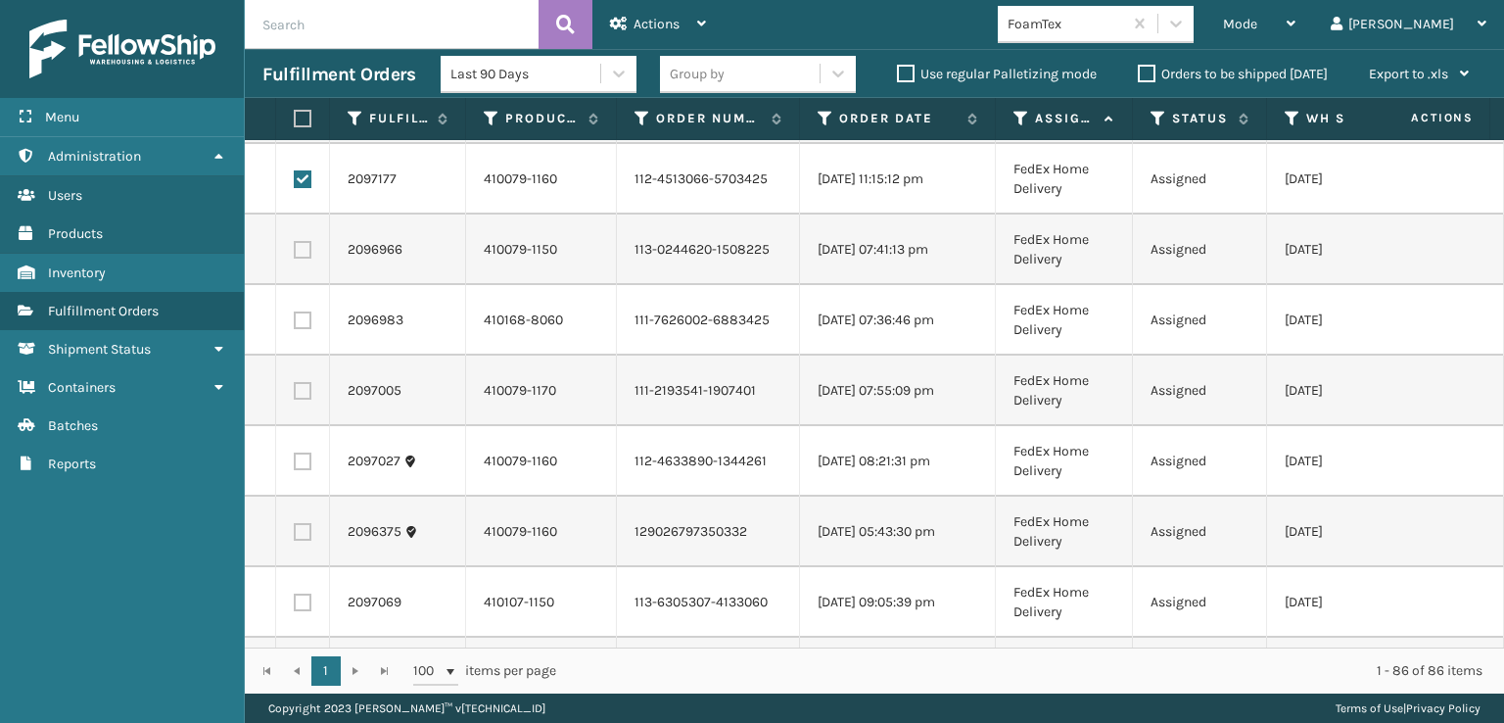
click at [303, 256] on label at bounding box center [303, 250] width 18 height 18
click at [295, 254] on input "checkbox" at bounding box center [294, 247] width 1 height 13
click at [303, 315] on label at bounding box center [303, 320] width 18 height 18
click at [295, 315] on input "checkbox" at bounding box center [294, 317] width 1 height 13
drag, startPoint x: 306, startPoint y: 387, endPoint x: 305, endPoint y: 401, distance: 13.7
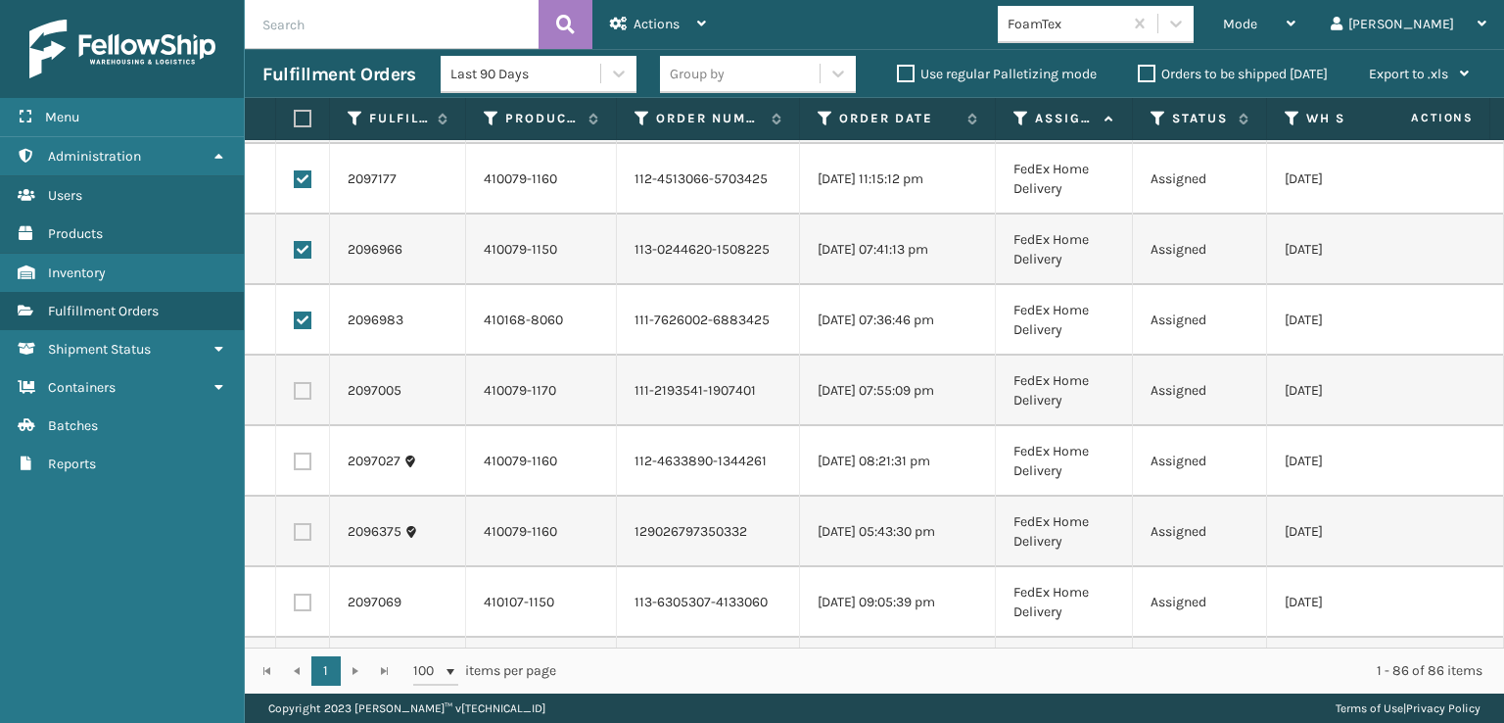
click at [306, 389] on label at bounding box center [303, 391] width 18 height 18
click at [295, 389] on input "checkbox" at bounding box center [294, 388] width 1 height 13
click at [305, 455] on label at bounding box center [303, 461] width 18 height 18
click at [295, 455] on input "checkbox" at bounding box center [294, 458] width 1 height 13
click at [297, 534] on label at bounding box center [303, 532] width 18 height 18
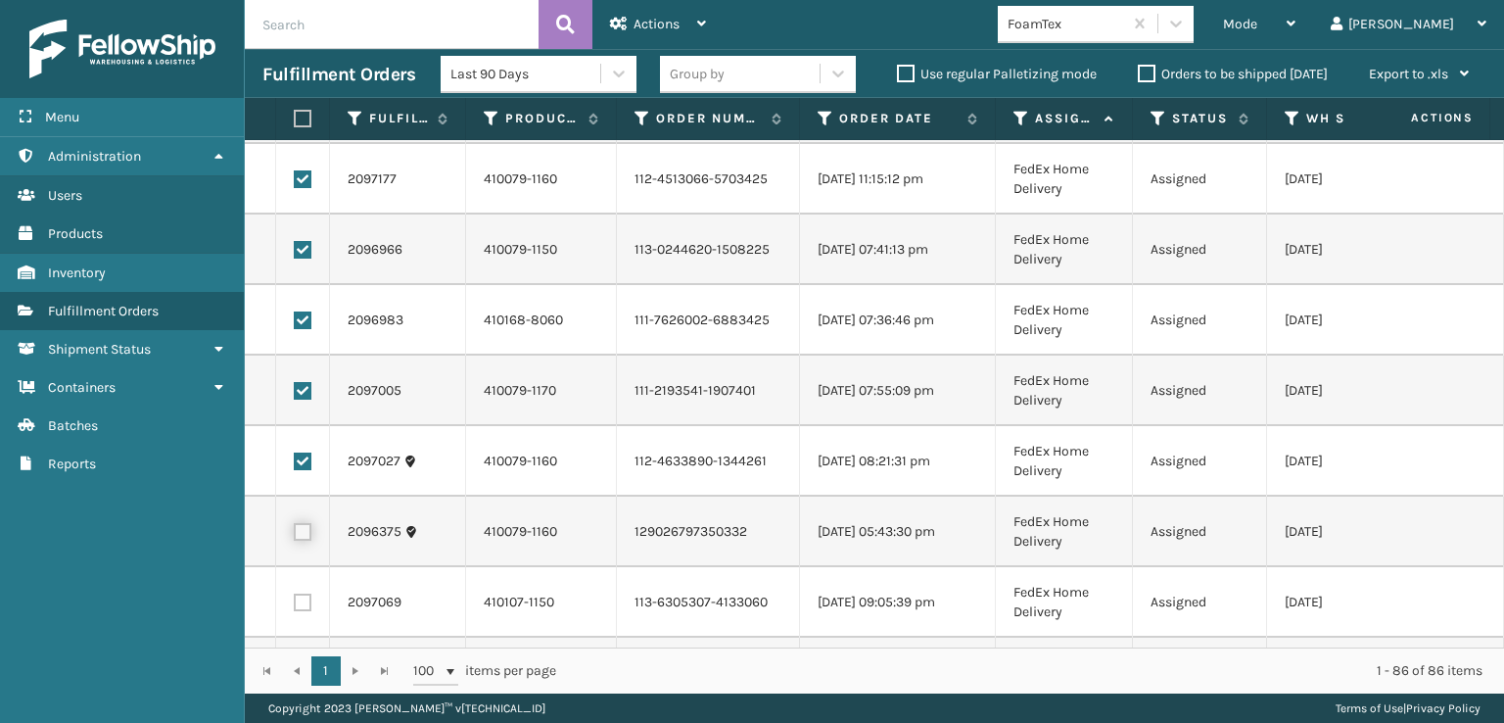
click at [295, 534] on input "checkbox" at bounding box center [294, 529] width 1 height 13
click at [301, 610] on td at bounding box center [303, 602] width 54 height 71
drag, startPoint x: 306, startPoint y: 609, endPoint x: 306, endPoint y: 593, distance: 15.7
click at [306, 608] on label at bounding box center [303, 602] width 18 height 18
click at [295, 606] on input "checkbox" at bounding box center [294, 599] width 1 height 13
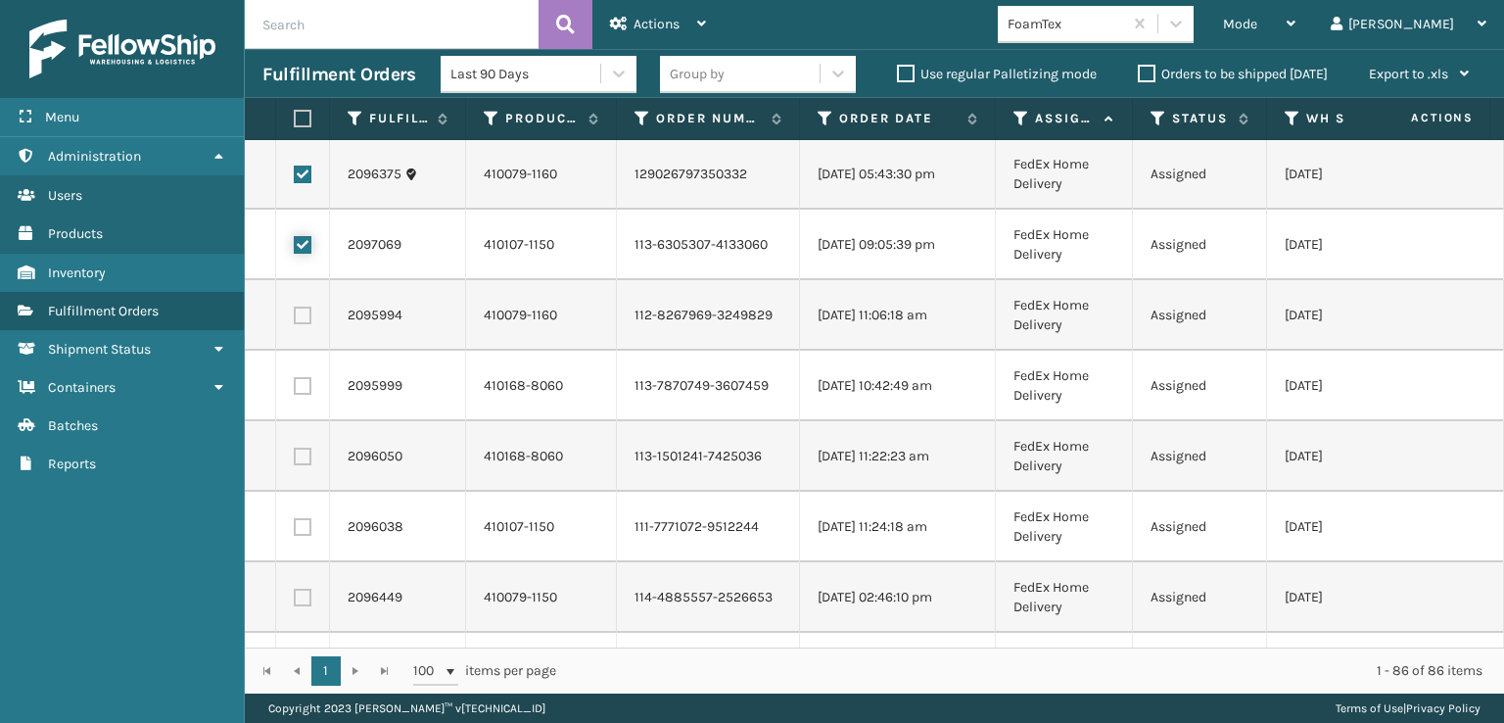
scroll to position [2644, 0]
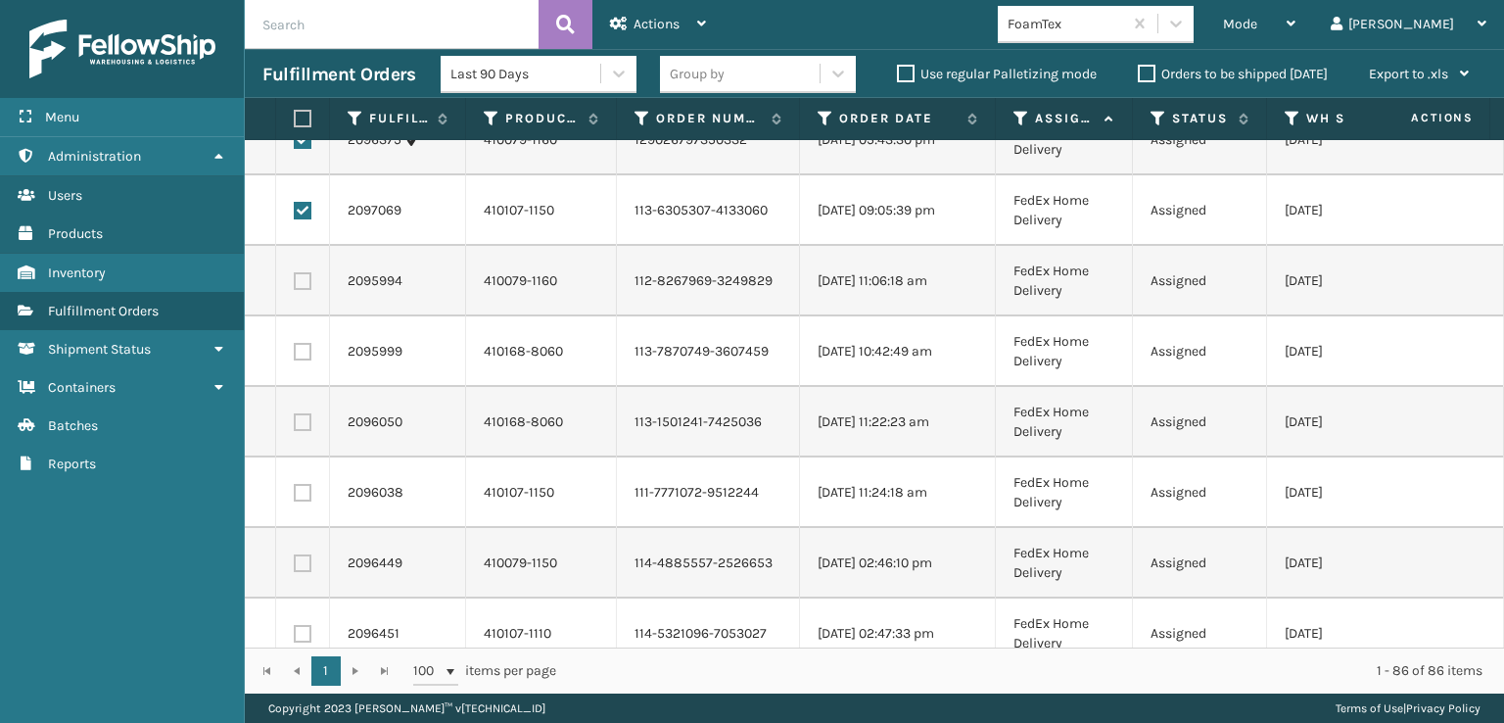
click at [307, 287] on label at bounding box center [303, 281] width 18 height 18
click at [295, 285] on input "checkbox" at bounding box center [294, 278] width 1 height 13
click at [295, 352] on label at bounding box center [303, 352] width 18 height 18
click at [295, 352] on input "checkbox" at bounding box center [294, 349] width 1 height 13
click at [307, 418] on label at bounding box center [303, 422] width 18 height 18
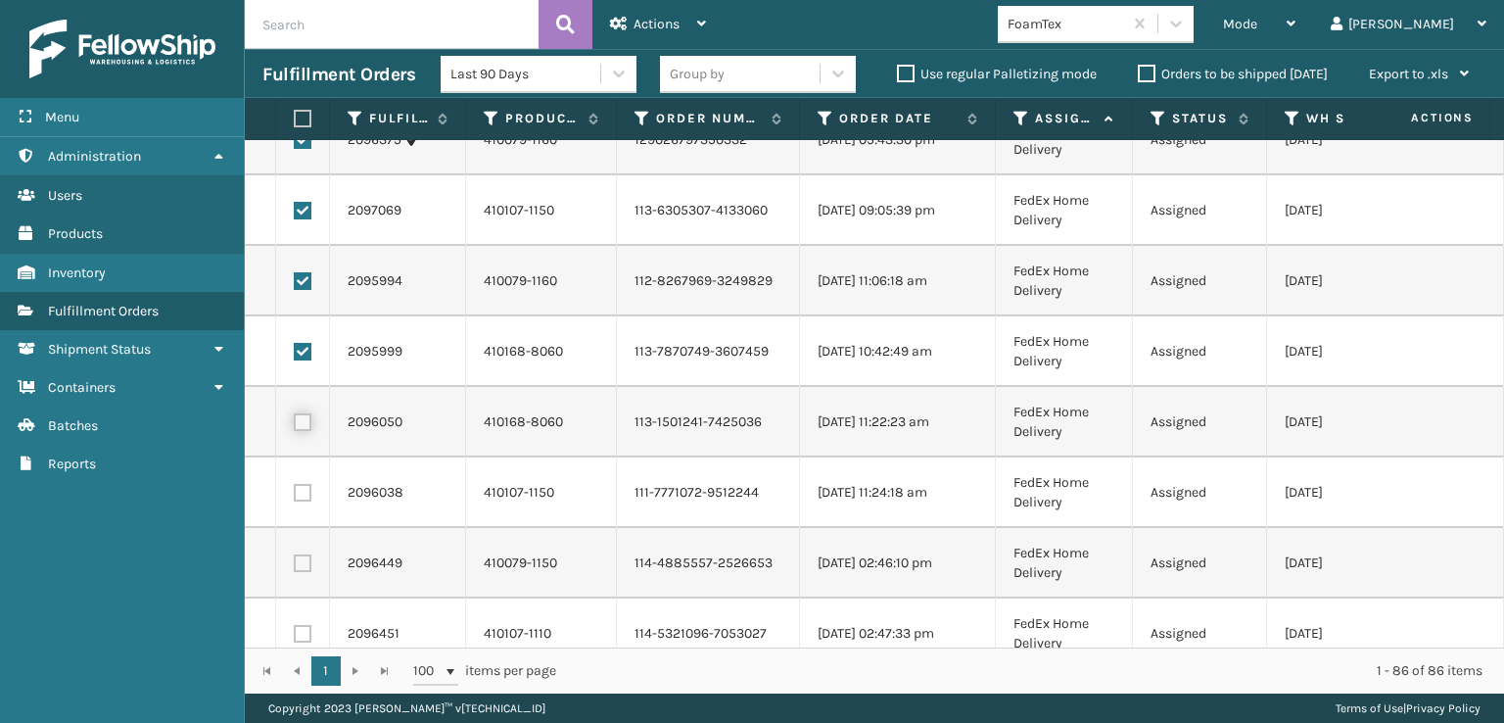
click at [295, 418] on input "checkbox" at bounding box center [294, 419] width 1 height 13
click at [306, 495] on label at bounding box center [303, 493] width 18 height 18
click at [295, 495] on input "checkbox" at bounding box center [294, 490] width 1 height 13
click at [306, 557] on label at bounding box center [303, 563] width 18 height 18
click at [295, 557] on input "checkbox" at bounding box center [294, 560] width 1 height 13
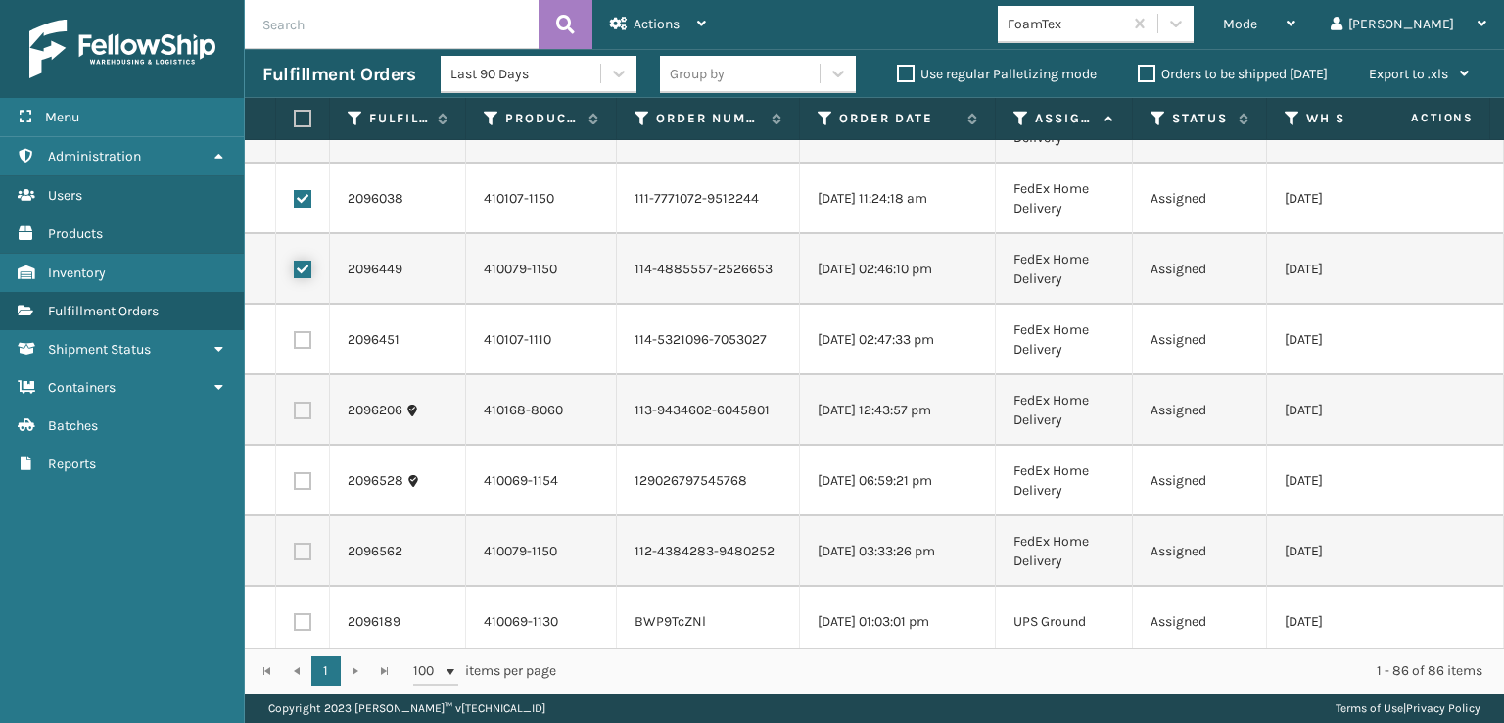
scroll to position [3036, 0]
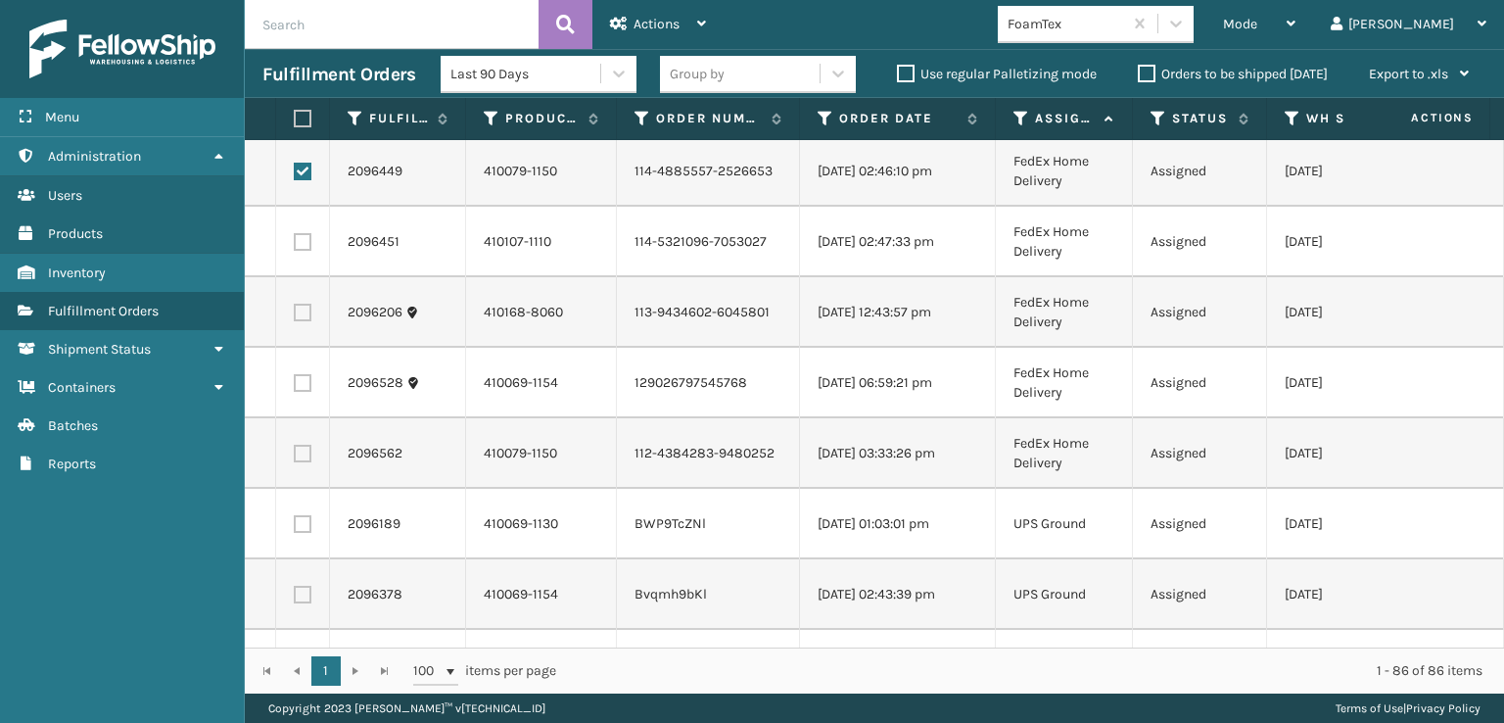
click at [307, 240] on label at bounding box center [303, 242] width 18 height 18
click at [295, 240] on input "checkbox" at bounding box center [294, 239] width 1 height 13
click at [302, 312] on label at bounding box center [303, 313] width 18 height 18
click at [295, 312] on input "checkbox" at bounding box center [294, 310] width 1 height 13
click at [302, 377] on label at bounding box center [303, 383] width 18 height 18
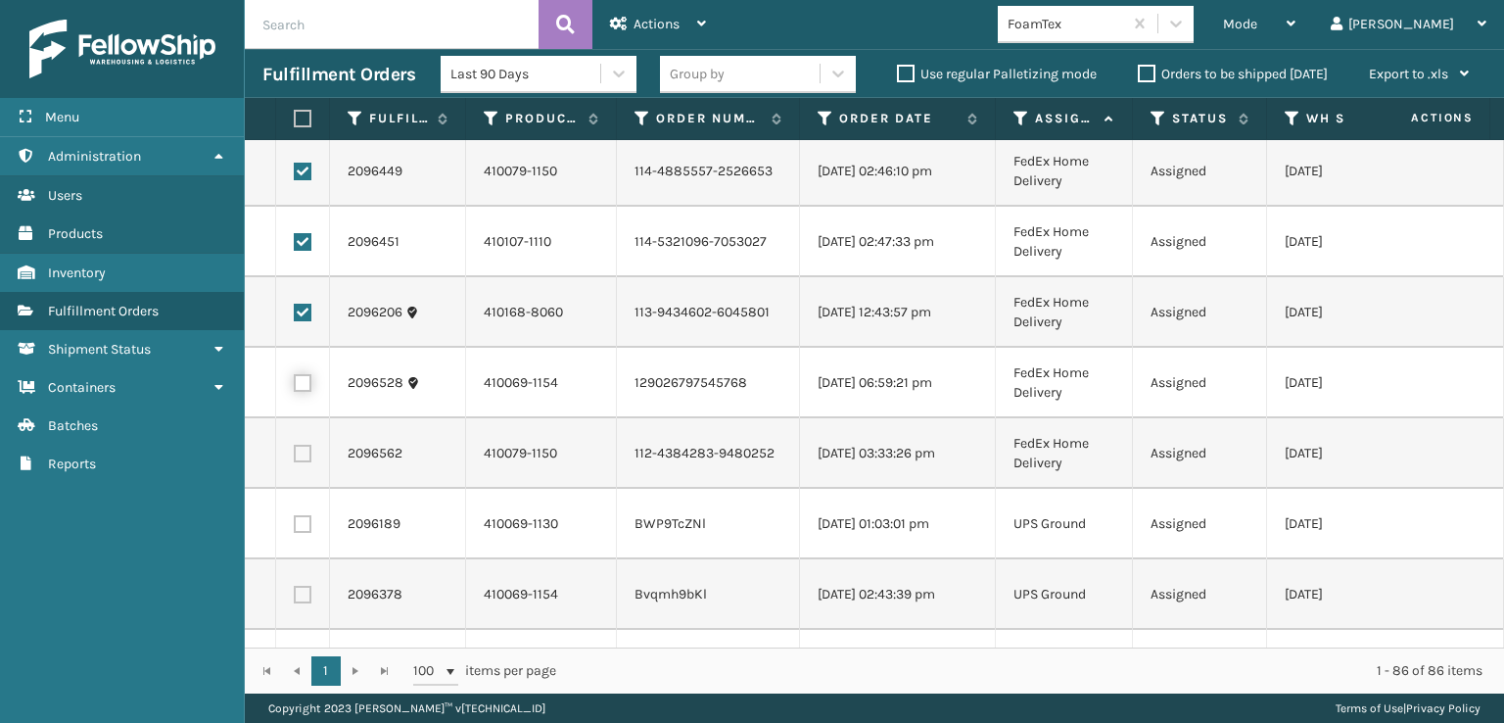
click at [295, 377] on input "checkbox" at bounding box center [294, 380] width 1 height 13
click at [302, 451] on label at bounding box center [303, 454] width 18 height 18
click at [295, 451] on input "checkbox" at bounding box center [294, 451] width 1 height 13
click at [635, 20] on span "Actions" at bounding box center [657, 24] width 46 height 17
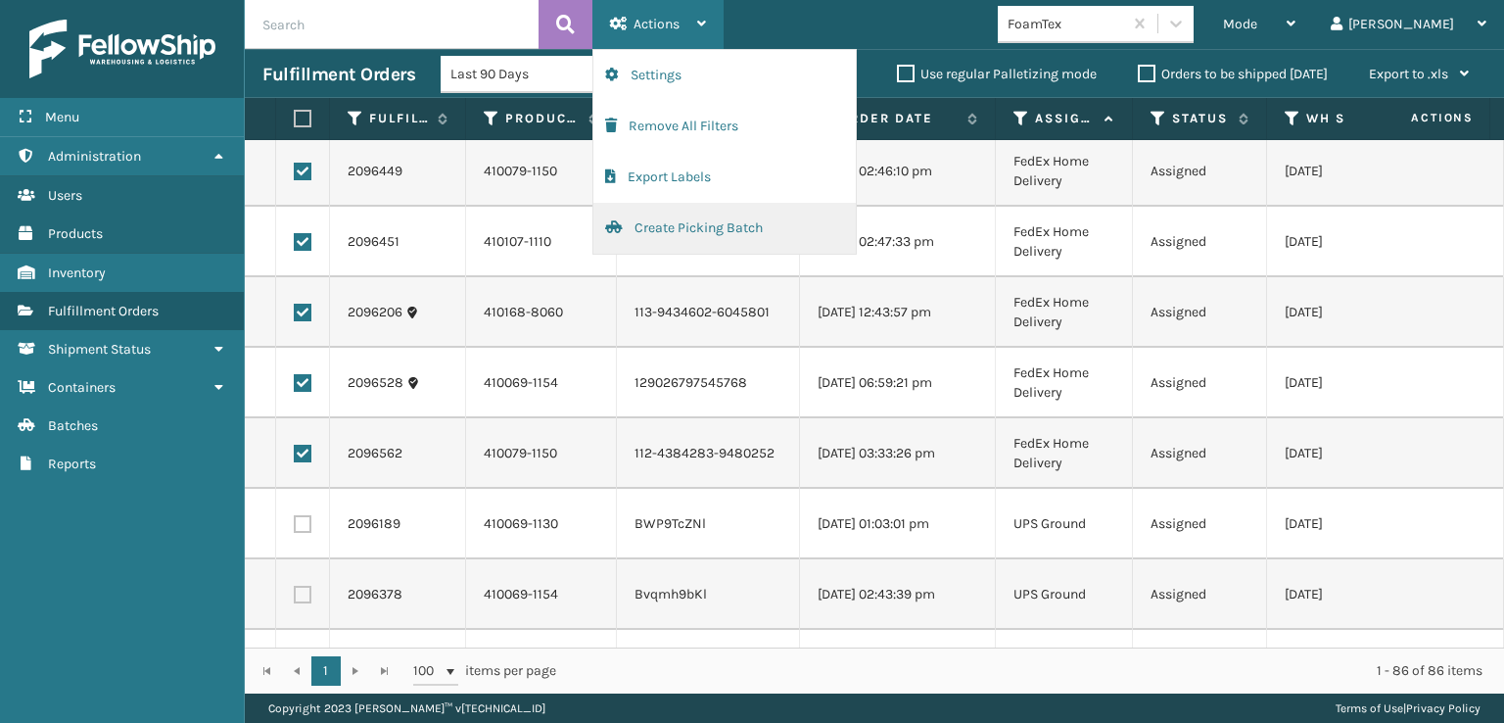
click at [668, 224] on button "Create Picking Batch" at bounding box center [724, 228] width 262 height 51
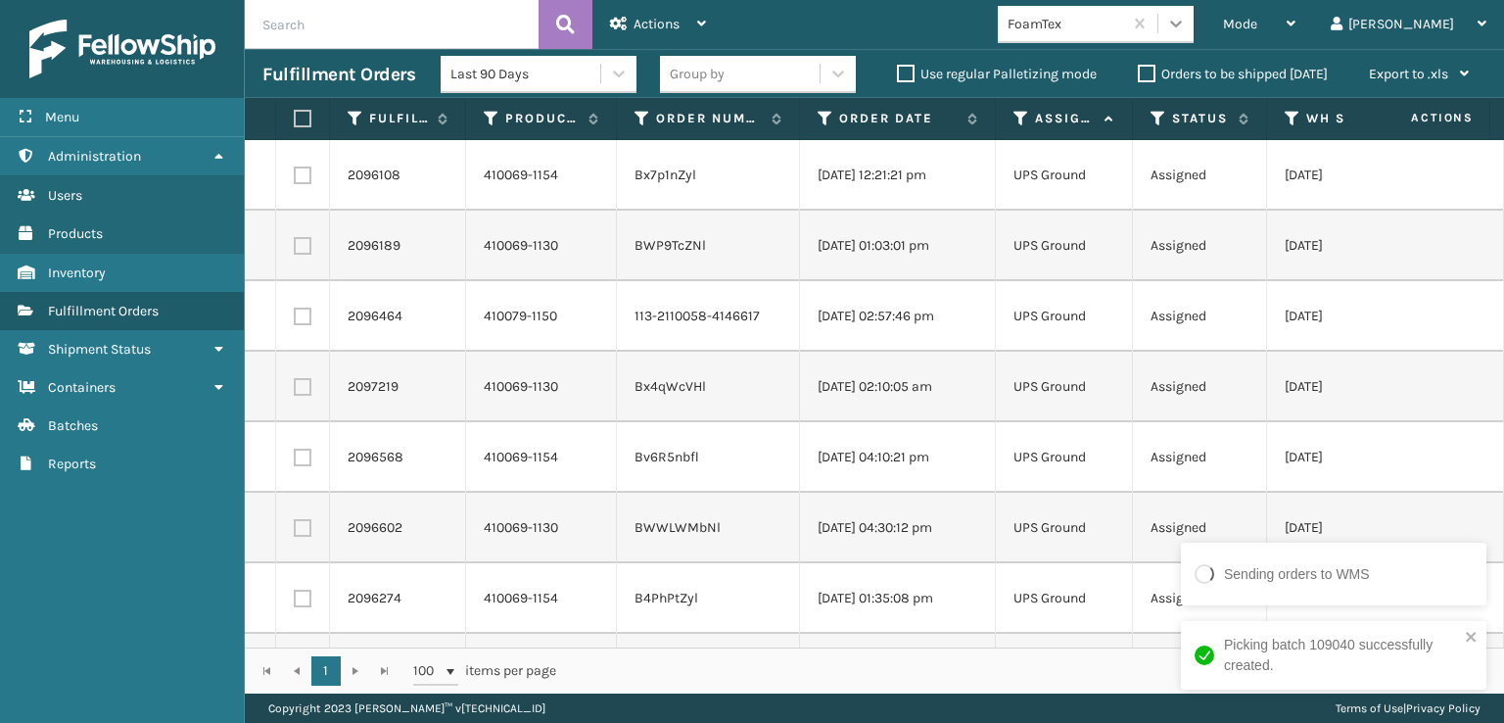
click at [1186, 26] on icon at bounding box center [1176, 24] width 20 height 20
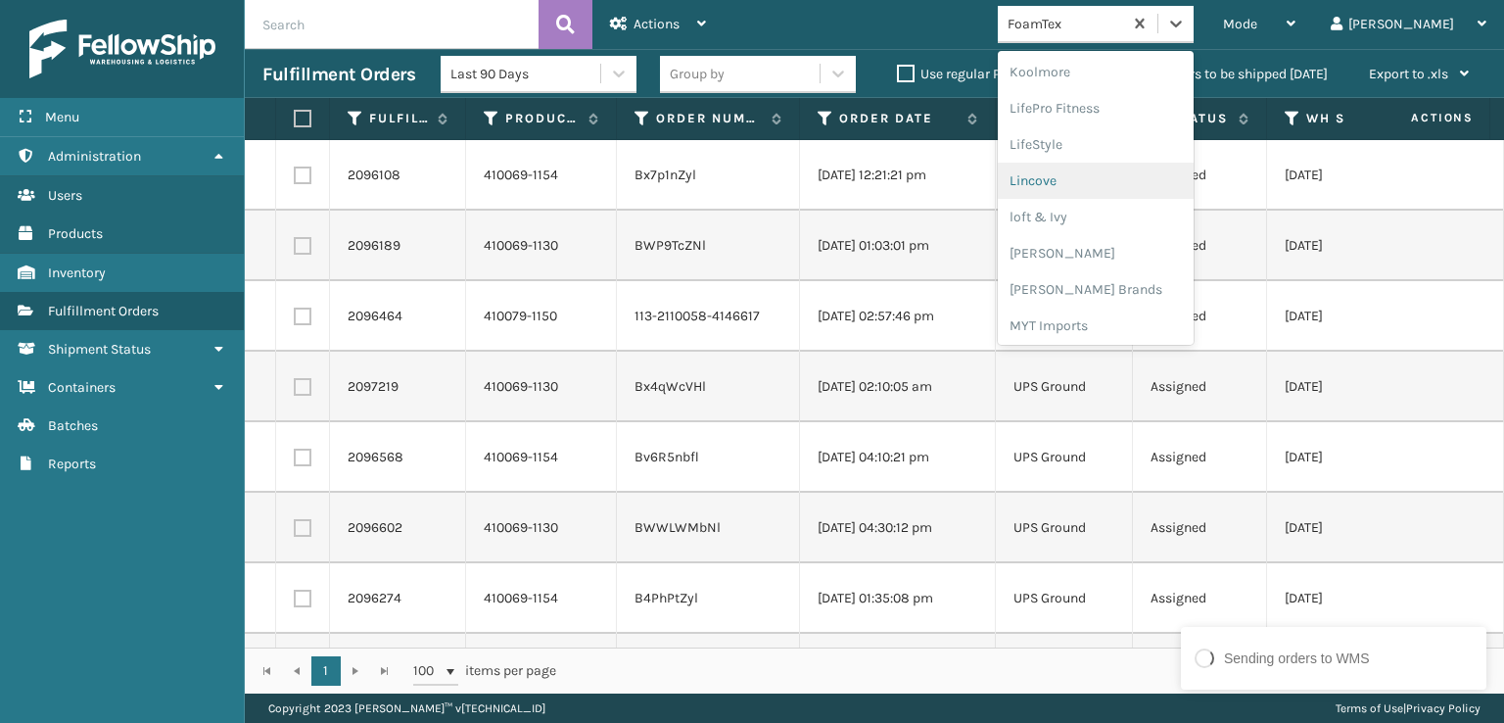
scroll to position [717, 0]
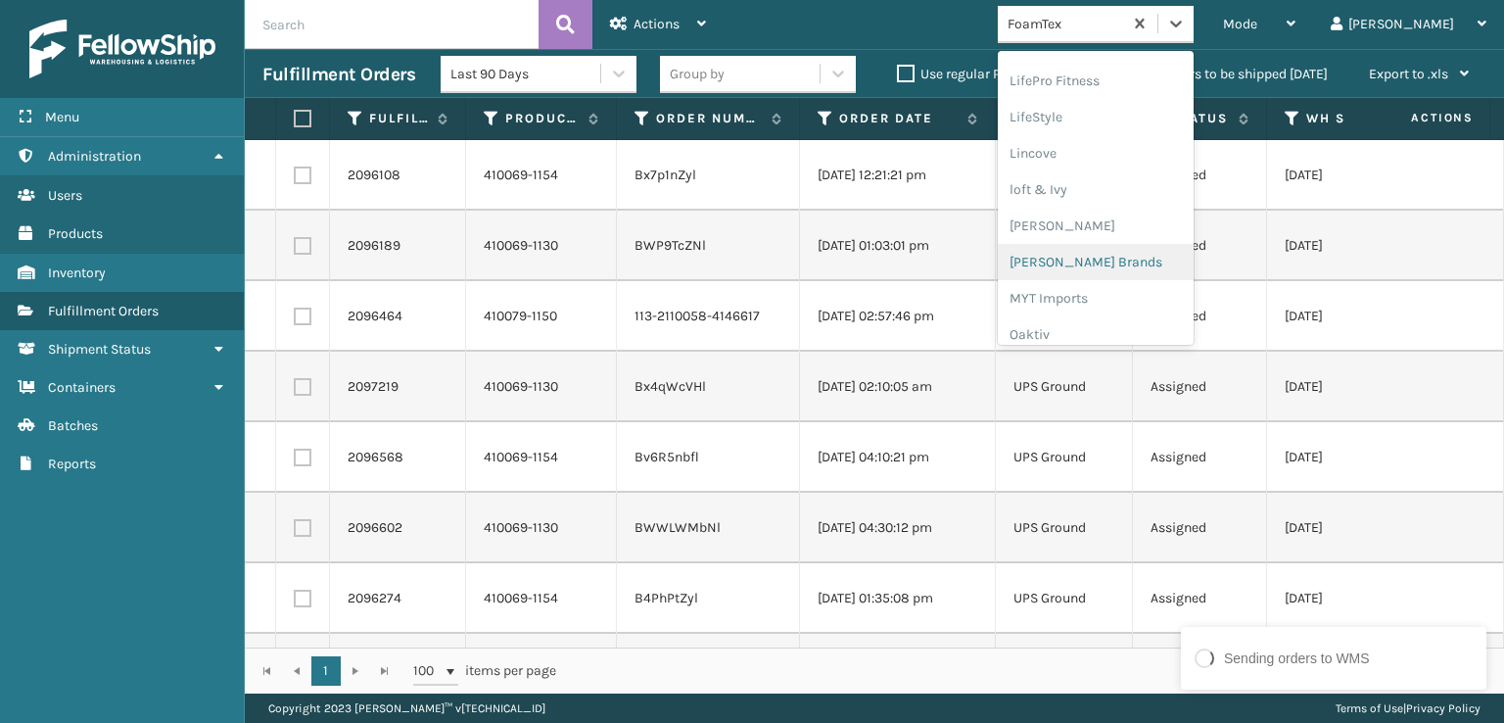
click at [1144, 254] on div "[PERSON_NAME] Brands" at bounding box center [1096, 262] width 196 height 36
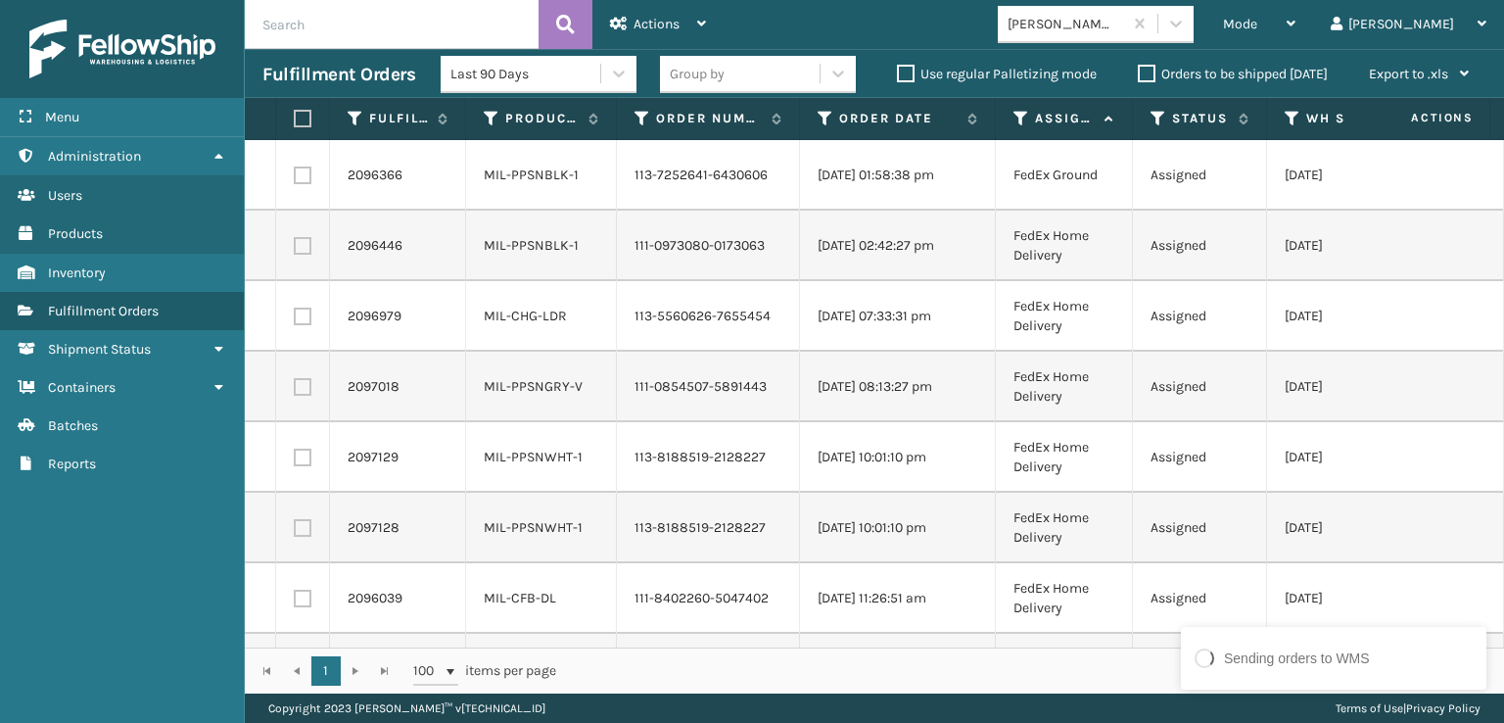
click at [302, 173] on label at bounding box center [303, 175] width 18 height 18
click at [295, 173] on input "checkbox" at bounding box center [294, 172] width 1 height 13
drag, startPoint x: 302, startPoint y: 232, endPoint x: 298, endPoint y: 251, distance: 19.0
click at [302, 234] on td at bounding box center [303, 246] width 54 height 71
click at [298, 251] on label at bounding box center [303, 246] width 18 height 18
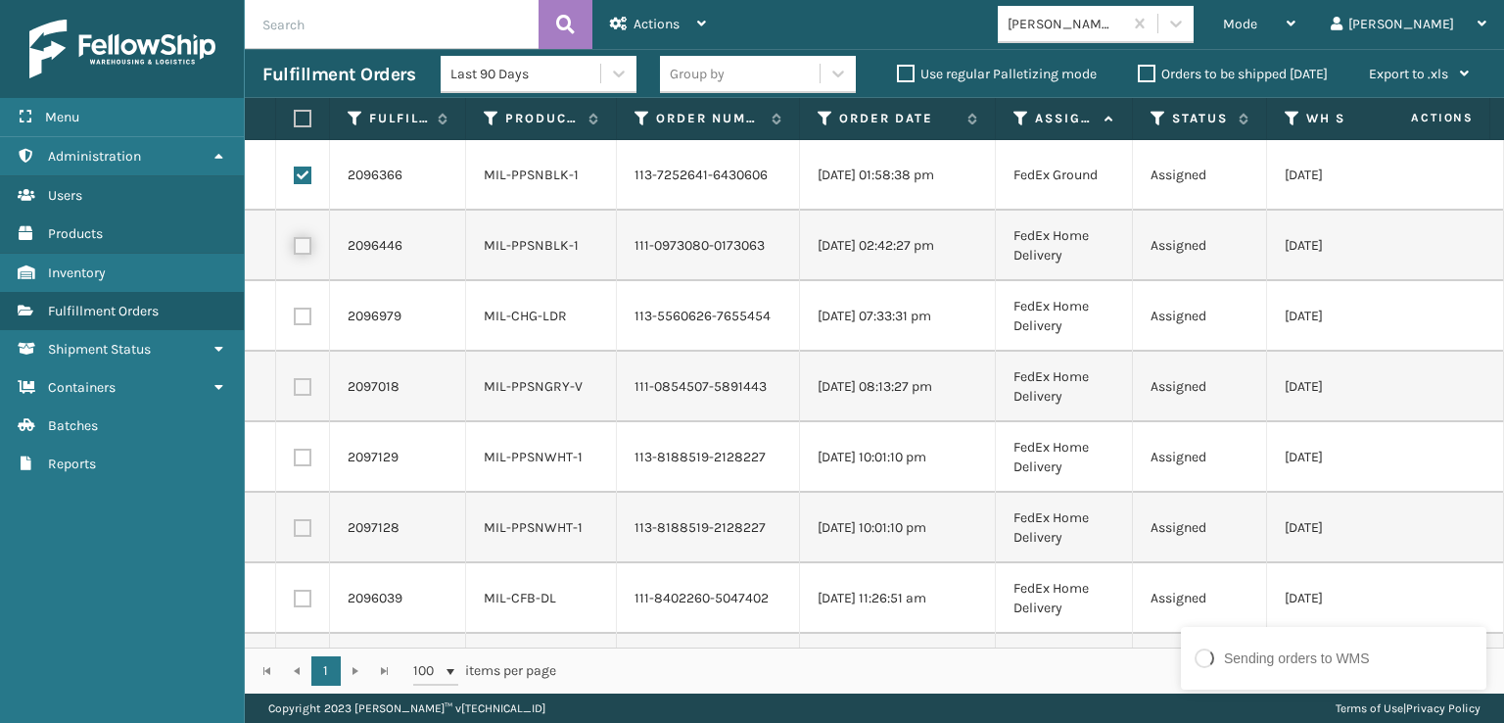
click at [295, 250] on input "checkbox" at bounding box center [294, 243] width 1 height 13
click at [299, 316] on label at bounding box center [303, 317] width 18 height 18
click at [295, 316] on input "checkbox" at bounding box center [294, 314] width 1 height 13
click at [306, 394] on label at bounding box center [303, 387] width 18 height 18
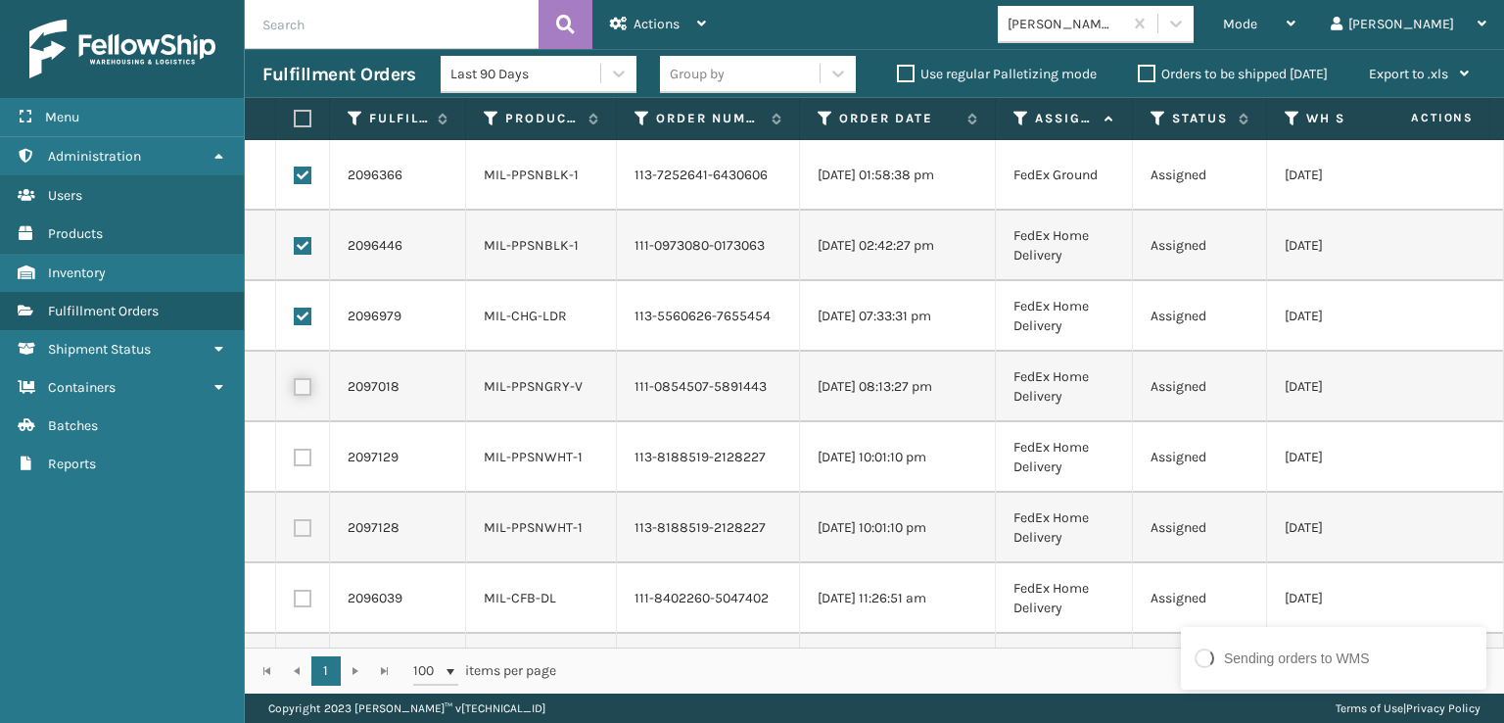
click at [295, 391] on input "checkbox" at bounding box center [294, 384] width 1 height 13
click at [306, 461] on label at bounding box center [303, 458] width 18 height 18
click at [295, 461] on input "checkbox" at bounding box center [294, 455] width 1 height 13
click at [308, 529] on label at bounding box center [303, 528] width 18 height 18
click at [295, 529] on input "checkbox" at bounding box center [294, 525] width 1 height 13
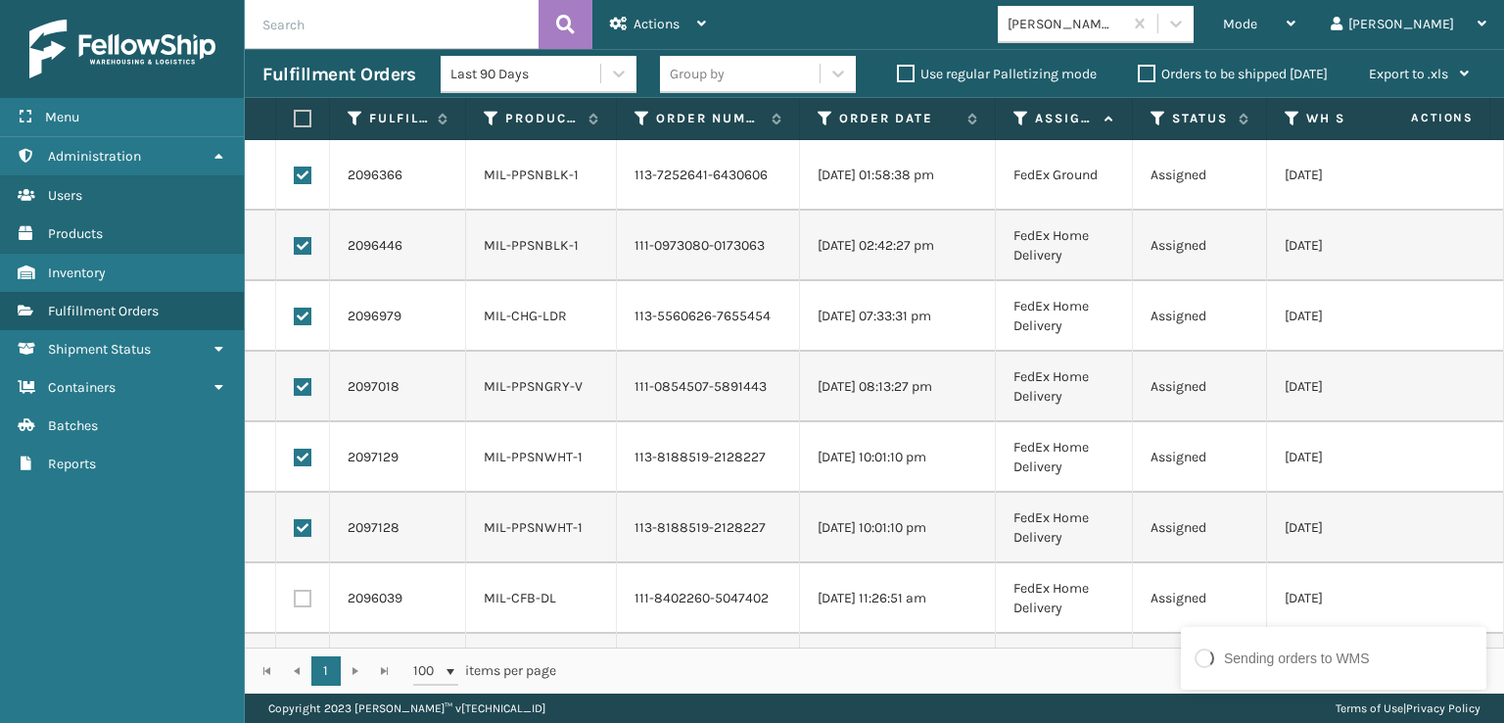
click at [306, 592] on label at bounding box center [303, 599] width 18 height 18
click at [295, 592] on input "checkbox" at bounding box center [294, 596] width 1 height 13
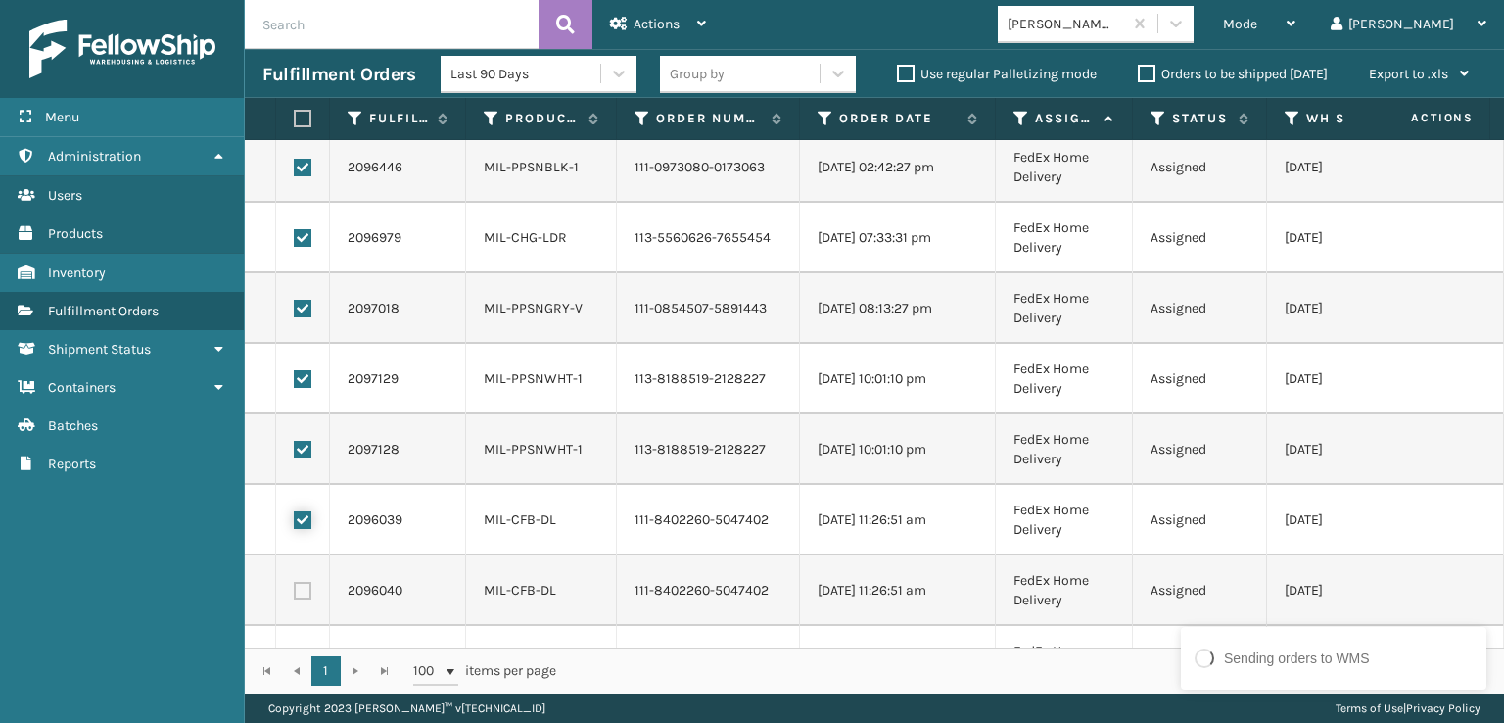
scroll to position [294, 0]
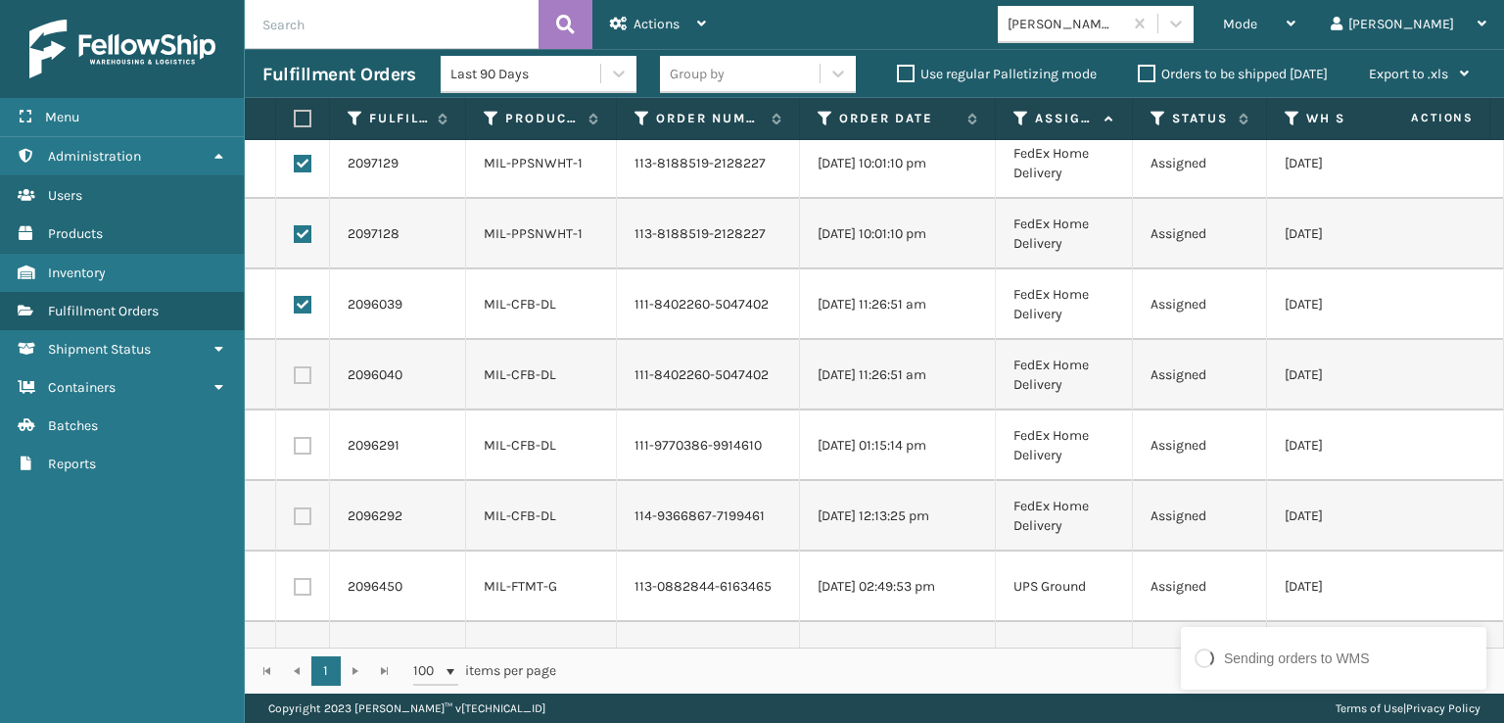
click at [304, 378] on label at bounding box center [303, 375] width 18 height 18
click at [295, 378] on input "checkbox" at bounding box center [294, 372] width 1 height 13
click at [309, 450] on label at bounding box center [303, 446] width 18 height 18
click at [295, 450] on input "checkbox" at bounding box center [294, 443] width 1 height 13
click at [304, 507] on label at bounding box center [303, 516] width 18 height 18
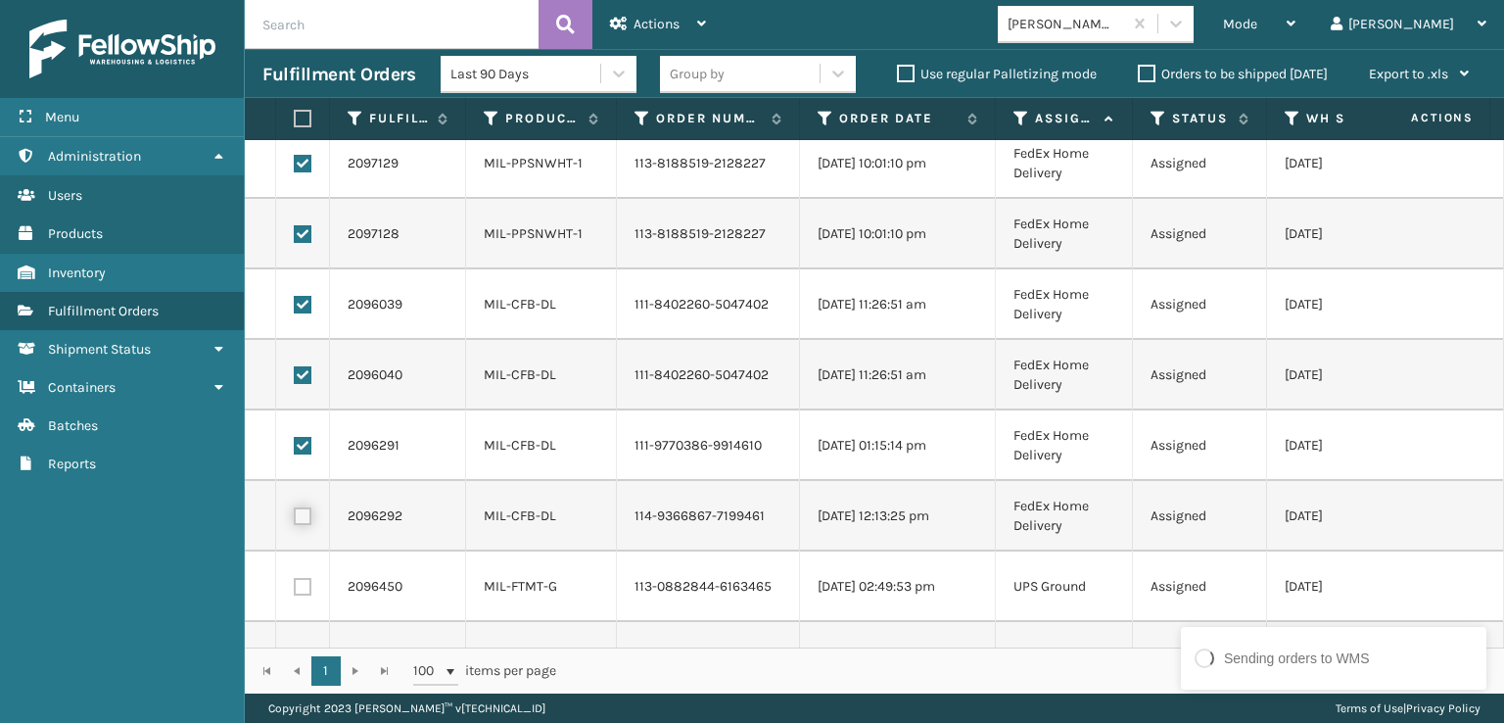
click at [295, 507] on input "checkbox" at bounding box center [294, 513] width 1 height 13
click at [666, 41] on div "Actions" at bounding box center [658, 24] width 96 height 49
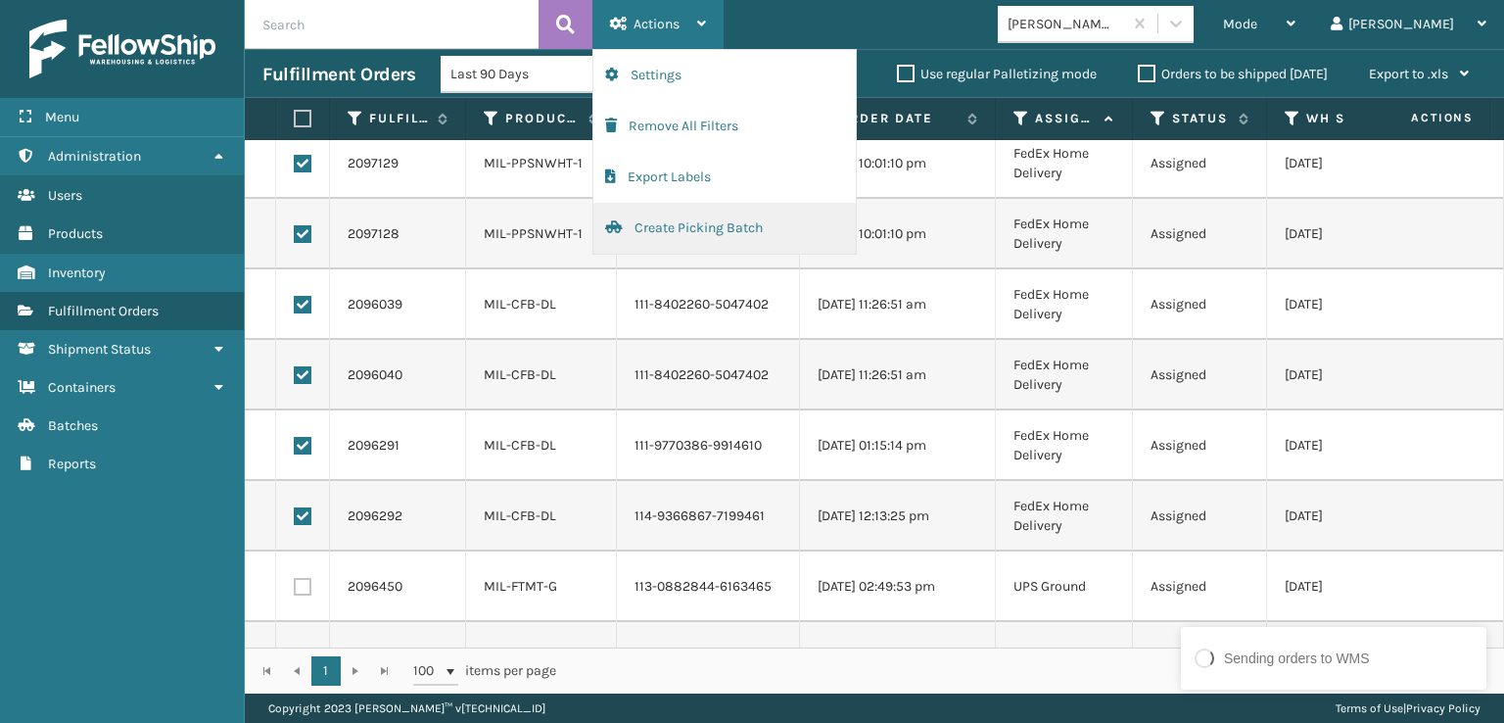
click at [713, 220] on button "Create Picking Batch" at bounding box center [724, 228] width 262 height 51
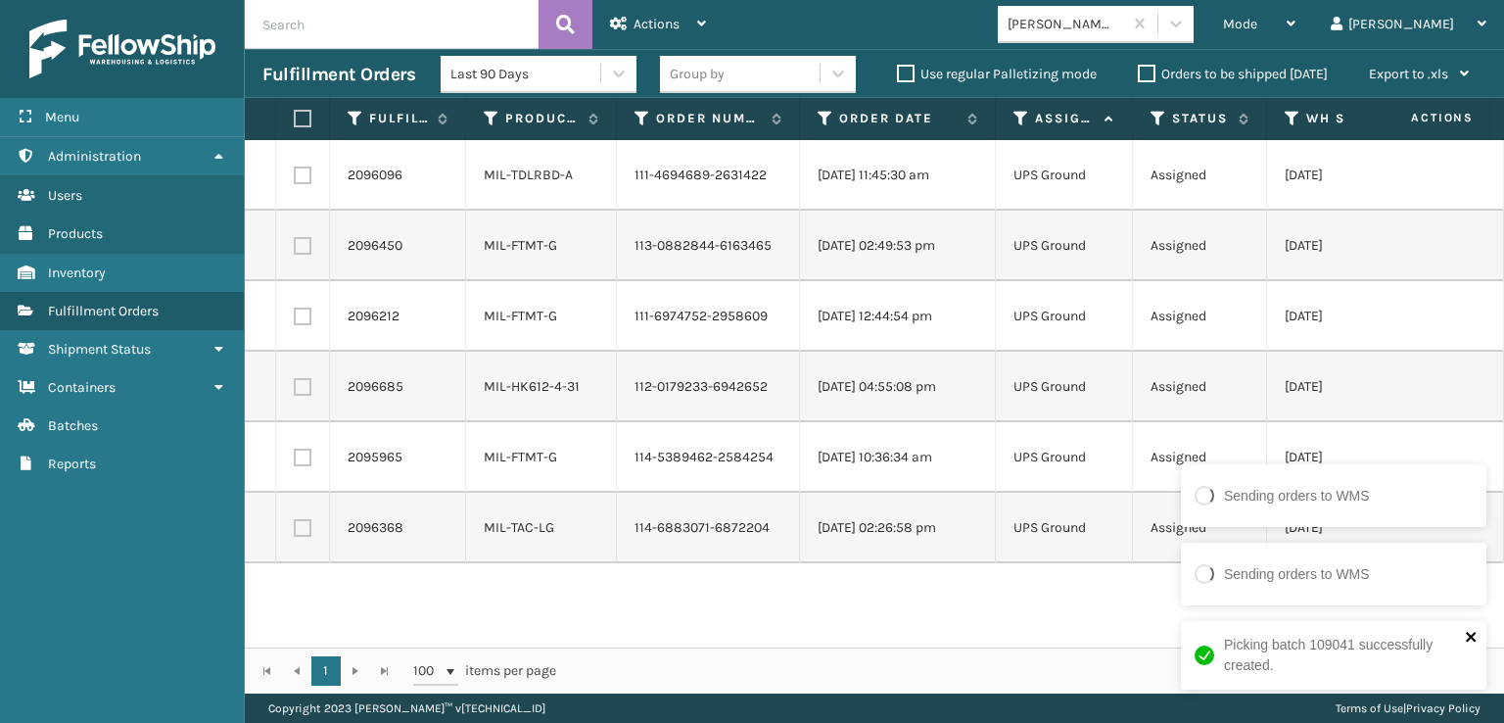
click at [1473, 637] on icon "close" at bounding box center [1472, 637] width 14 height 16
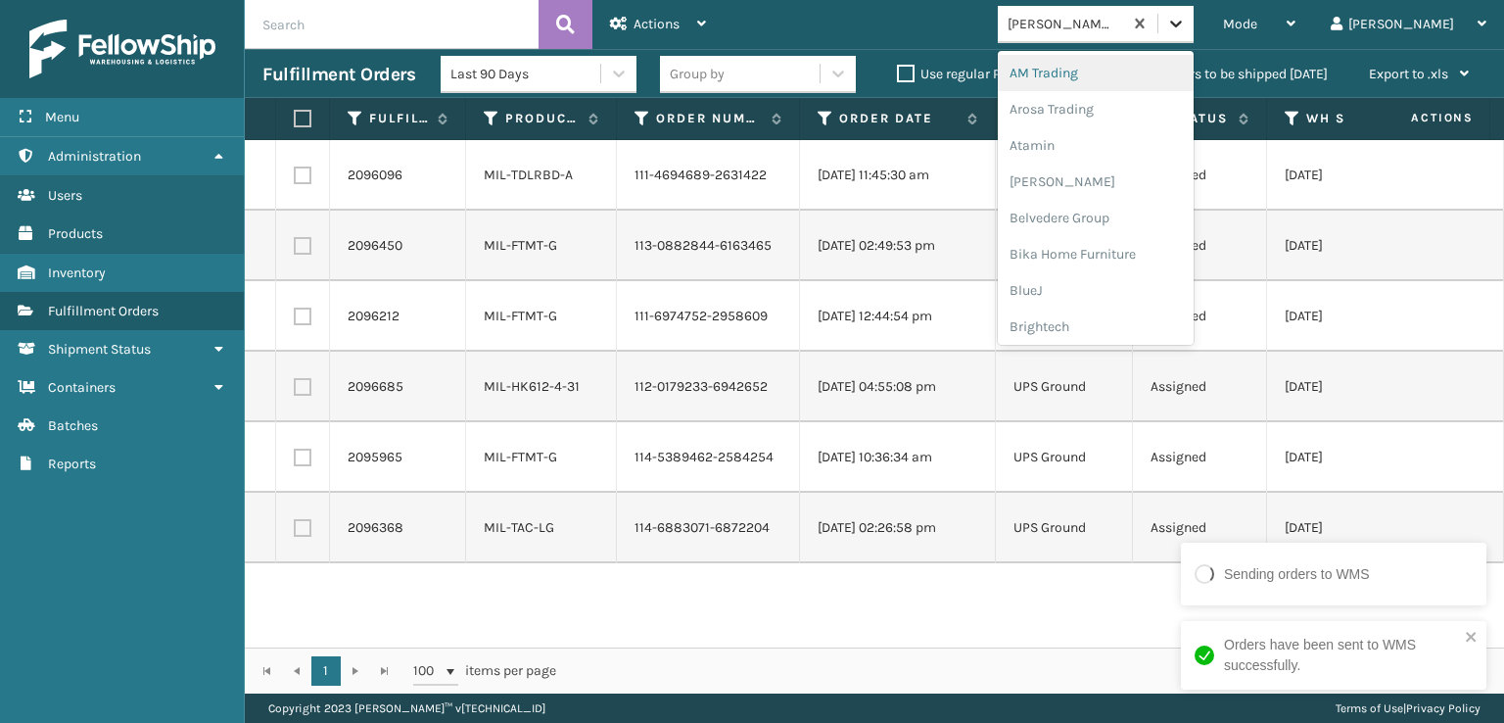
click at [1186, 25] on icon at bounding box center [1176, 24] width 20 height 20
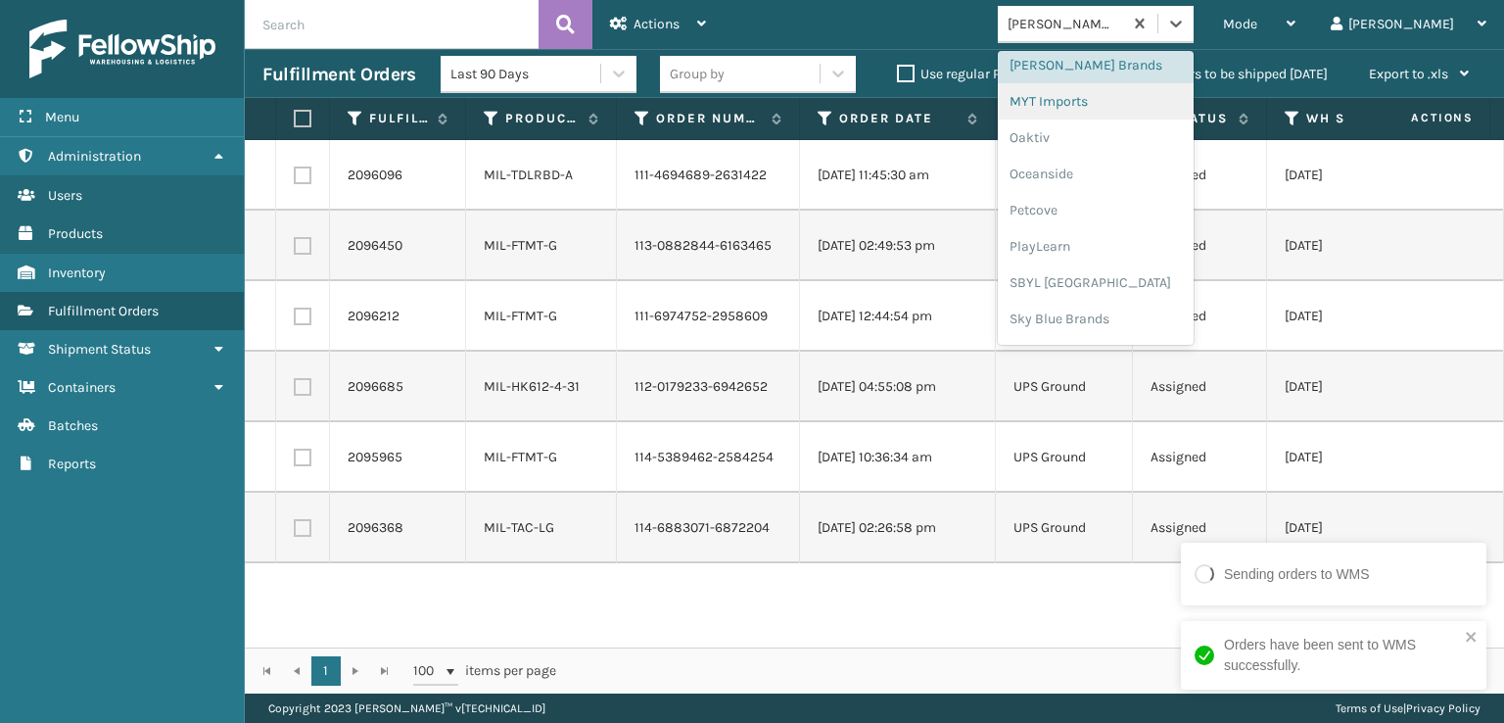
scroll to position [947, 0]
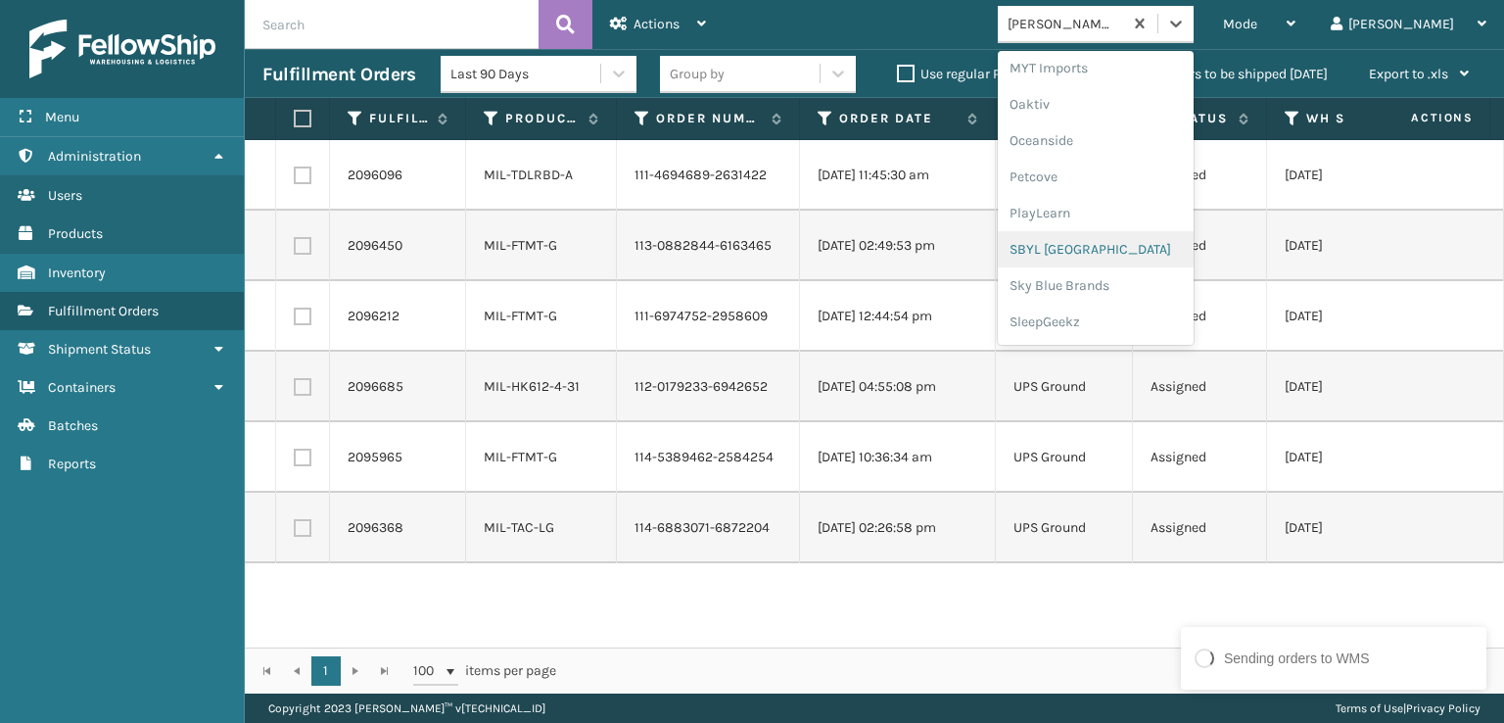
click at [1149, 244] on div "SBYL [GEOGRAPHIC_DATA]" at bounding box center [1096, 249] width 196 height 36
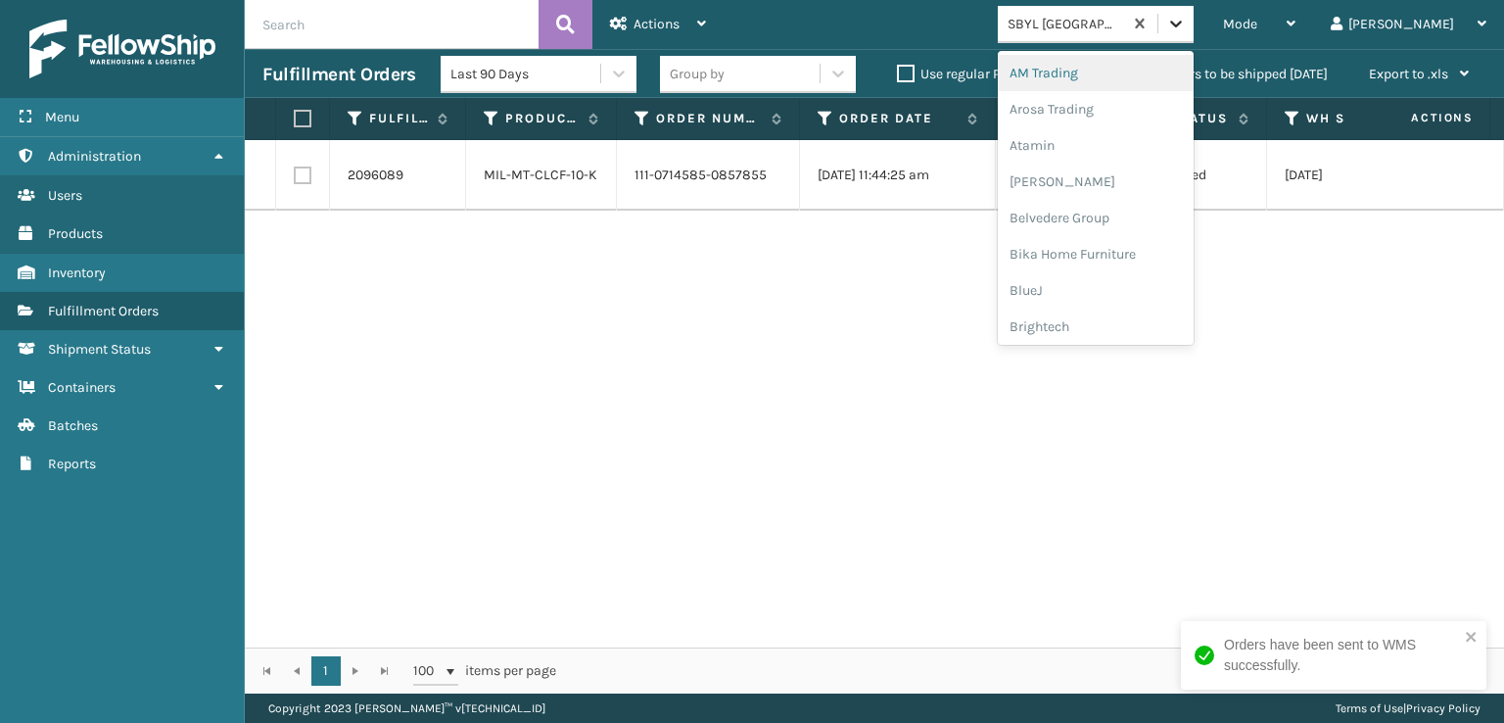
click at [1186, 29] on icon at bounding box center [1176, 24] width 20 height 20
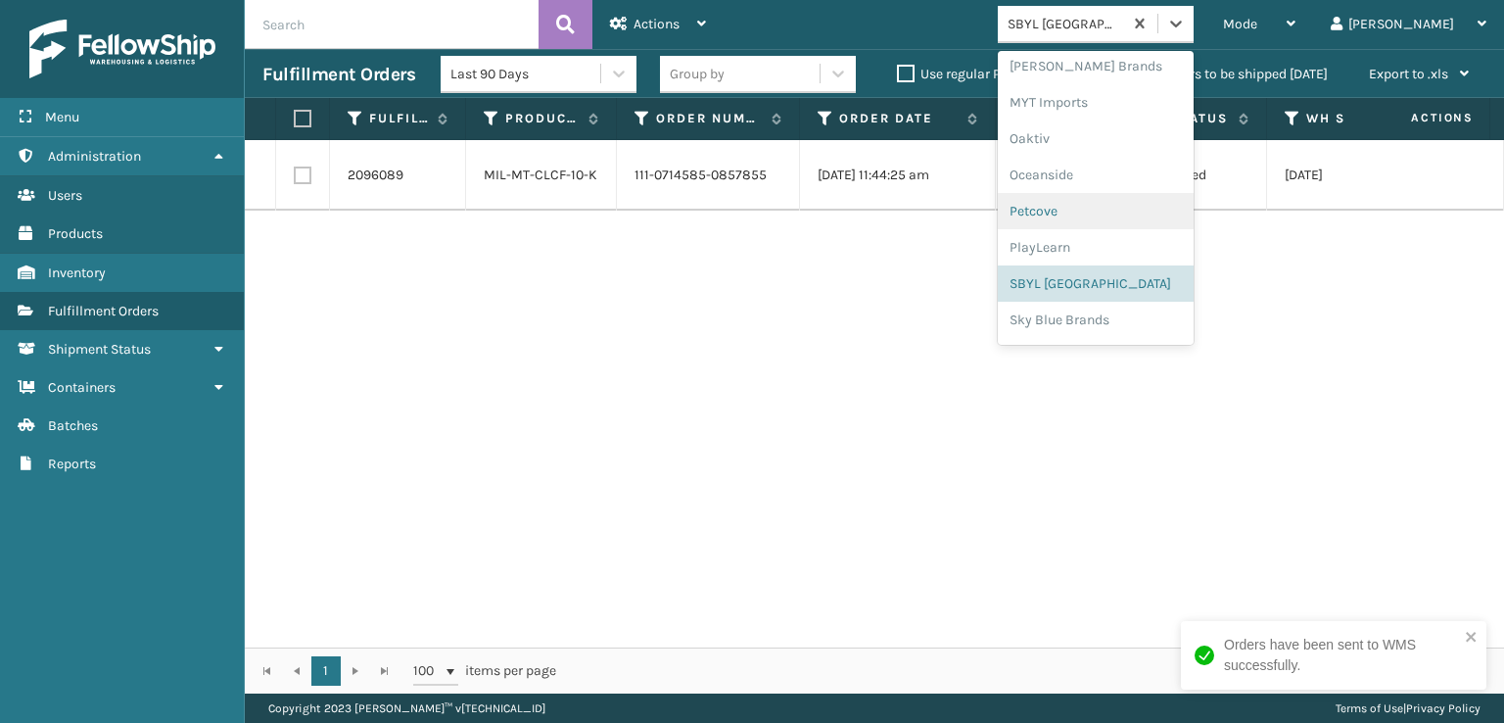
scroll to position [982, 0]
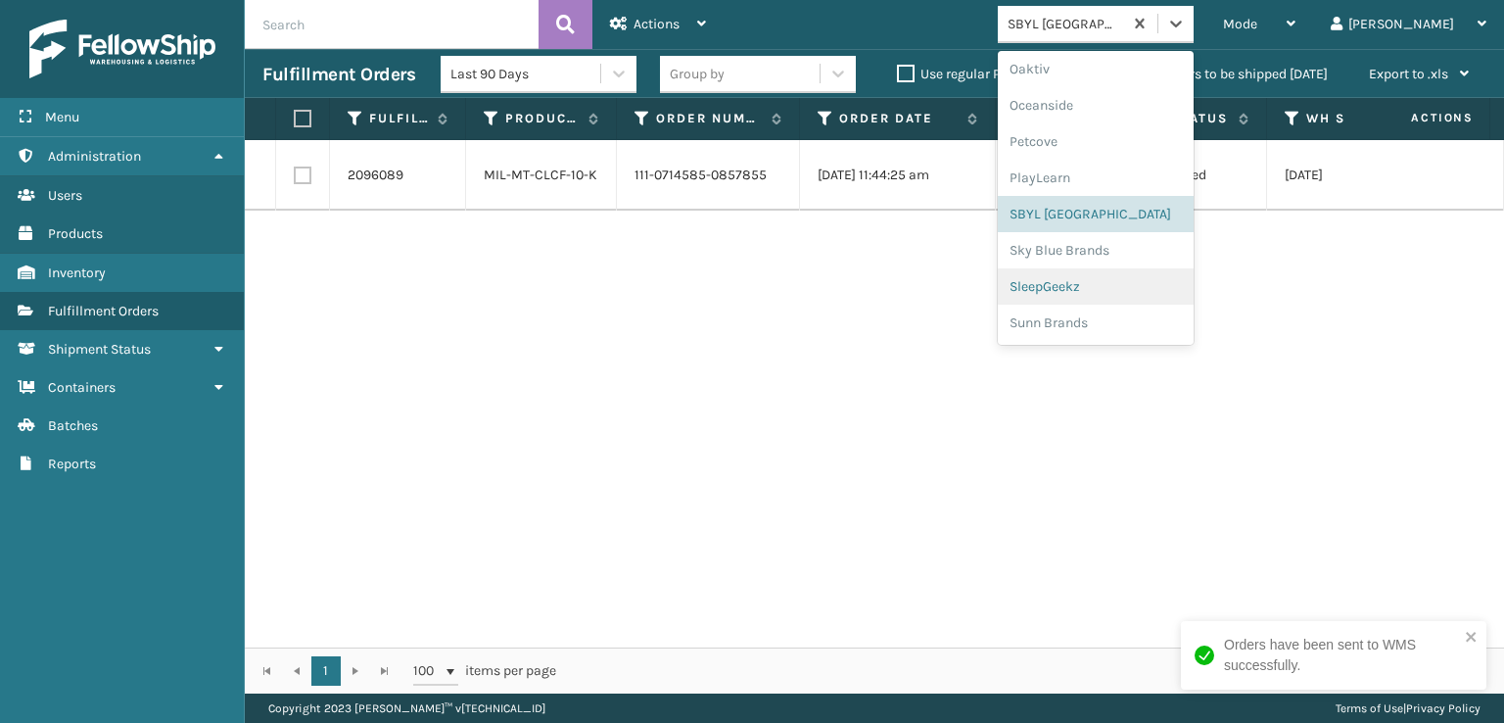
click at [1156, 290] on div "SleepGeekz" at bounding box center [1096, 286] width 196 height 36
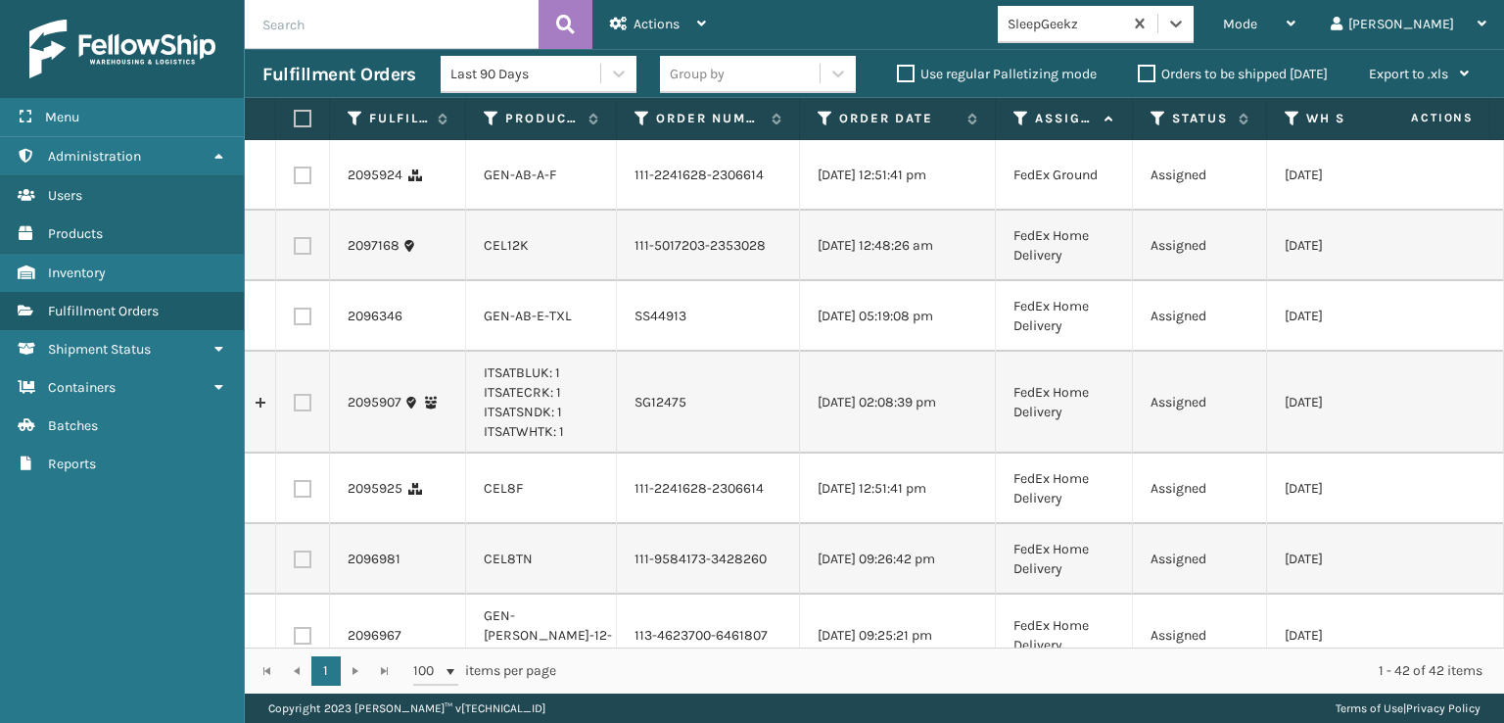
click at [295, 184] on label at bounding box center [303, 175] width 18 height 18
click at [295, 179] on input "checkbox" at bounding box center [294, 172] width 1 height 13
click at [296, 255] on label at bounding box center [303, 246] width 18 height 18
click at [295, 250] on input "checkbox" at bounding box center [294, 243] width 1 height 13
click at [303, 325] on label at bounding box center [303, 317] width 18 height 18
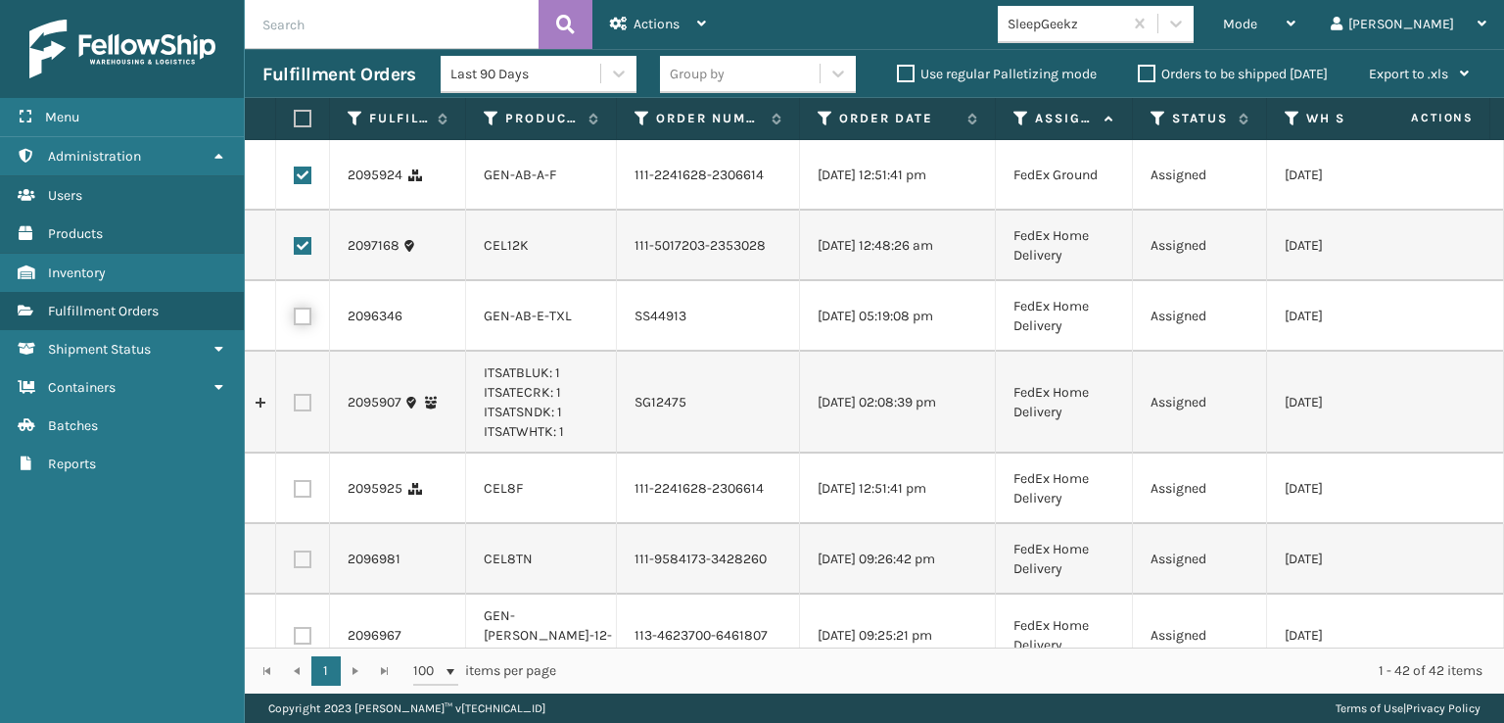
click at [295, 320] on input "checkbox" at bounding box center [294, 314] width 1 height 13
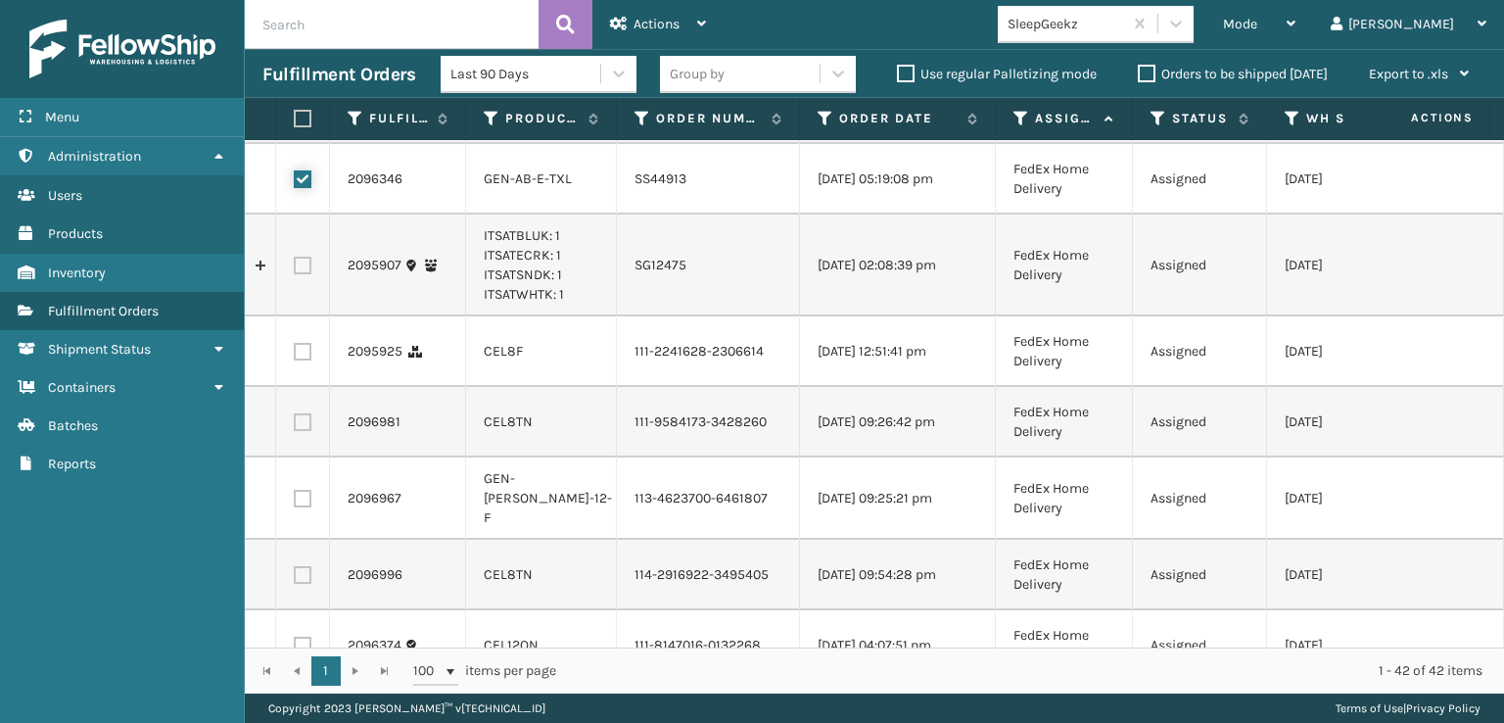
scroll to position [196, 0]
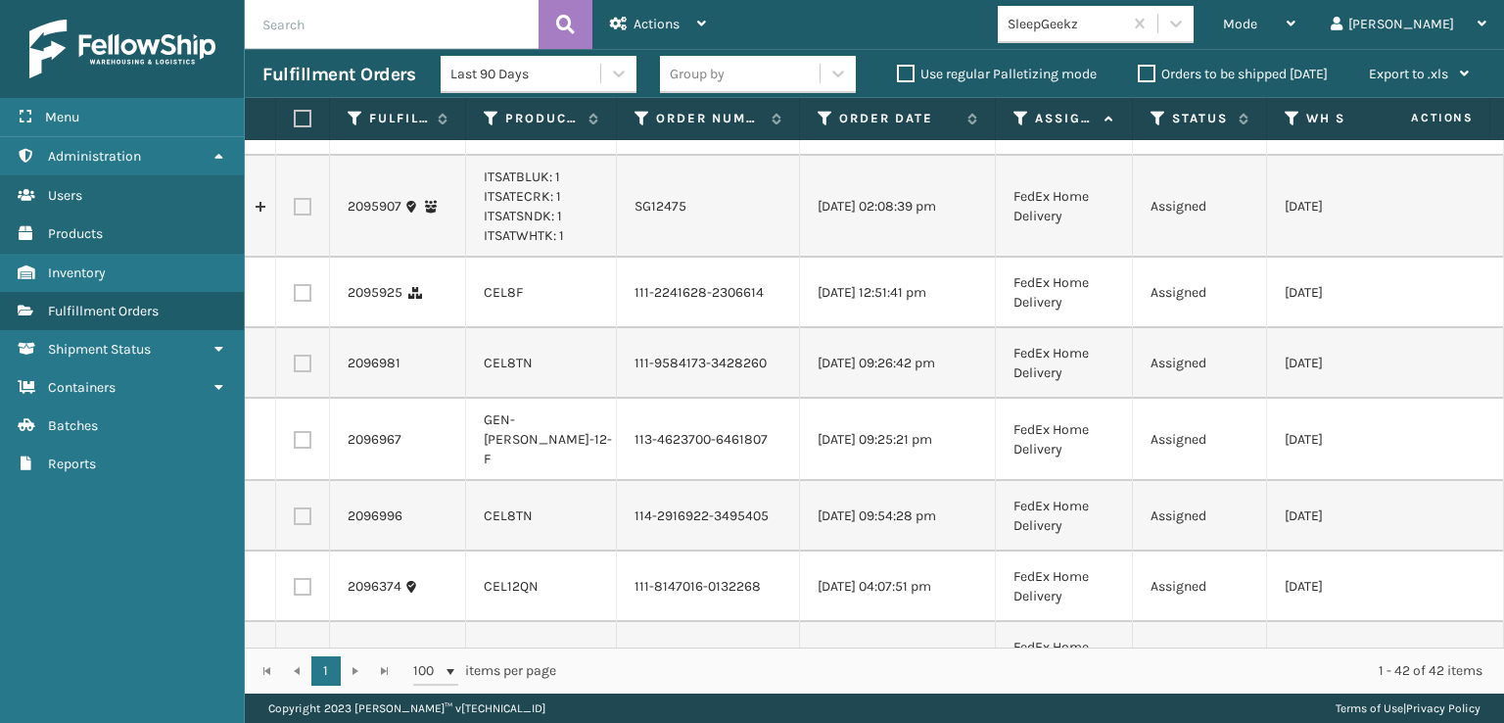
click at [304, 302] on label at bounding box center [303, 293] width 18 height 18
click at [295, 297] on input "checkbox" at bounding box center [294, 290] width 1 height 13
click at [301, 372] on label at bounding box center [303, 364] width 18 height 18
click at [295, 367] on input "checkbox" at bounding box center [294, 361] width 1 height 13
click at [304, 449] on label at bounding box center [303, 440] width 18 height 18
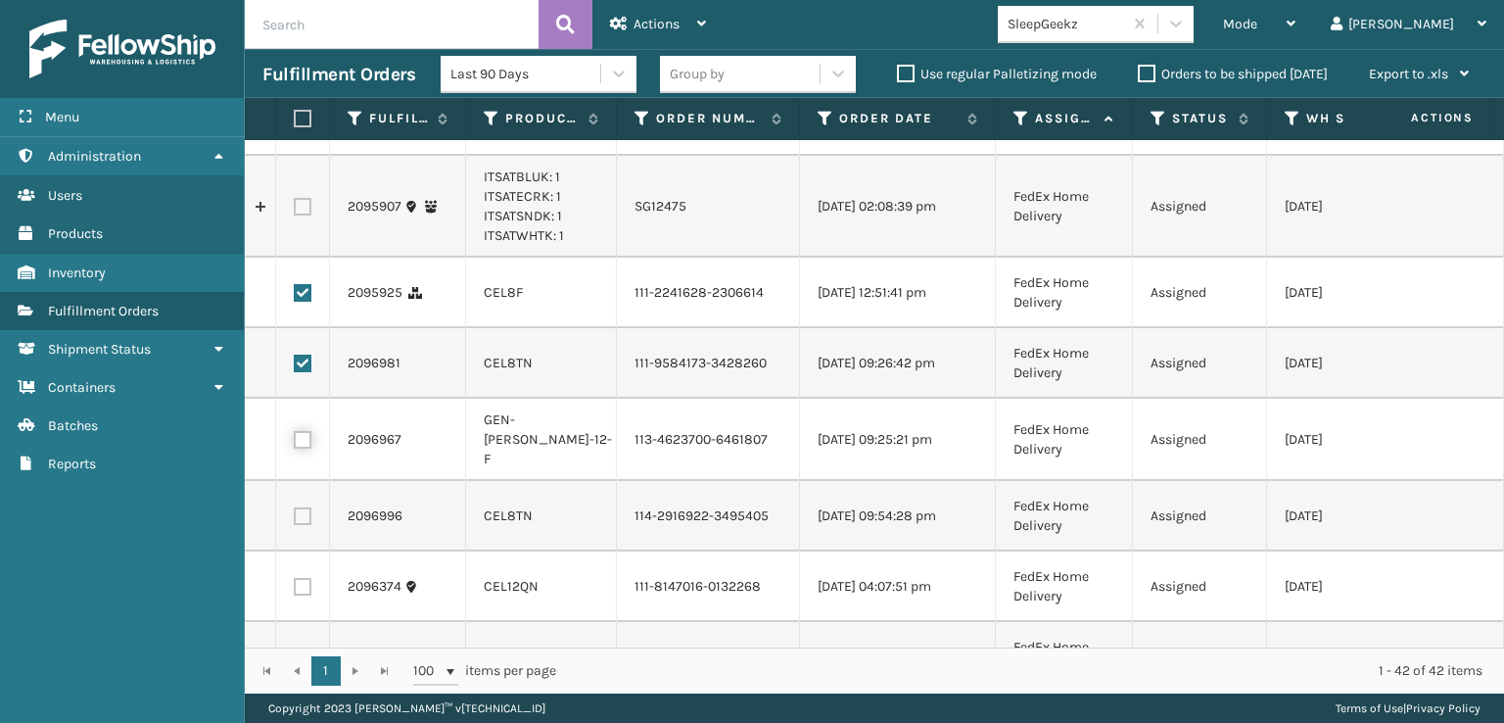
click at [295, 444] on input "checkbox" at bounding box center [294, 437] width 1 height 13
click at [307, 525] on label at bounding box center [303, 516] width 18 height 18
click at [295, 520] on input "checkbox" at bounding box center [294, 513] width 1 height 13
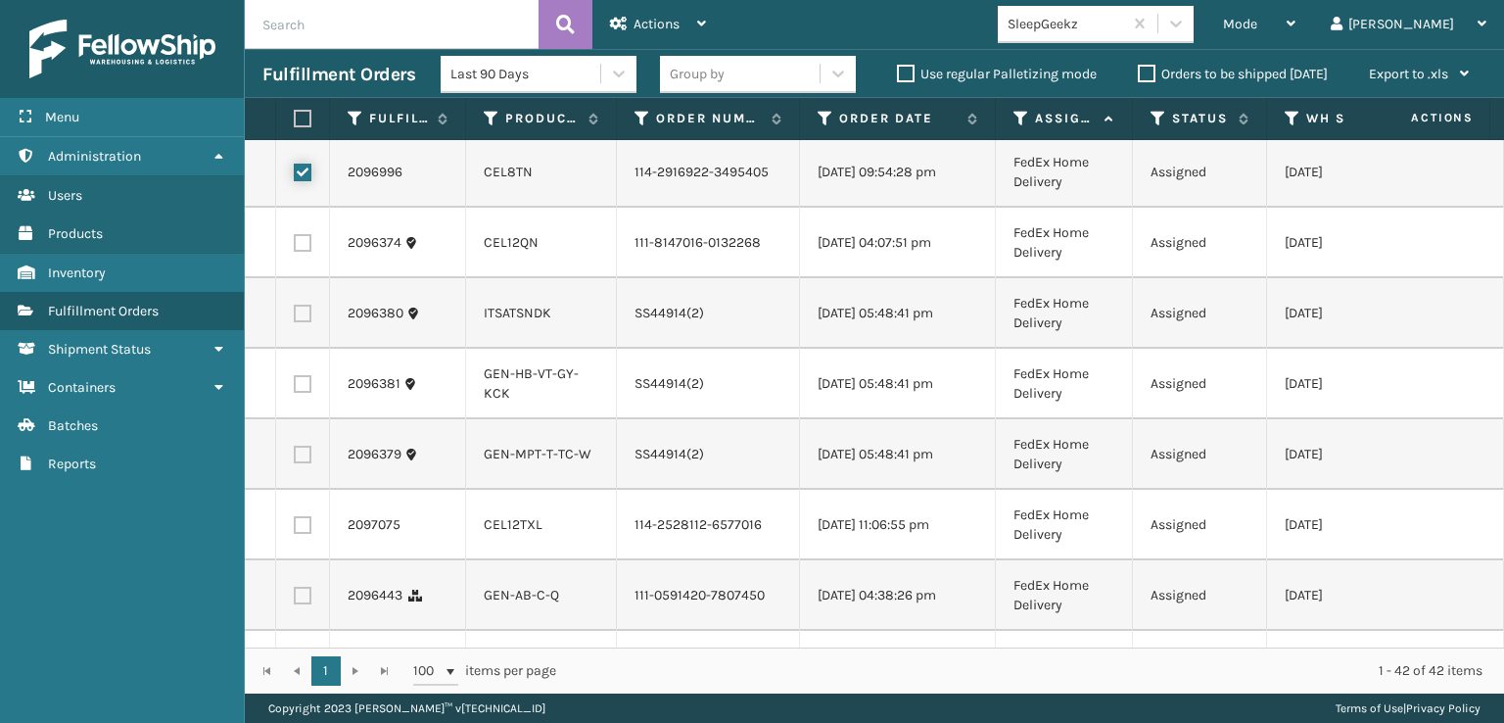
scroll to position [588, 0]
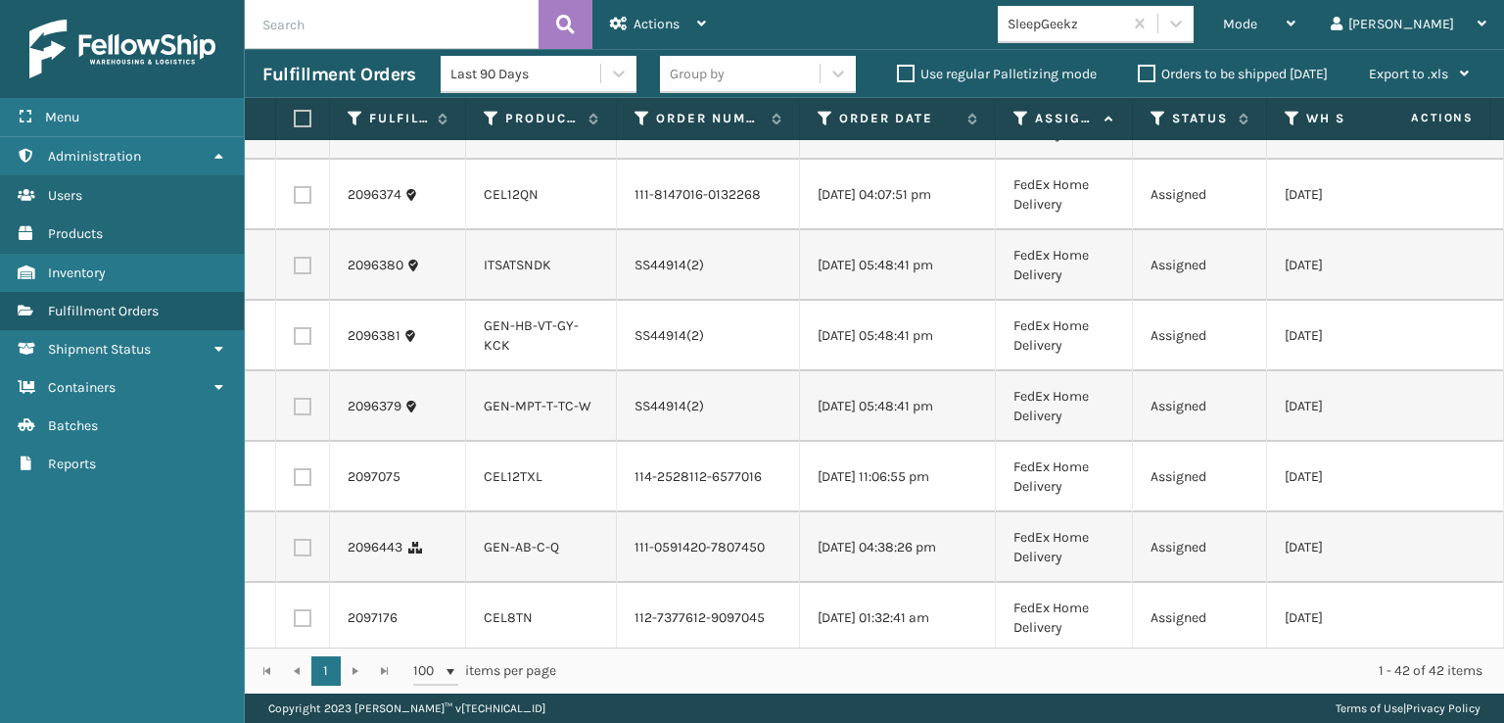
click at [307, 204] on label at bounding box center [303, 195] width 18 height 18
click at [295, 199] on input "checkbox" at bounding box center [294, 192] width 1 height 13
click at [307, 345] on label at bounding box center [303, 336] width 18 height 18
click at [295, 340] on input "checkbox" at bounding box center [294, 333] width 1 height 13
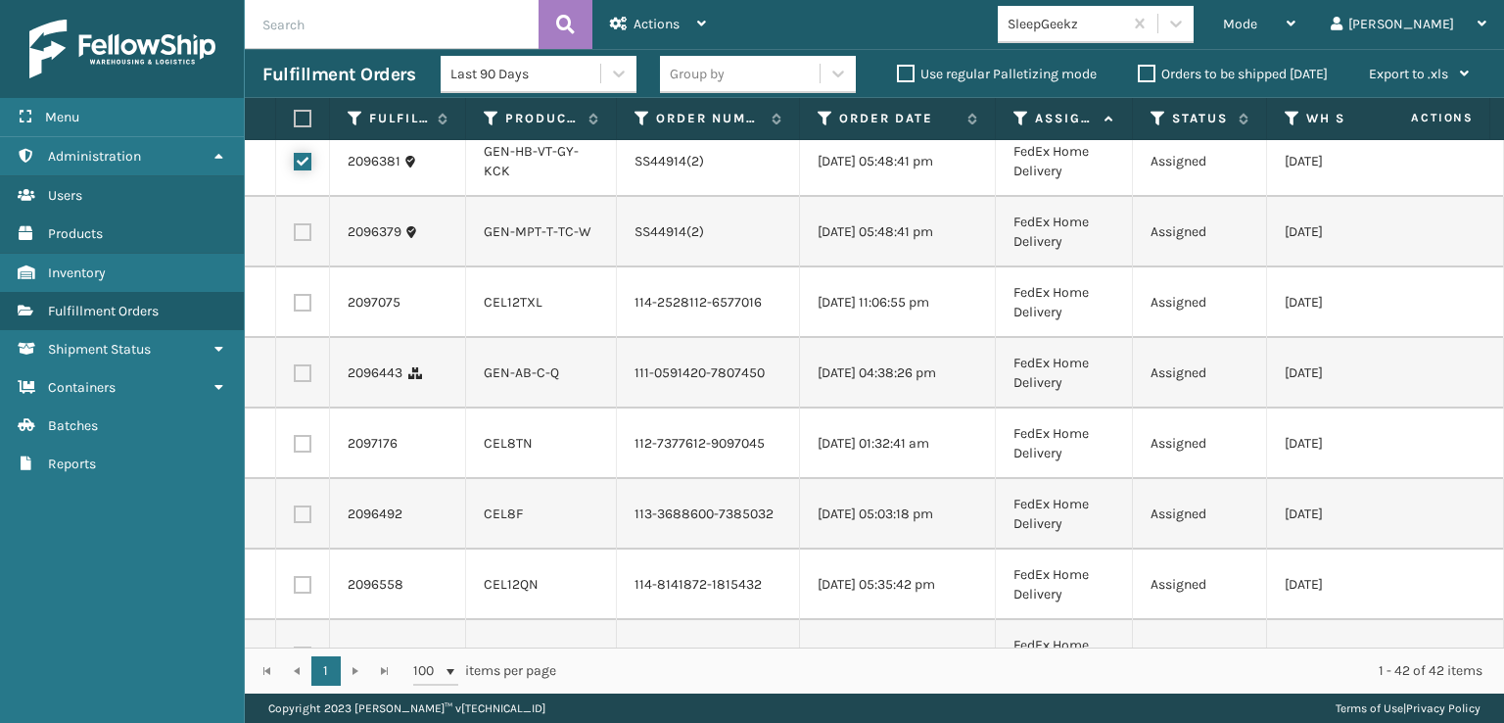
scroll to position [783, 0]
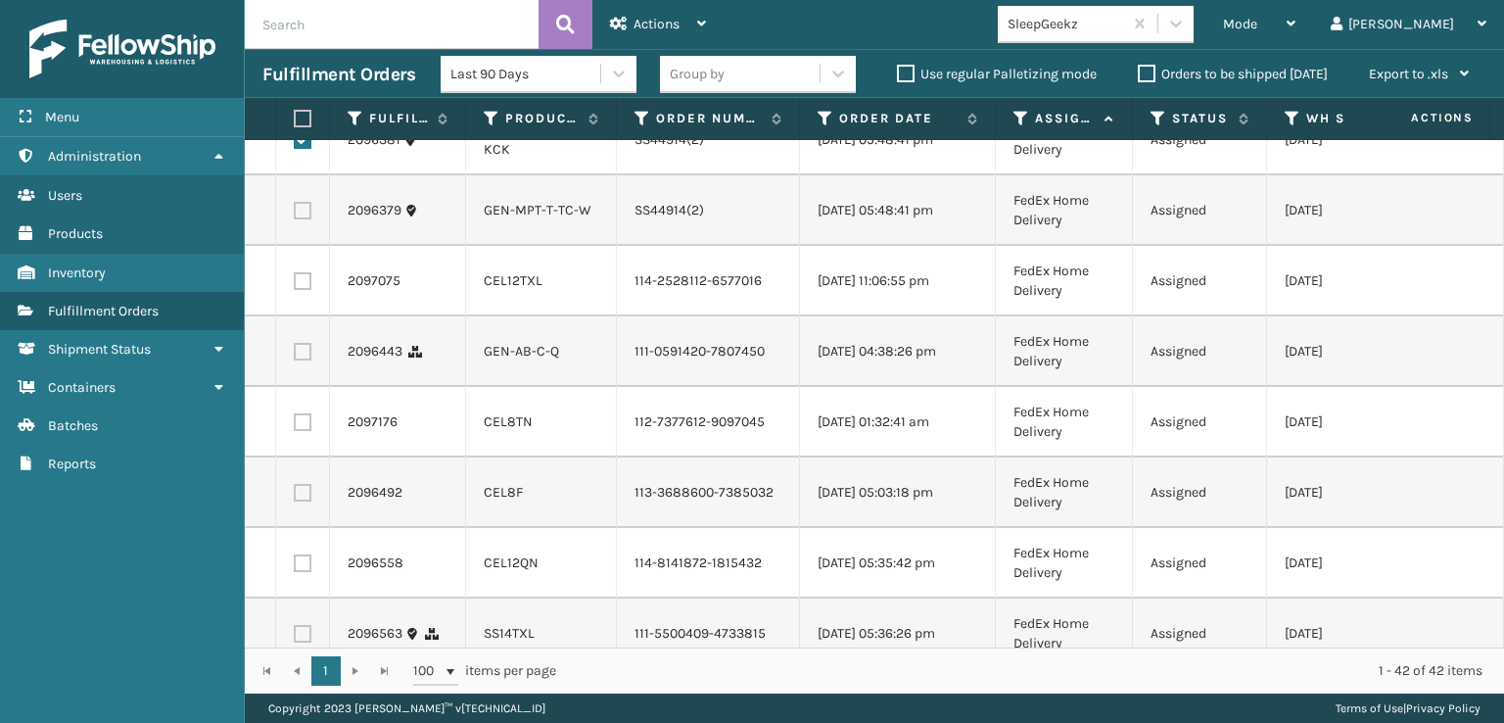
click at [309, 290] on label at bounding box center [303, 281] width 18 height 18
click at [295, 285] on input "checkbox" at bounding box center [294, 278] width 1 height 13
click at [305, 360] on label at bounding box center [303, 352] width 18 height 18
click at [295, 355] on input "checkbox" at bounding box center [294, 349] width 1 height 13
drag, startPoint x: 297, startPoint y: 570, endPoint x: 302, endPoint y: 543, distance: 27.9
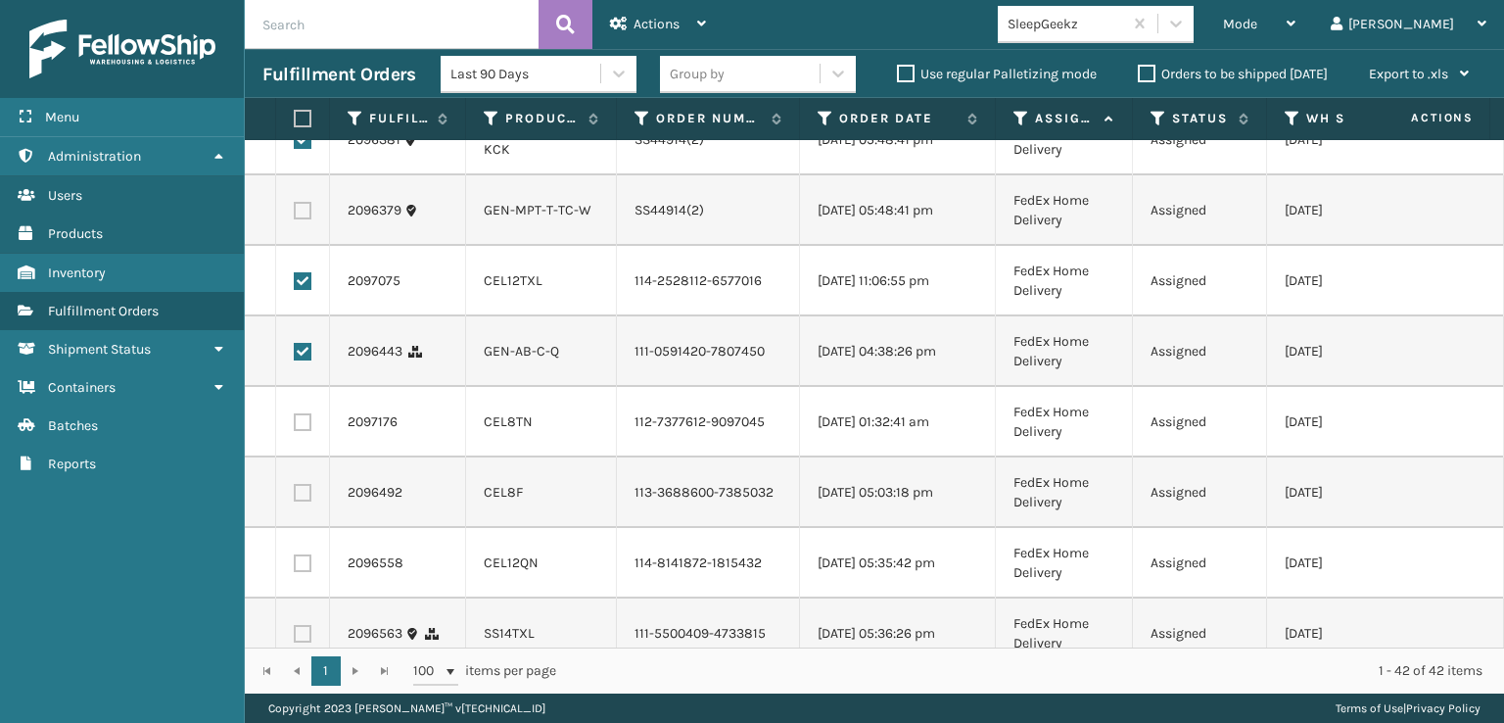
click at [297, 431] on label at bounding box center [303, 422] width 18 height 18
click at [295, 426] on input "checkbox" at bounding box center [294, 419] width 1 height 13
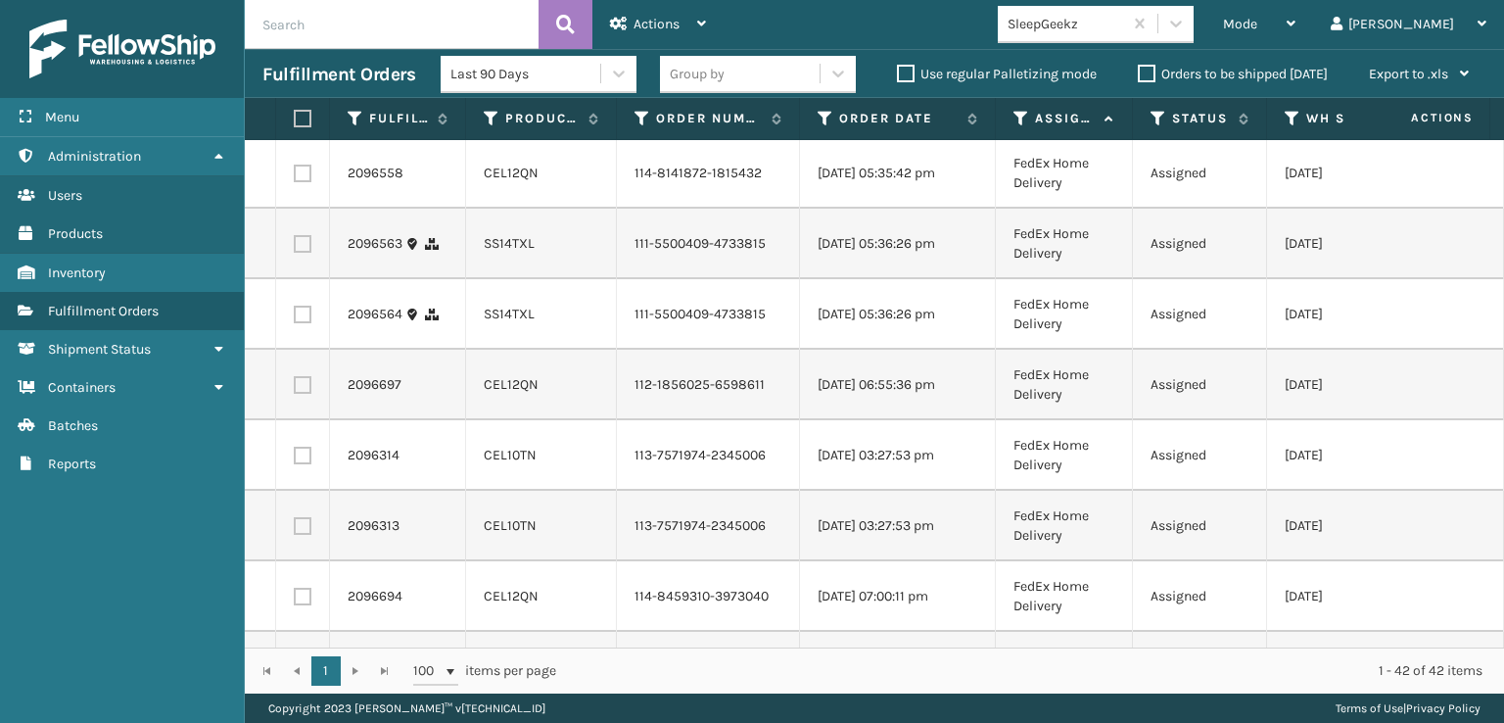
scroll to position [1175, 0]
click at [302, 110] on label at bounding box center [303, 101] width 18 height 18
click at [295, 105] on input "checkbox" at bounding box center [294, 98] width 1 height 13
click at [302, 180] on label at bounding box center [303, 172] width 18 height 18
click at [295, 175] on input "checkbox" at bounding box center [294, 169] width 1 height 13
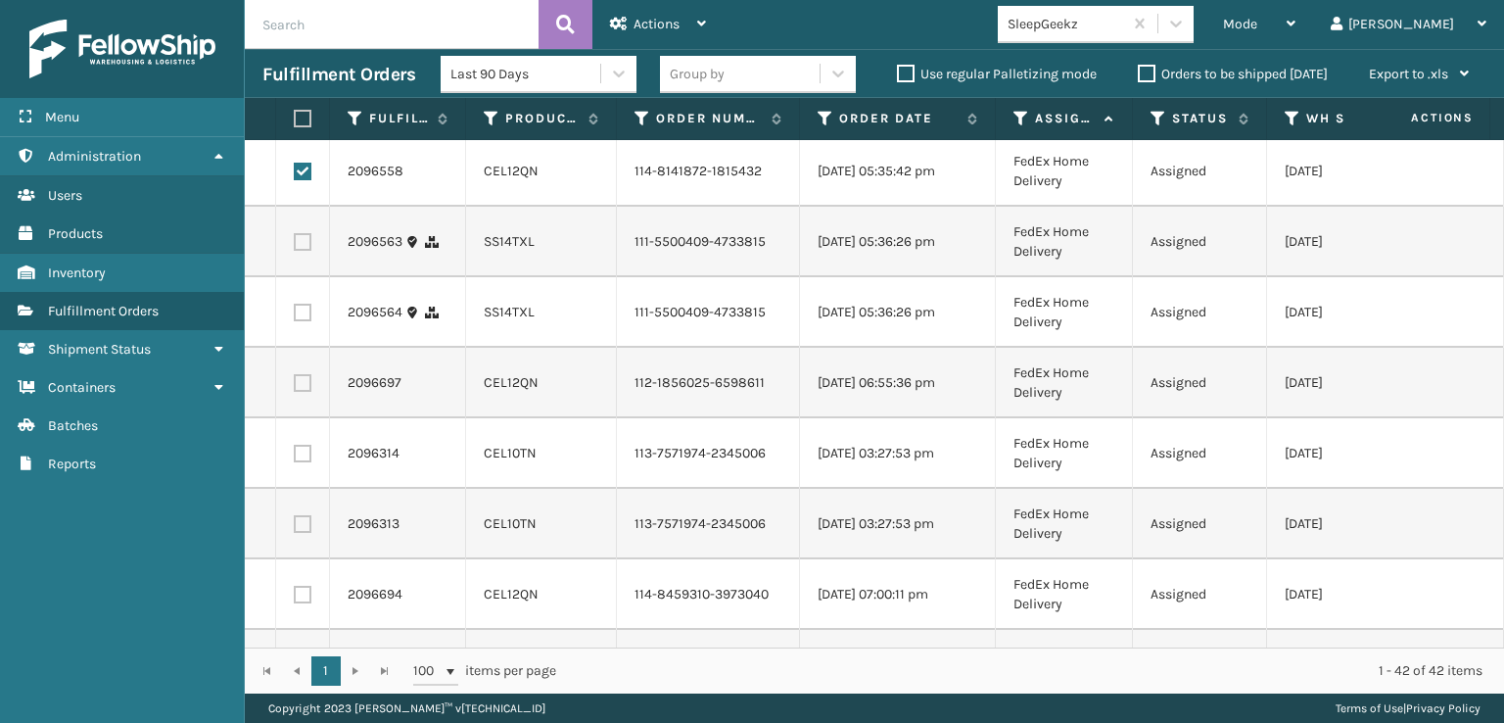
click at [307, 251] on label at bounding box center [303, 242] width 18 height 18
click at [295, 246] on input "checkbox" at bounding box center [294, 239] width 1 height 13
click at [303, 321] on label at bounding box center [303, 313] width 18 height 18
click at [295, 316] on input "checkbox" at bounding box center [294, 310] width 1 height 13
click at [308, 392] on label at bounding box center [303, 383] width 18 height 18
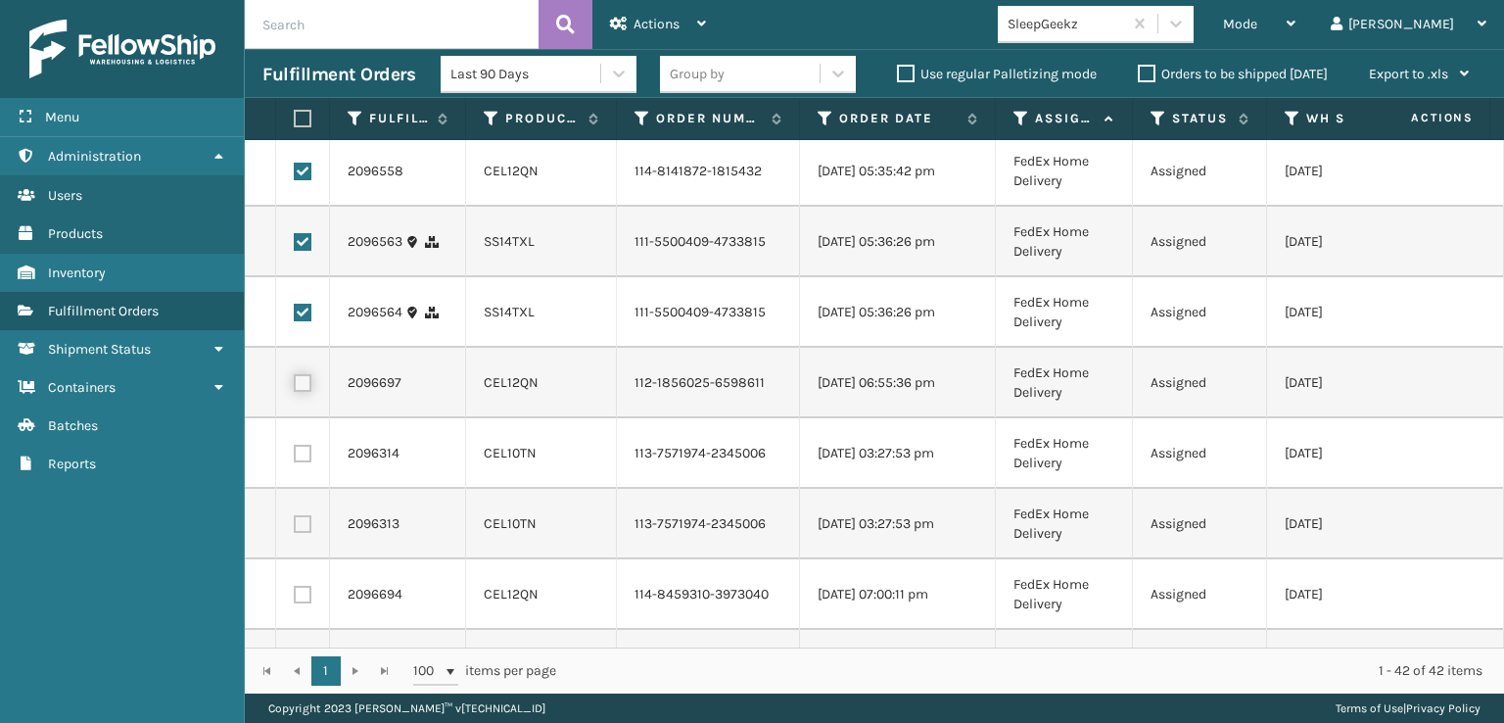
click at [295, 387] on input "checkbox" at bounding box center [294, 380] width 1 height 13
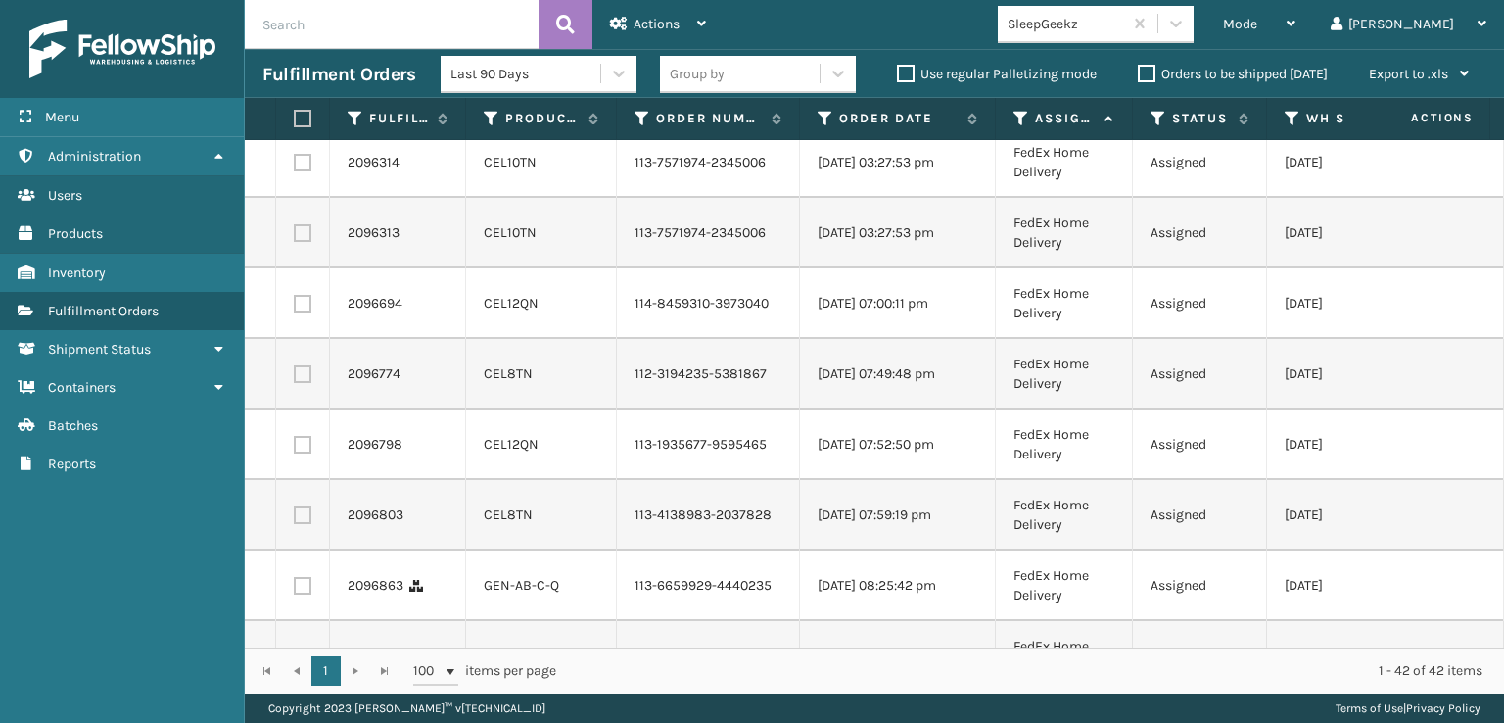
scroll to position [1469, 0]
click at [307, 168] on label at bounding box center [303, 160] width 18 height 18
click at [295, 164] on input "checkbox" at bounding box center [294, 157] width 1 height 13
click at [299, 239] on label at bounding box center [303, 230] width 18 height 18
click at [295, 234] on input "checkbox" at bounding box center [294, 227] width 1 height 13
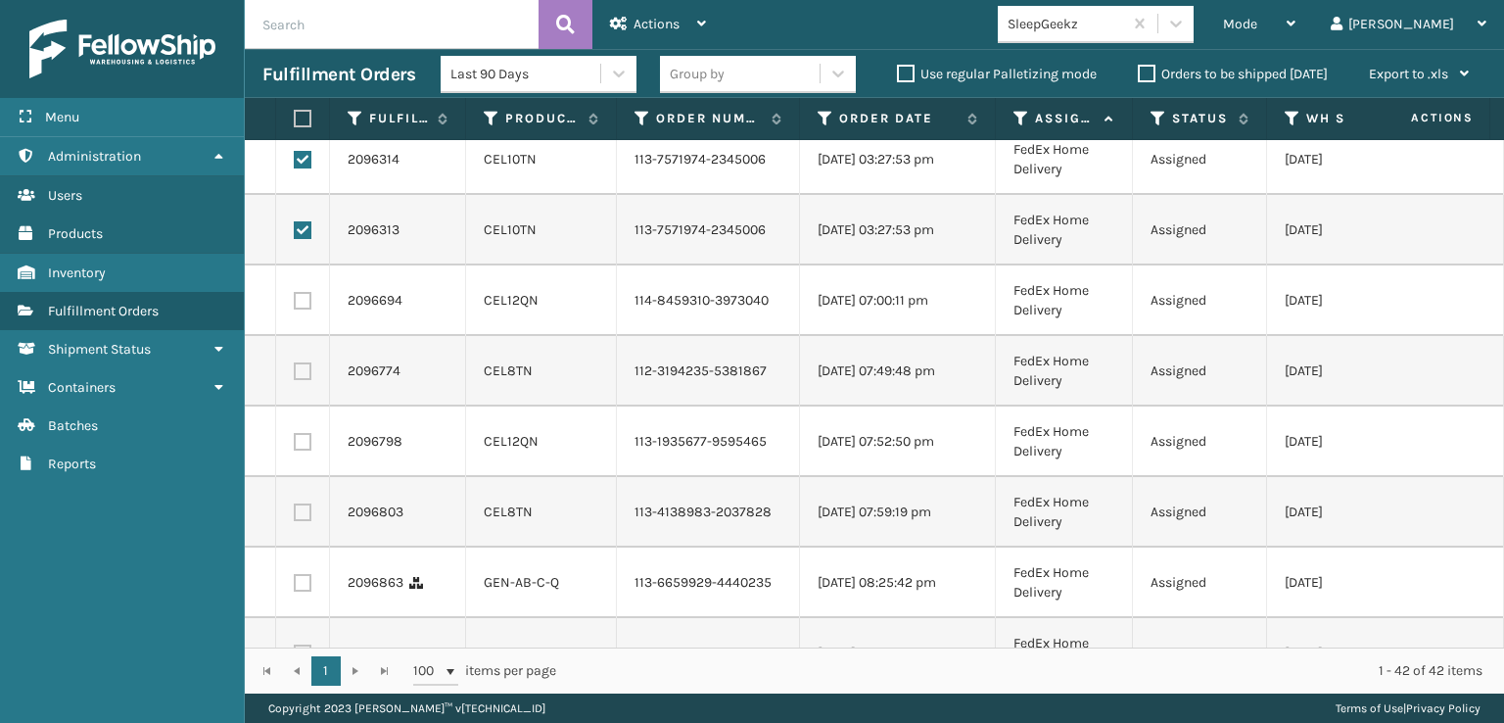
click at [298, 309] on label at bounding box center [303, 301] width 18 height 18
click at [295, 305] on input "checkbox" at bounding box center [294, 298] width 1 height 13
click at [302, 380] on label at bounding box center [303, 371] width 18 height 18
click at [295, 375] on input "checkbox" at bounding box center [294, 368] width 1 height 13
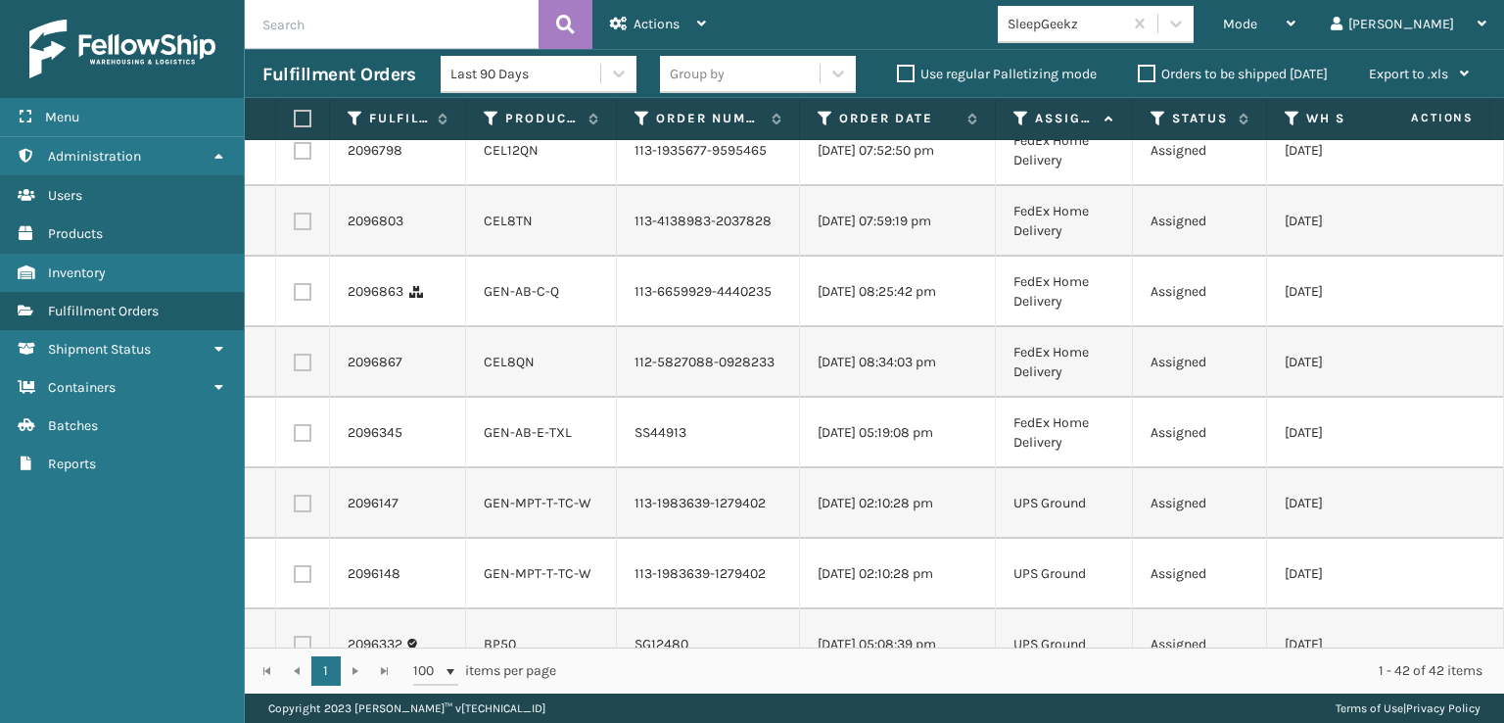
scroll to position [1763, 0]
click at [295, 157] on label at bounding box center [303, 148] width 18 height 18
click at [295, 152] on input "checkbox" at bounding box center [294, 145] width 1 height 13
click at [297, 227] on label at bounding box center [303, 219] width 18 height 18
click at [295, 222] on input "checkbox" at bounding box center [294, 216] width 1 height 13
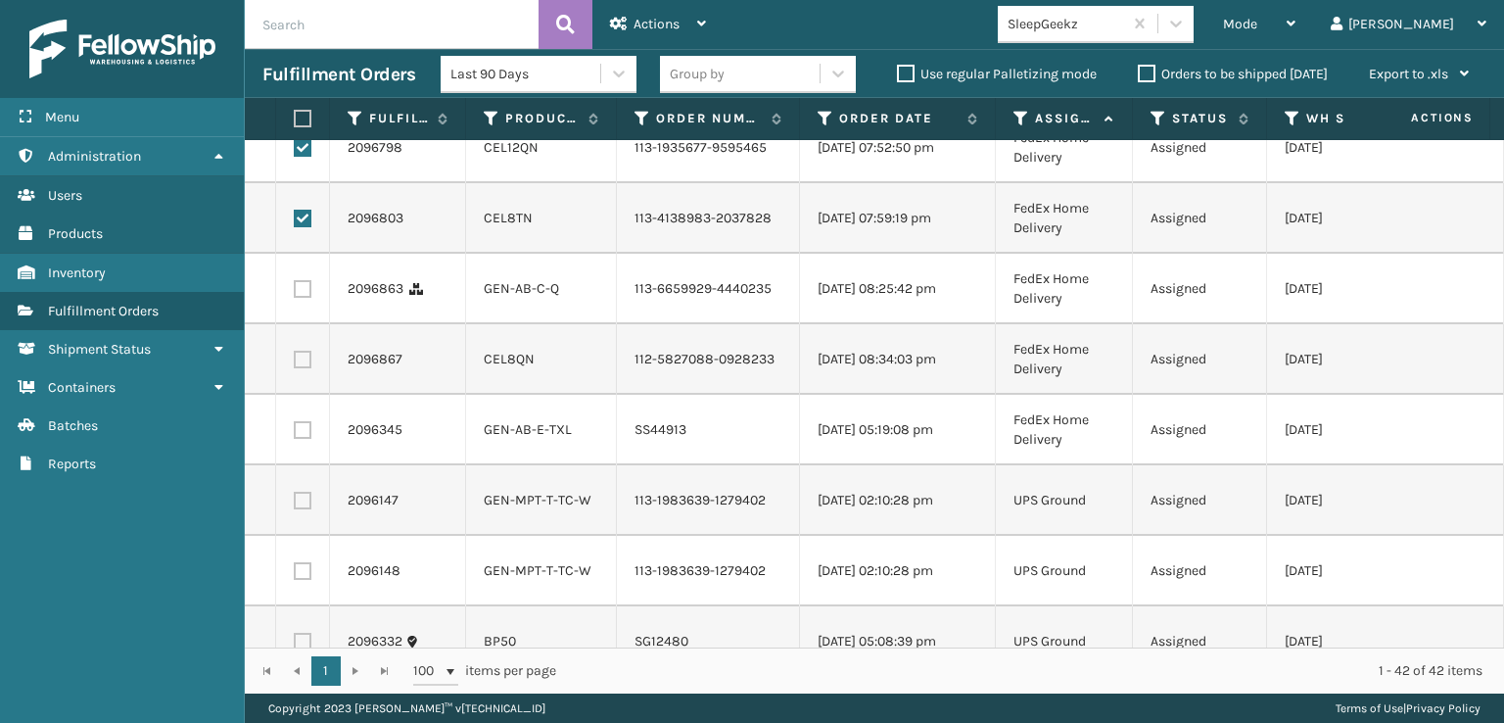
click at [302, 298] on label at bounding box center [303, 289] width 18 height 18
click at [295, 293] on input "checkbox" at bounding box center [294, 286] width 1 height 13
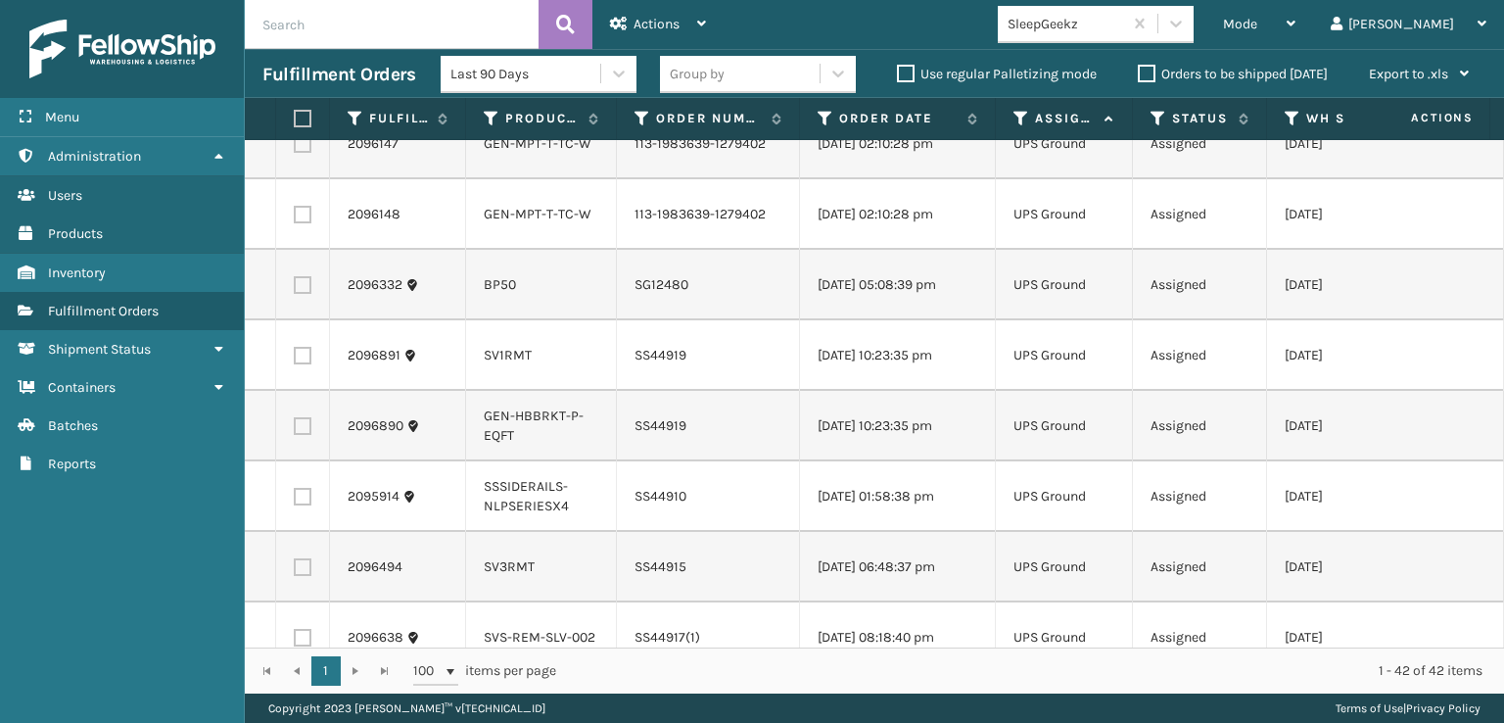
scroll to position [2155, 0]
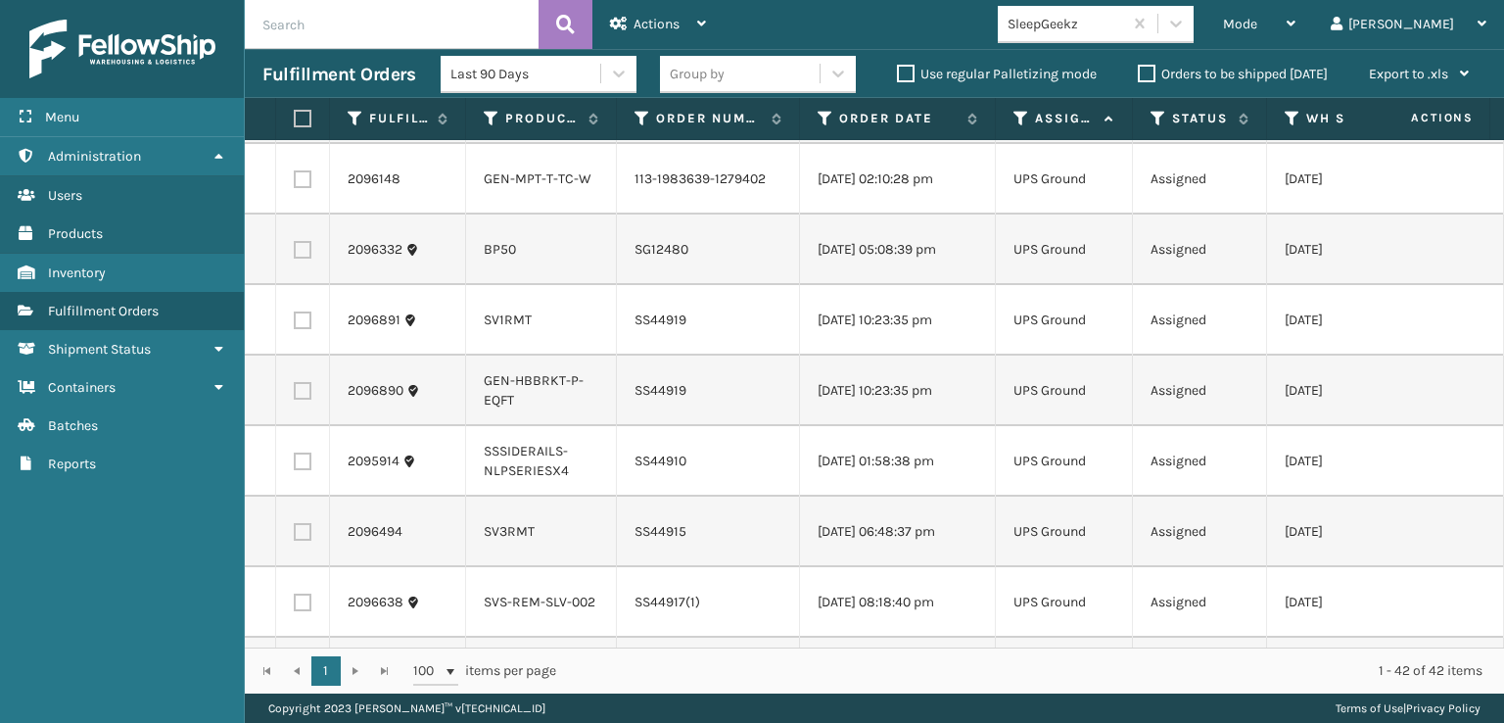
click at [299, 47] on label at bounding box center [303, 38] width 18 height 18
click at [295, 42] on input "checkbox" at bounding box center [294, 35] width 1 height 13
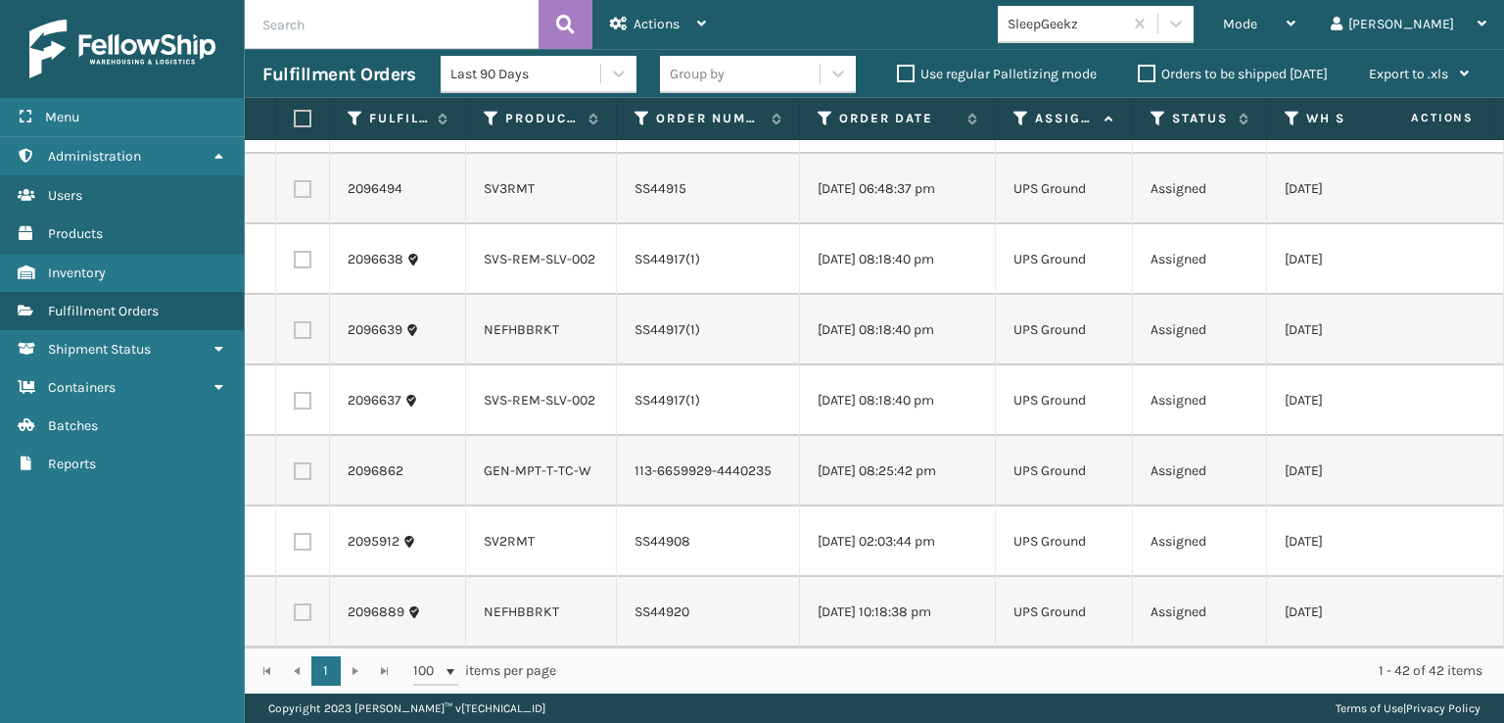
scroll to position [2828, 0]
click at [620, 11] on div "Actions" at bounding box center [658, 24] width 96 height 49
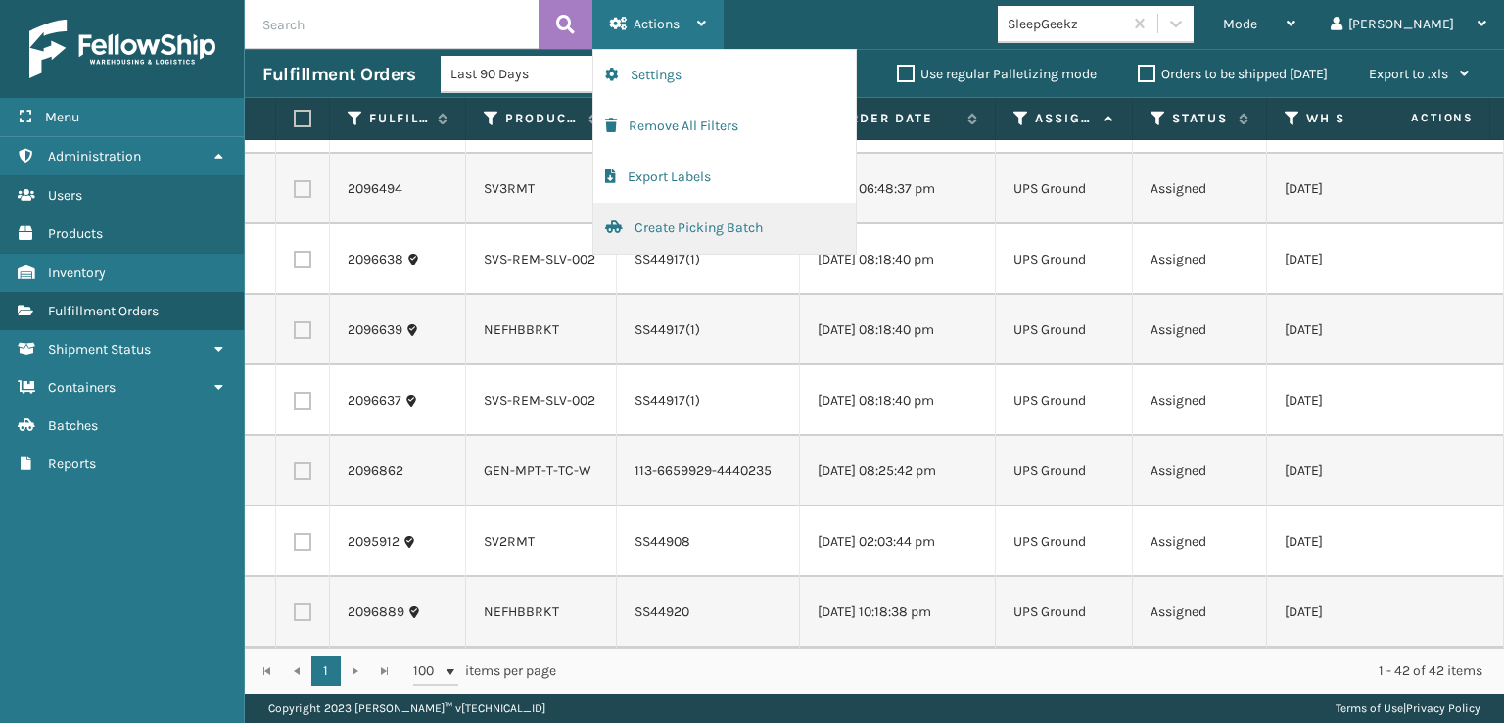
click at [640, 228] on button "Create Picking Batch" at bounding box center [724, 228] width 262 height 51
